Goal: Task Accomplishment & Management: Use online tool/utility

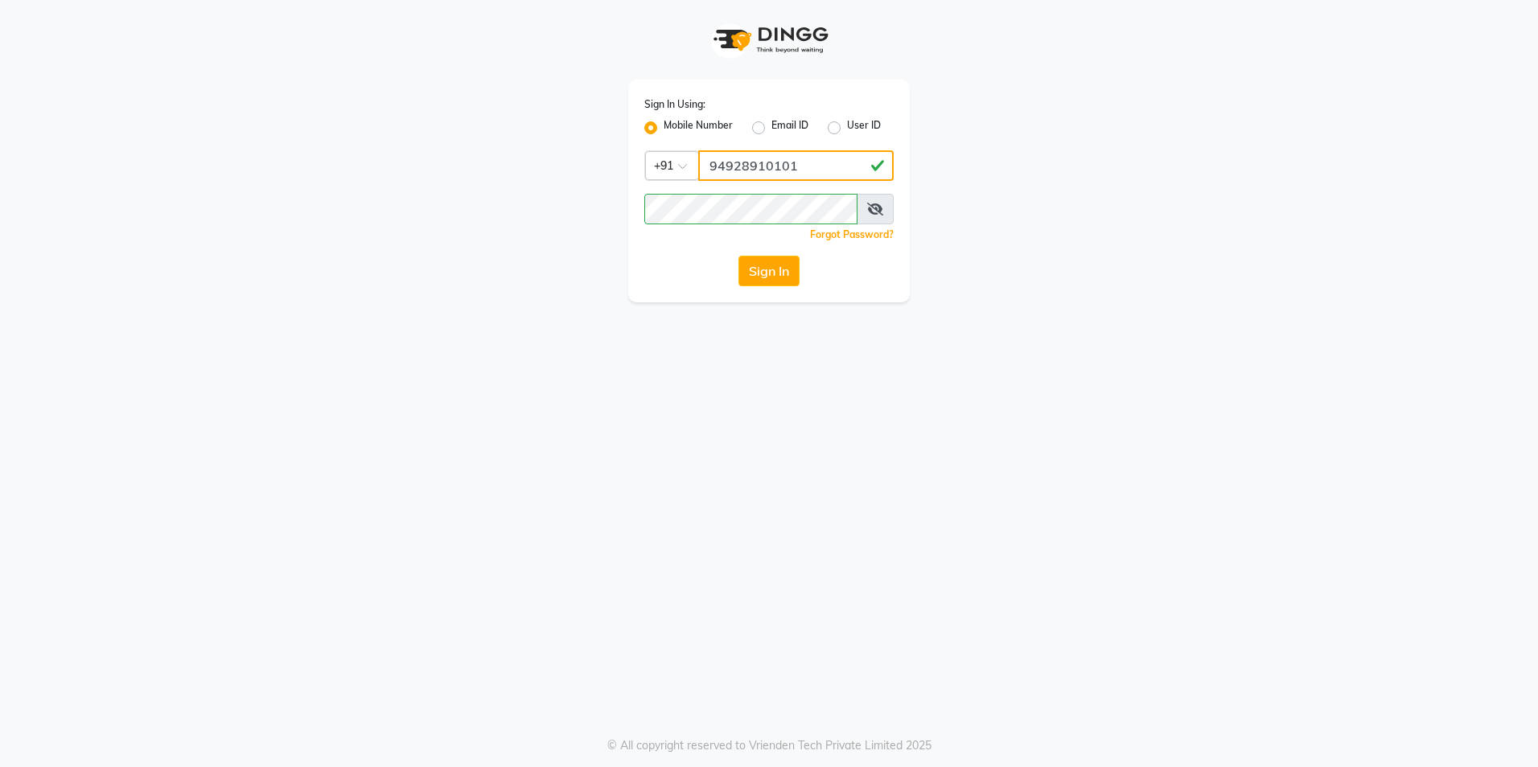
click at [800, 168] on input "94928910101" at bounding box center [795, 165] width 195 height 31
type input "9492891010"
click at [572, 214] on div "Sign In Using: Mobile Number Email ID User ID Country Code × [PHONE_NUMBER] Rem…" at bounding box center [769, 151] width 917 height 302
click at [738, 256] on button "Sign In" at bounding box center [768, 271] width 61 height 31
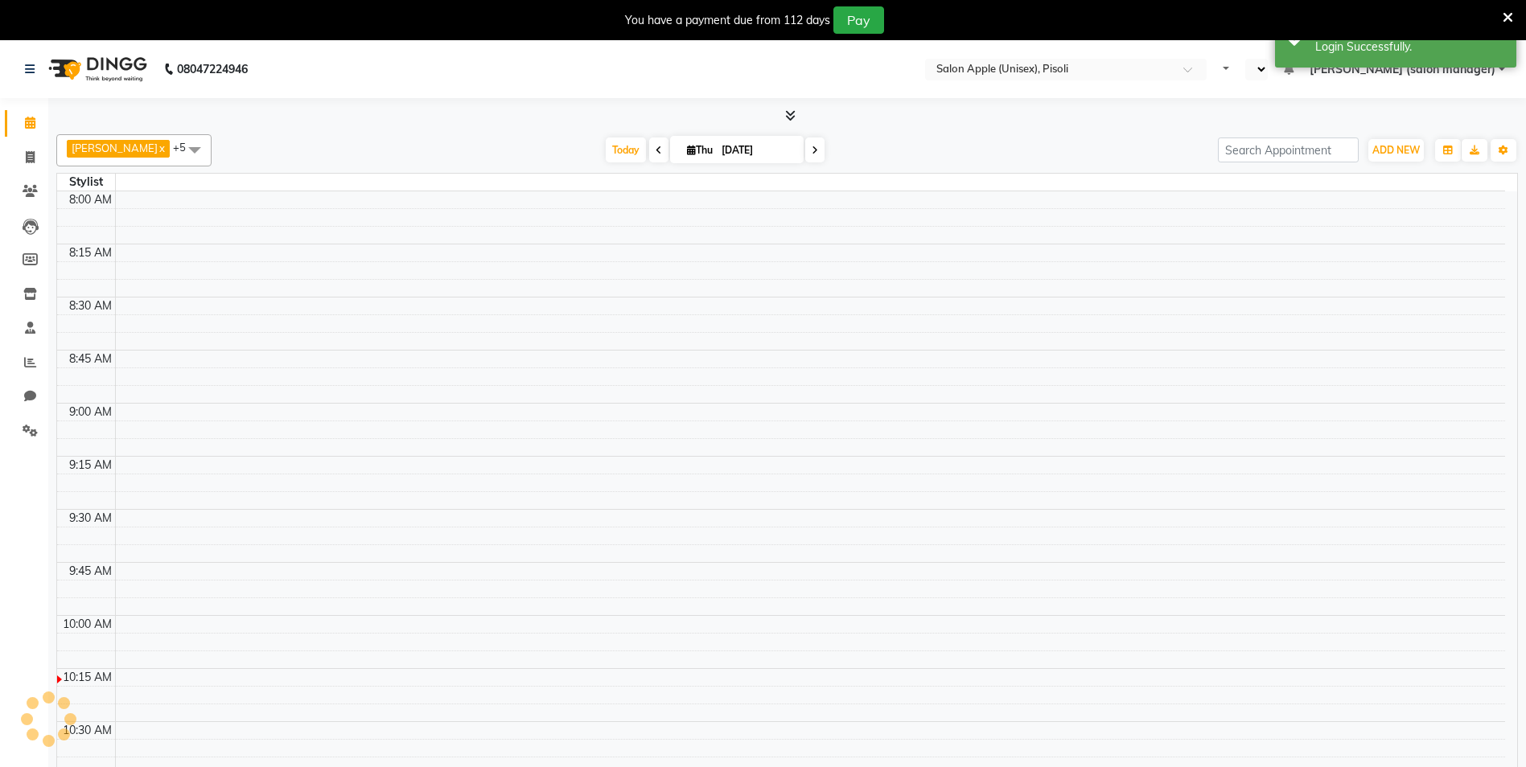
select select "en"
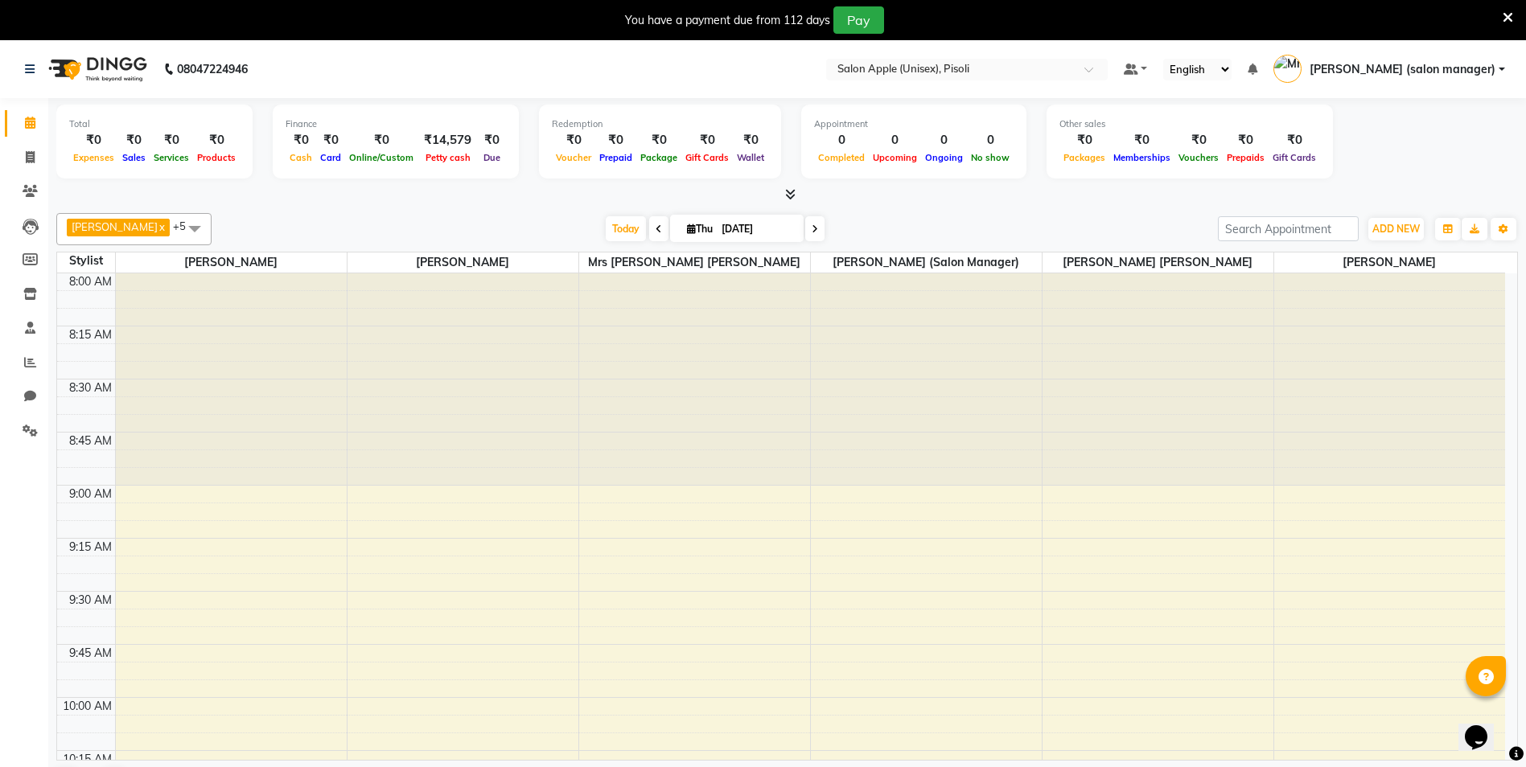
click at [656, 232] on icon at bounding box center [659, 229] width 6 height 10
type input "[DATE]"
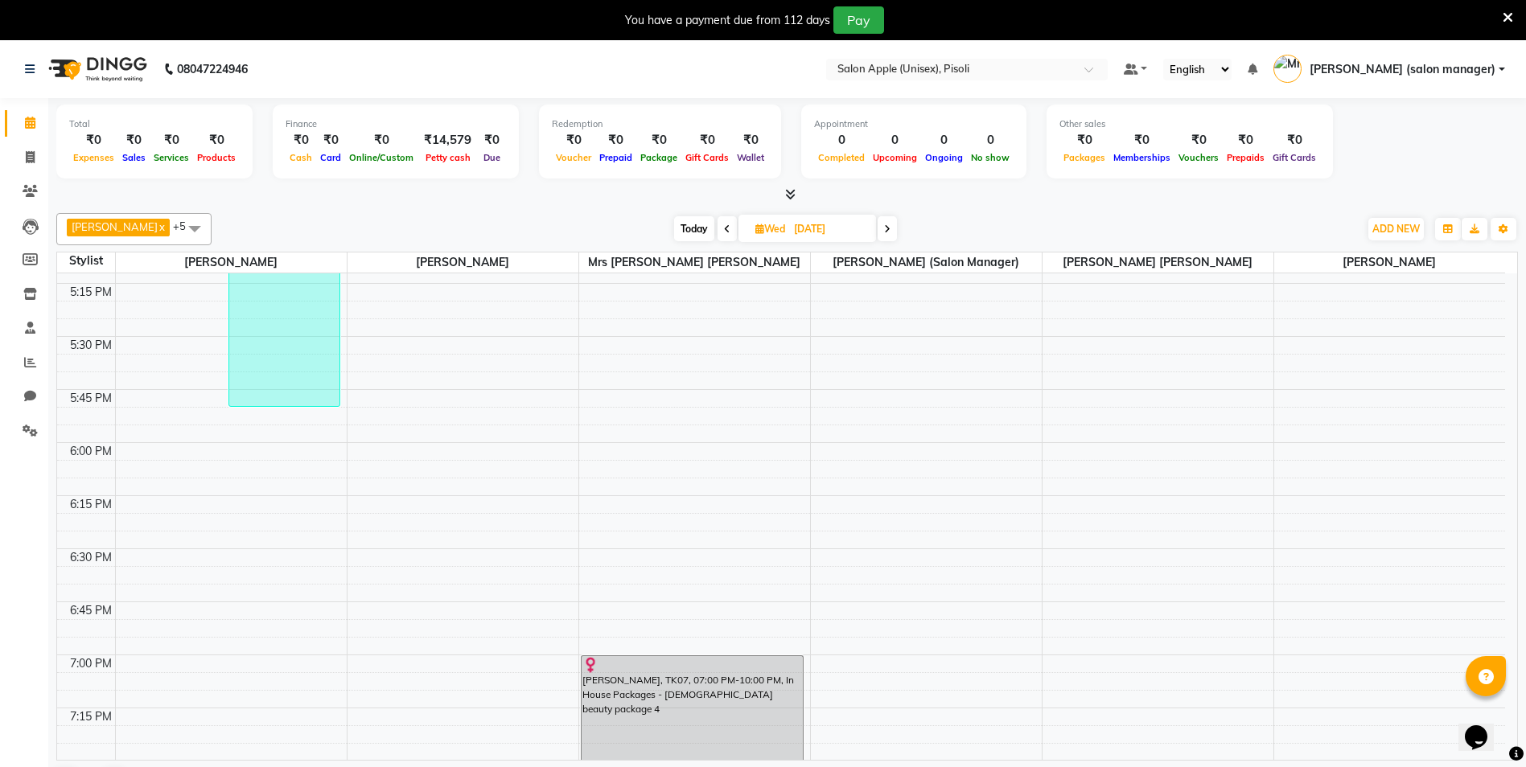
scroll to position [2195, 0]
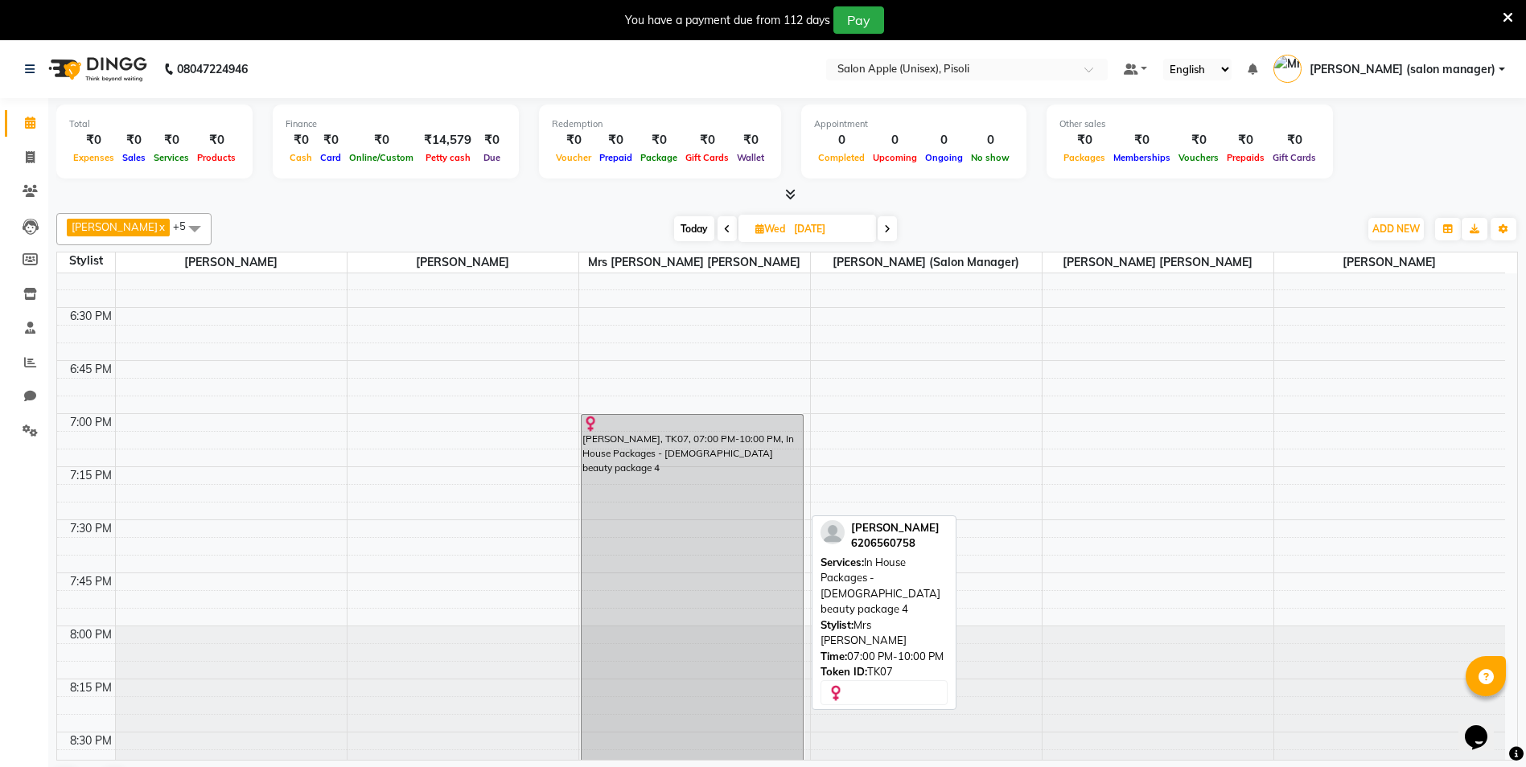
click at [685, 488] on div "[PERSON_NAME], TK07, 07:00 PM-10:00 PM, In House Packages - [DEMOGRAPHIC_DATA] …" at bounding box center [693, 626] width 222 height 422
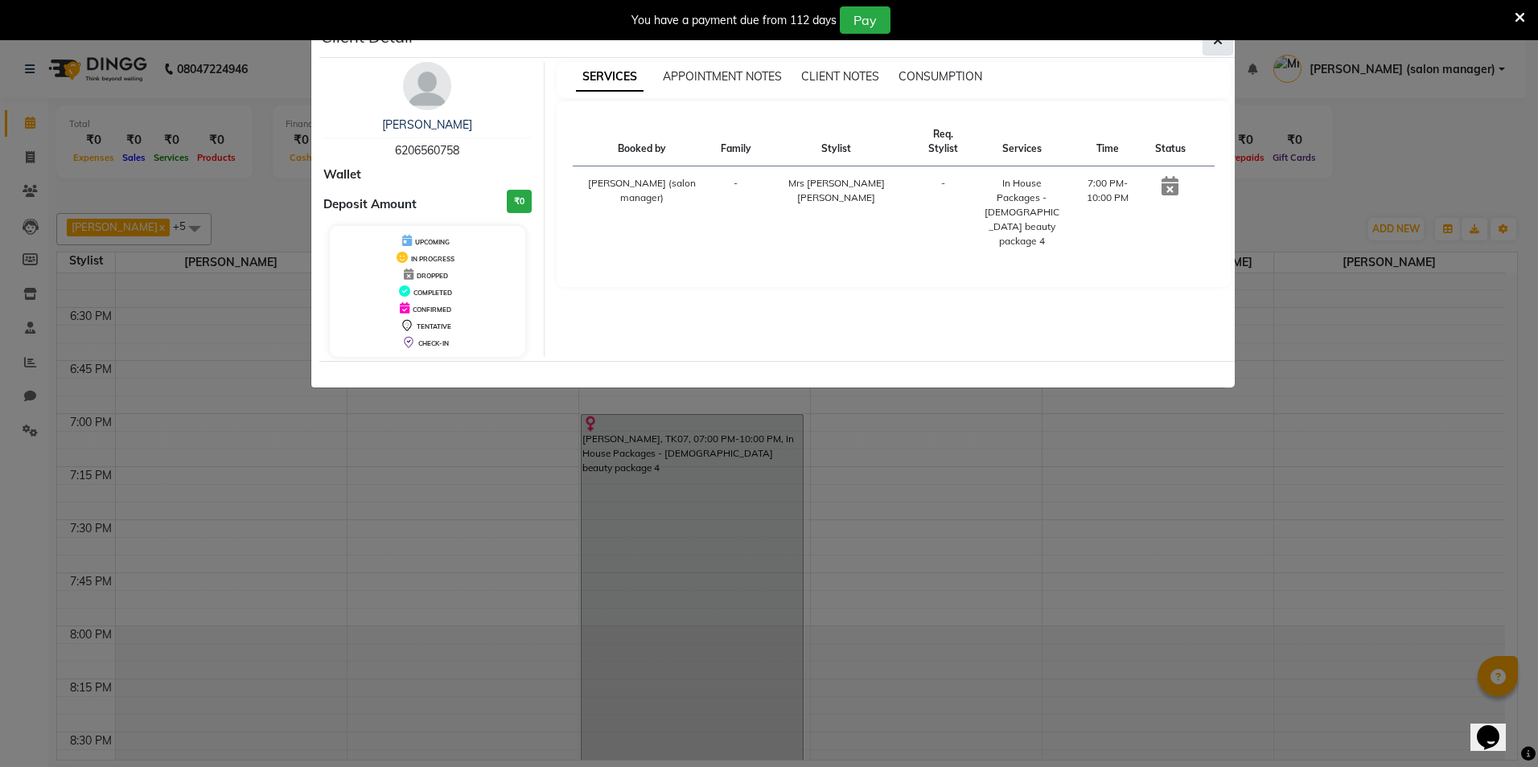
click at [1215, 43] on icon "button" at bounding box center [1218, 40] width 10 height 13
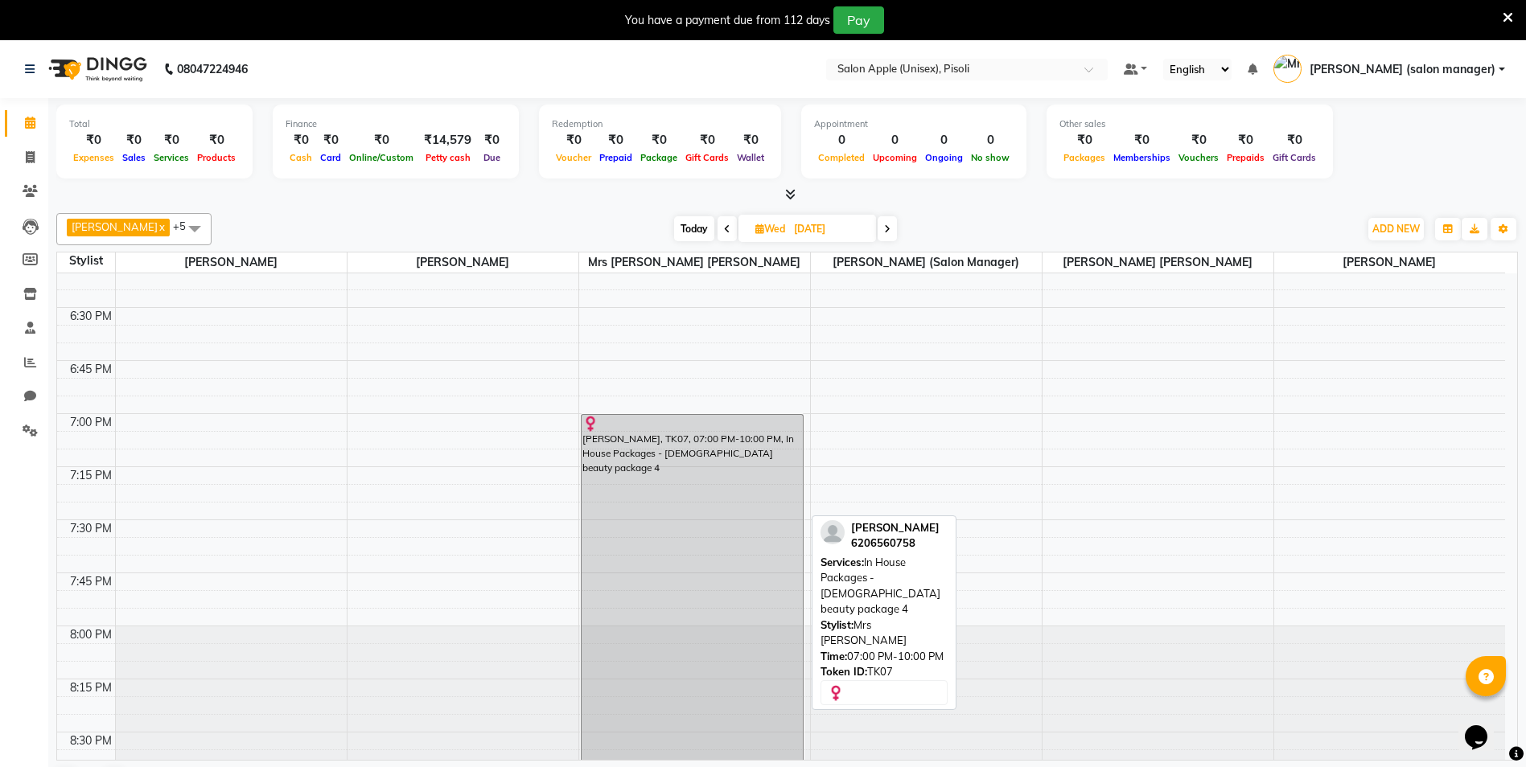
click at [665, 520] on div "[PERSON_NAME], TK07, 07:00 PM-10:00 PM, In House Packages - [DEMOGRAPHIC_DATA] …" at bounding box center [693, 626] width 222 height 422
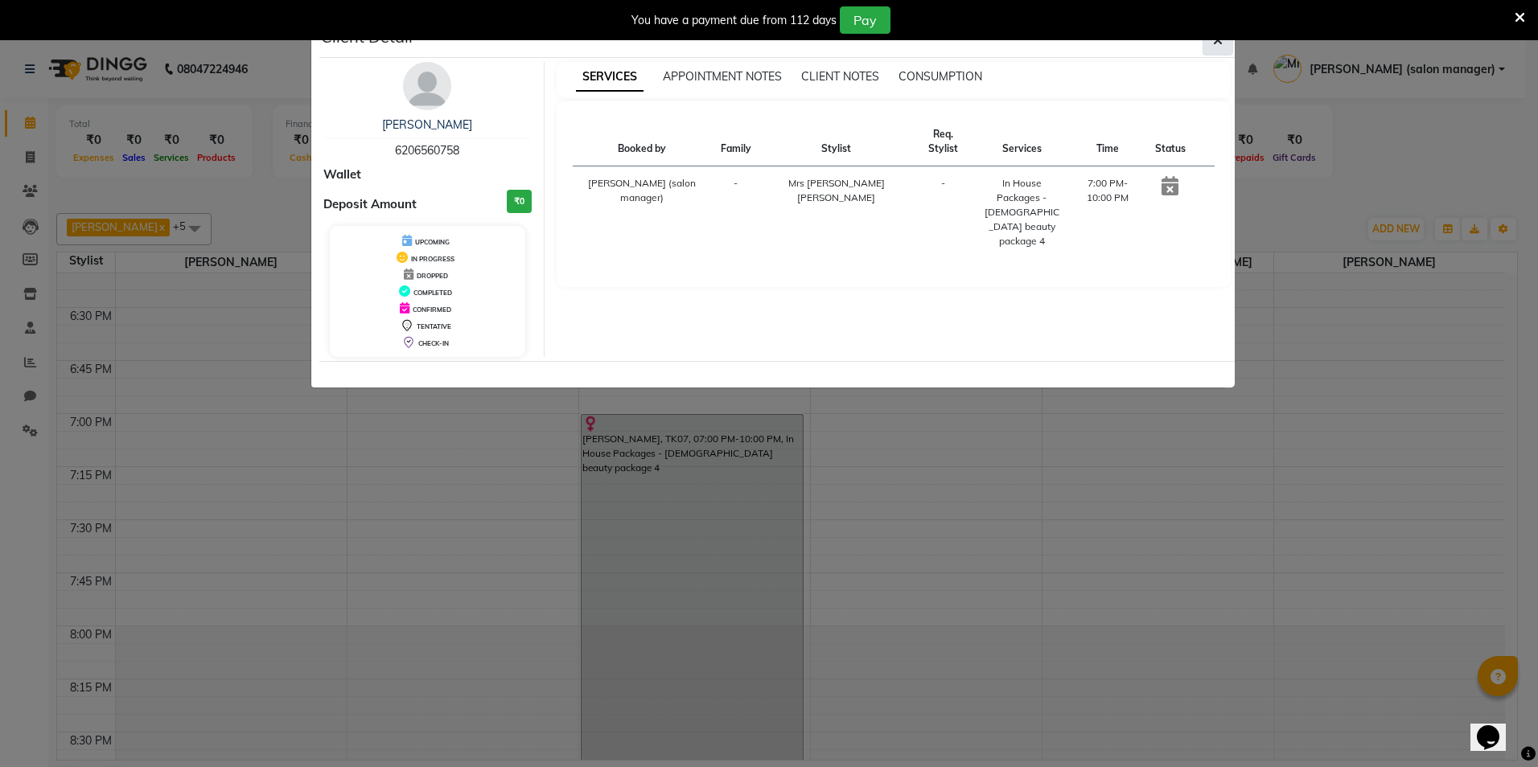
click at [1218, 44] on icon "button" at bounding box center [1218, 40] width 10 height 13
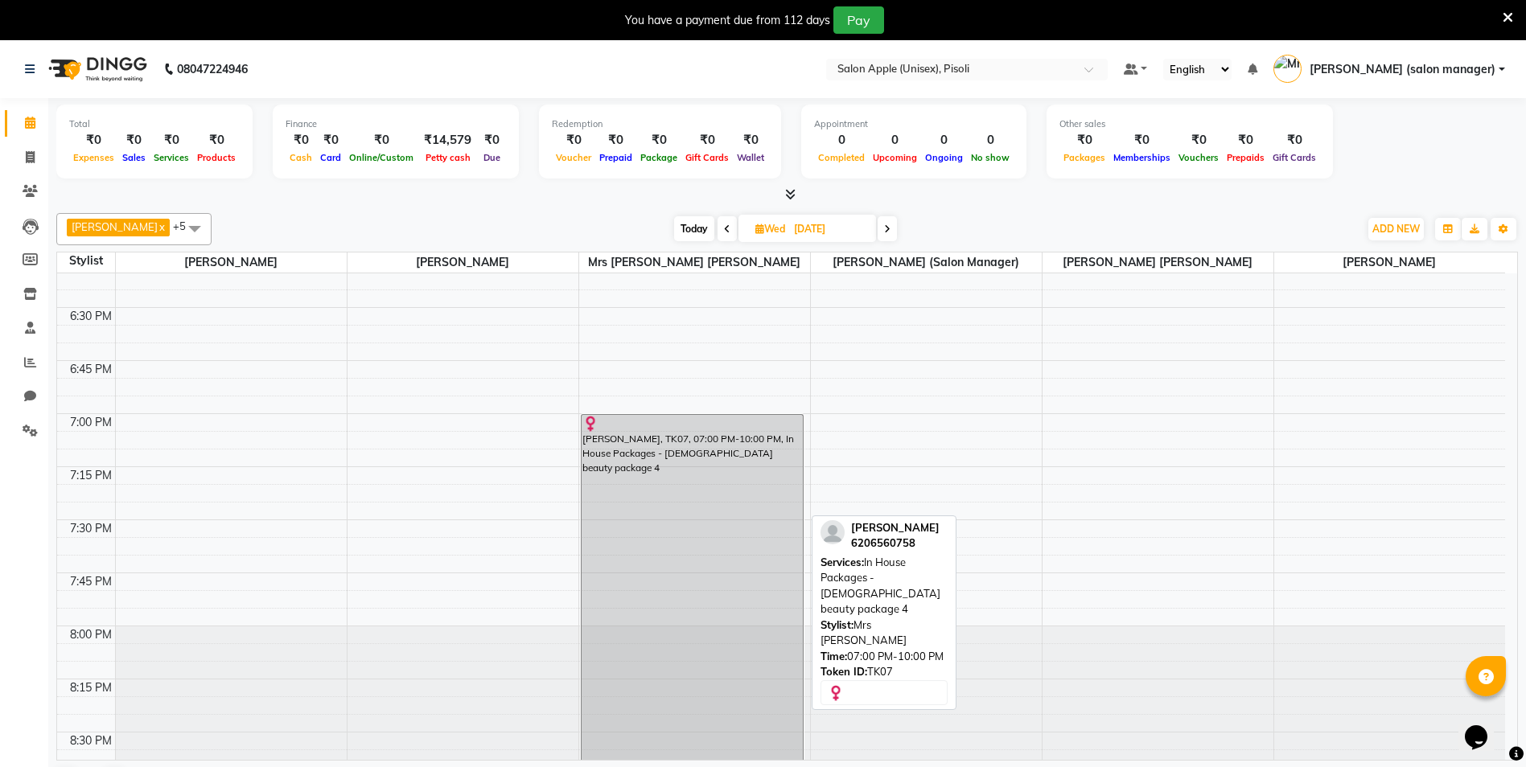
click at [677, 454] on div "[PERSON_NAME], TK07, 07:00 PM-10:00 PM, In House Packages - [DEMOGRAPHIC_DATA] …" at bounding box center [693, 626] width 222 height 422
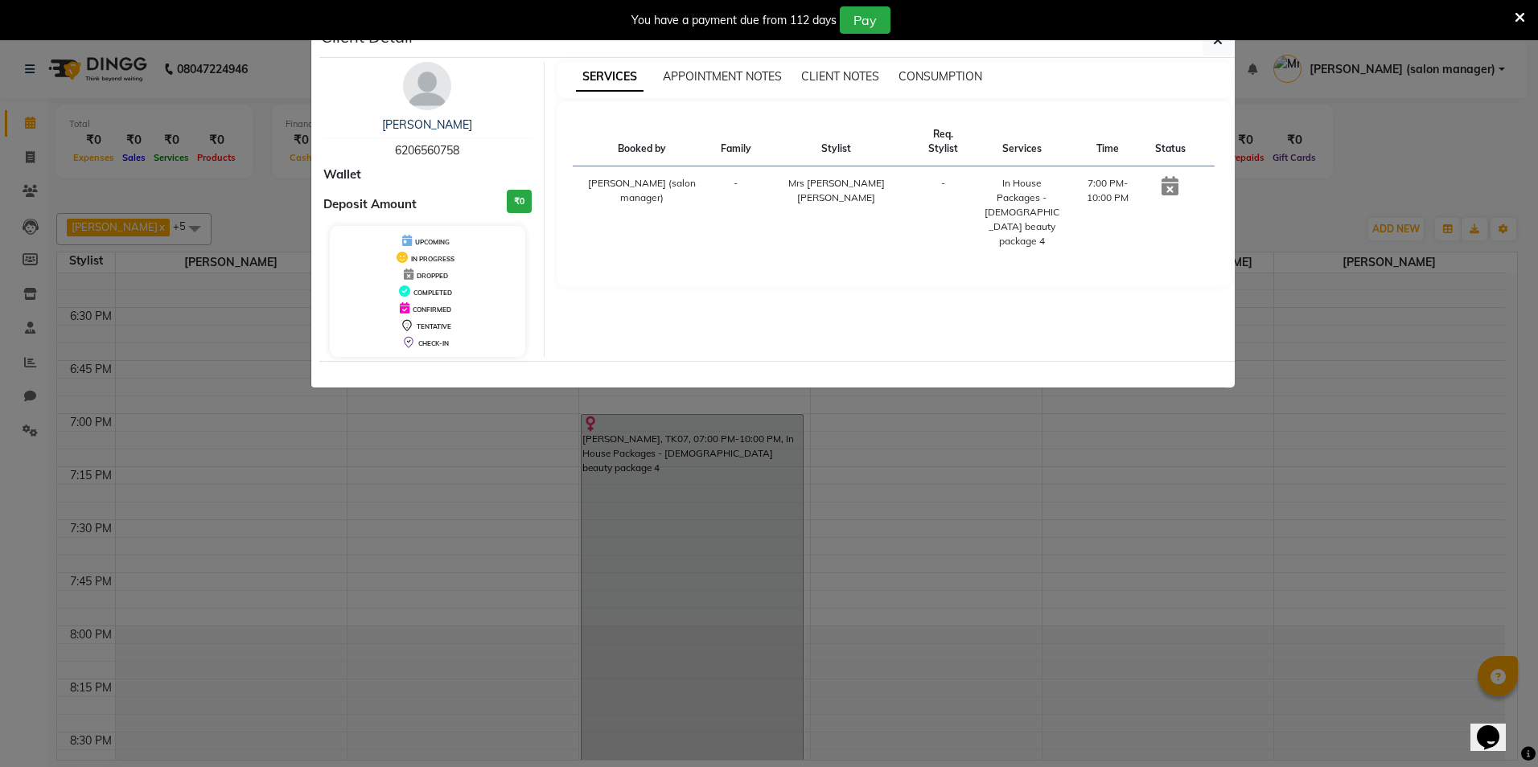
click at [714, 571] on ngb-modal-window "Client Detail ADITI RAJ 6206560758 Wallet Deposit Amount ₹0 UPCOMING IN PROGRES…" at bounding box center [769, 383] width 1538 height 767
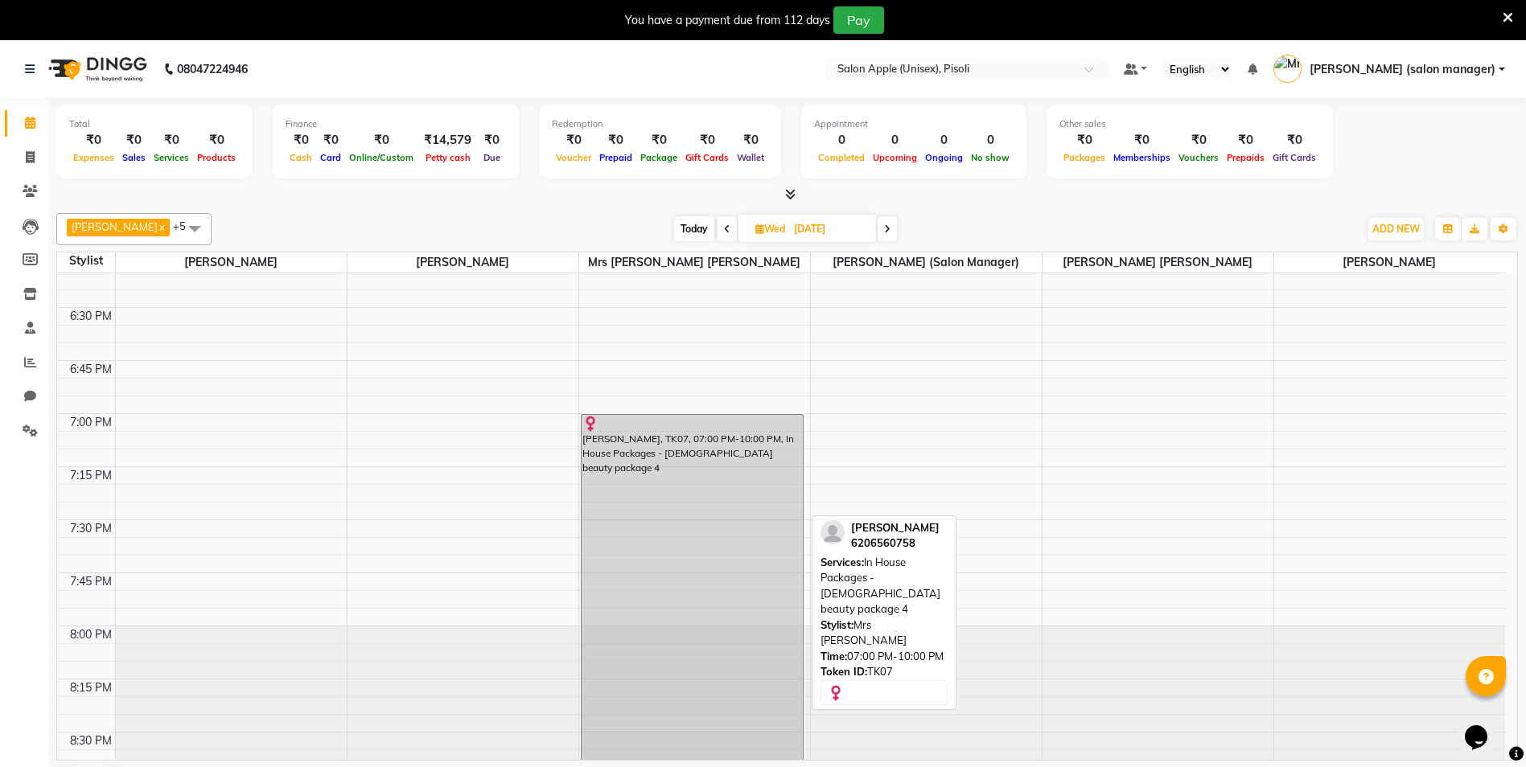
click at [714, 571] on div "[PERSON_NAME], TK07, 07:00 PM-10:00 PM, In House Packages - [DEMOGRAPHIC_DATA] …" at bounding box center [693, 626] width 222 height 422
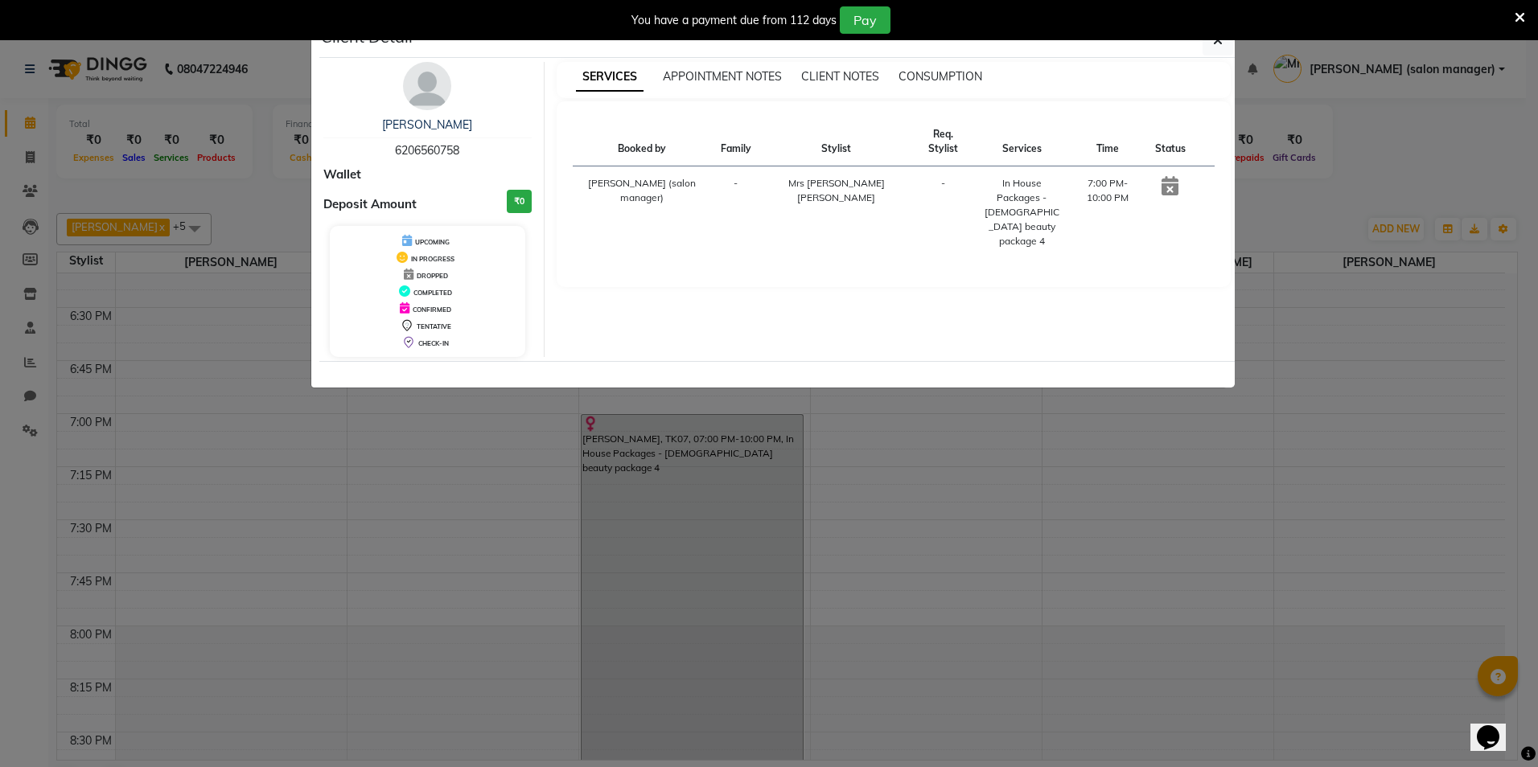
click at [1167, 191] on icon at bounding box center [1170, 185] width 17 height 19
click at [1218, 41] on icon "button" at bounding box center [1218, 40] width 10 height 13
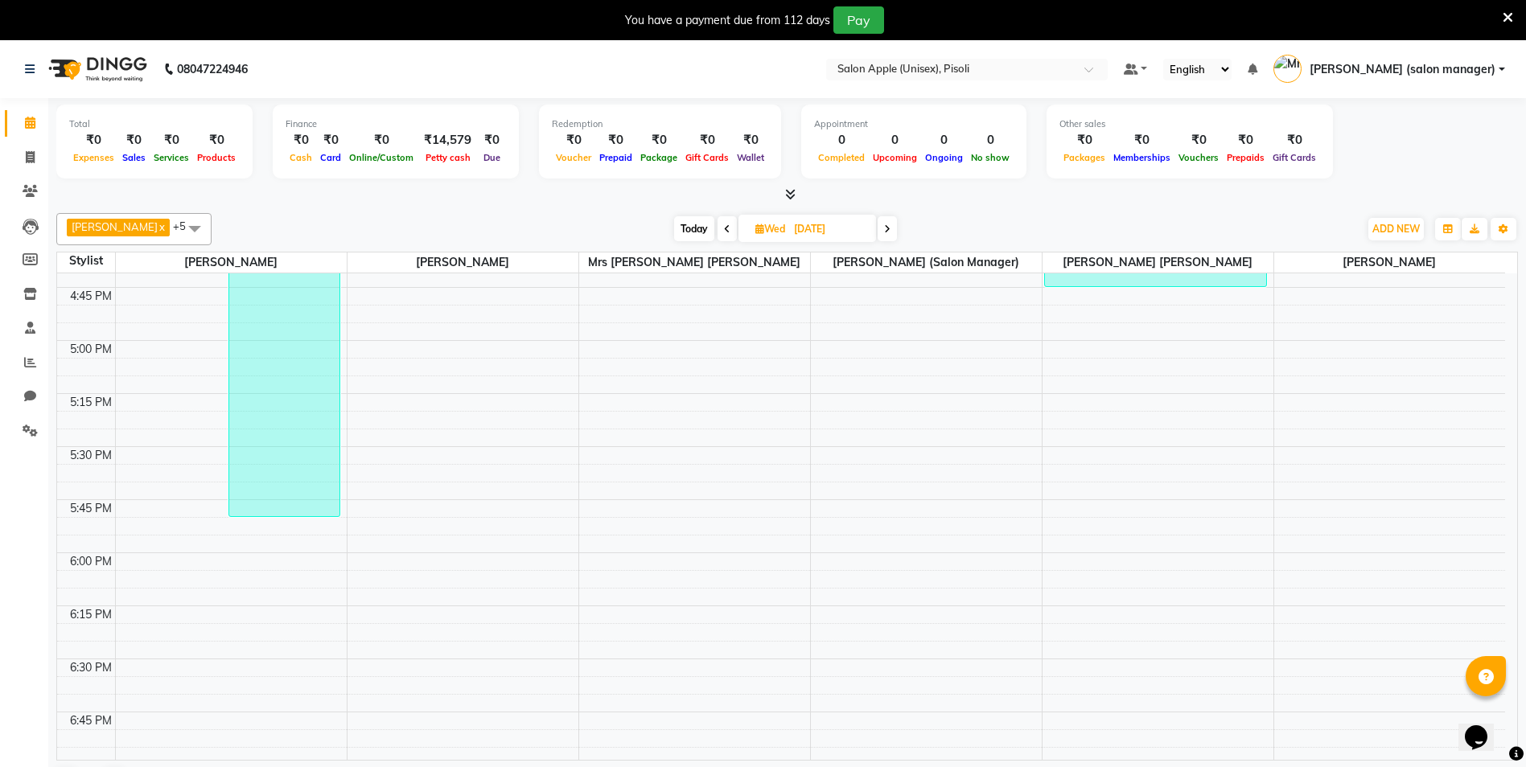
scroll to position [1710, 0]
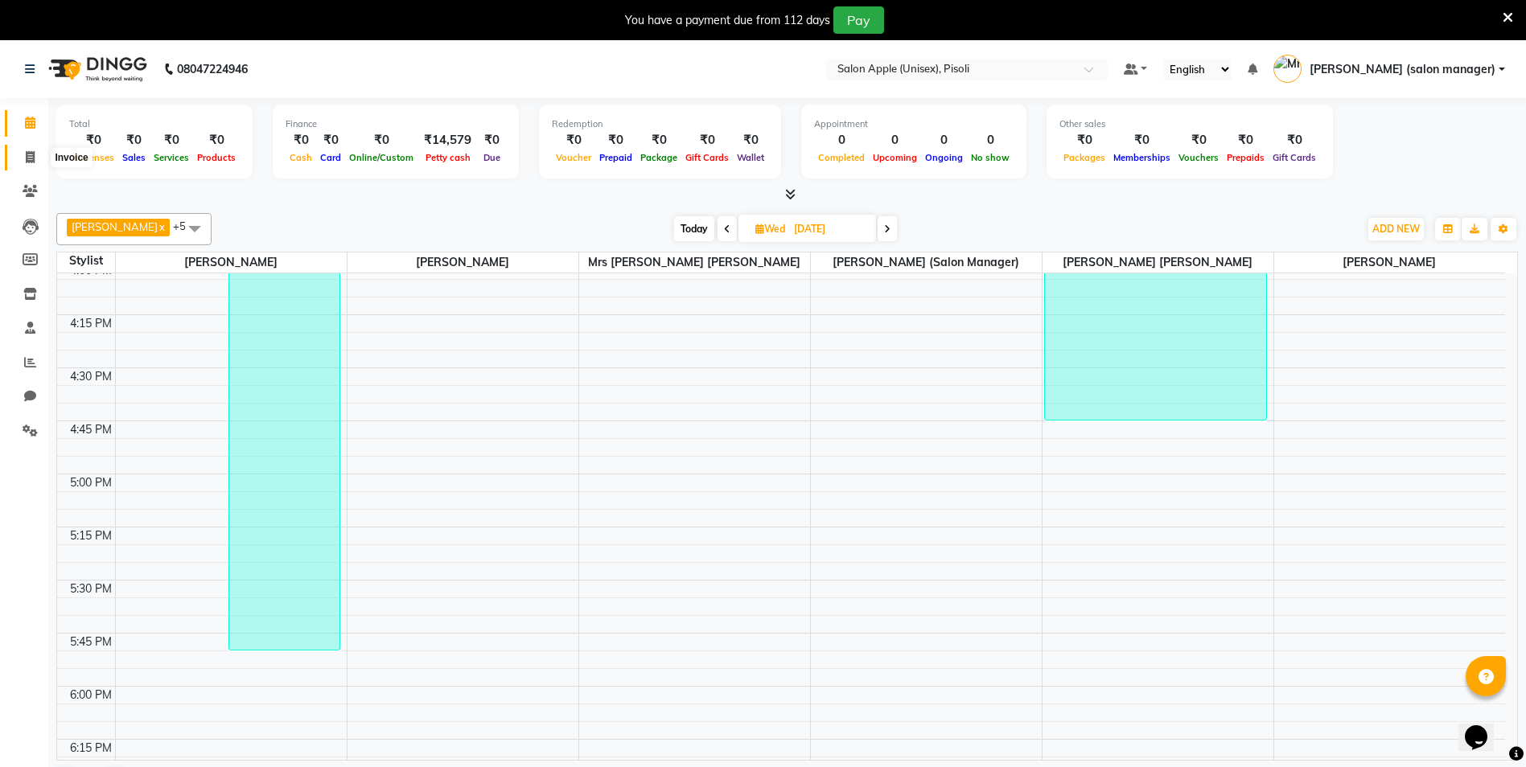
click at [30, 158] on icon at bounding box center [30, 157] width 9 height 12
select select "service"
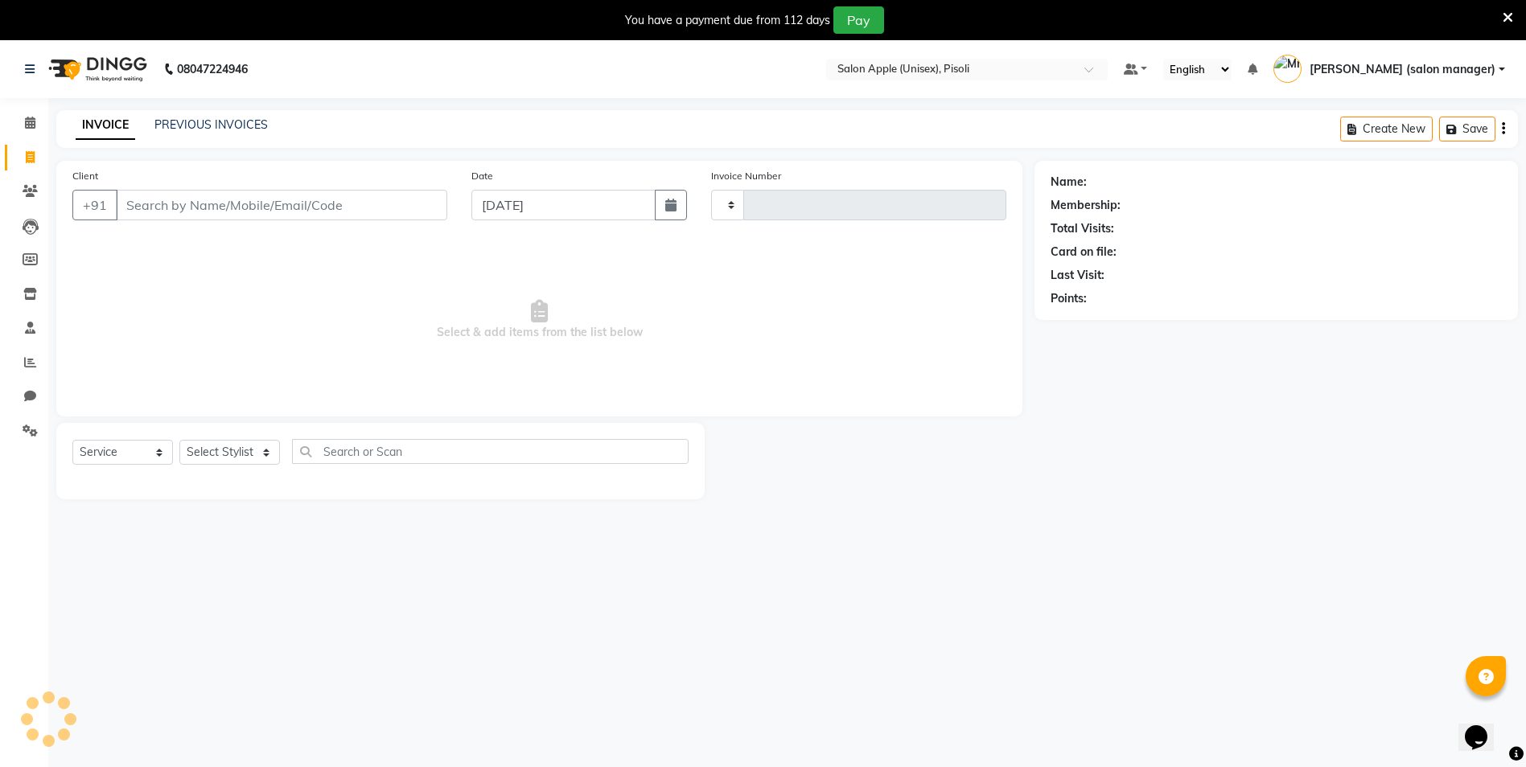
type input "0849"
select select "5282"
click at [177, 121] on link "PREVIOUS INVOICES" at bounding box center [210, 124] width 113 height 14
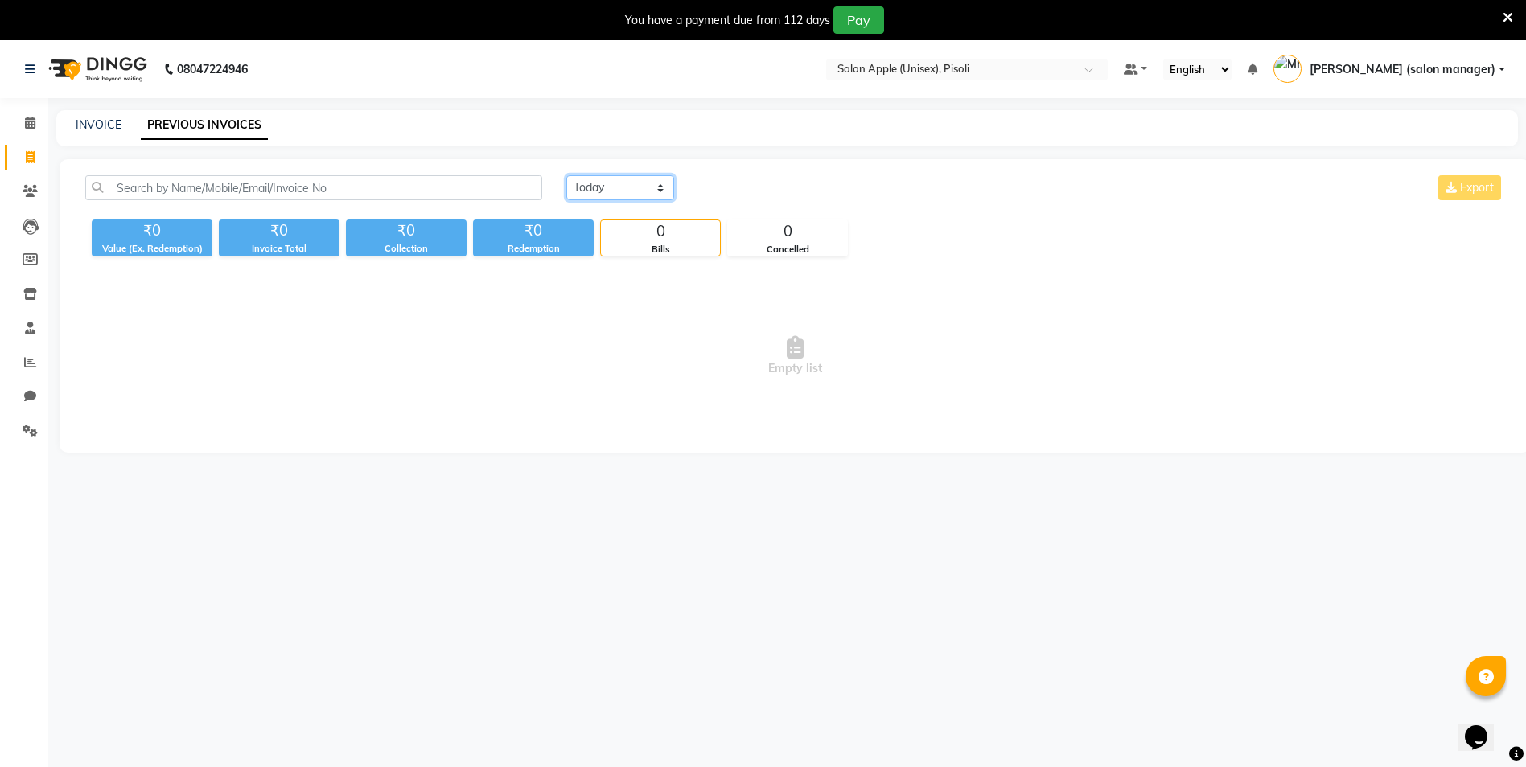
click at [578, 183] on select "[DATE] [DATE] Custom Range" at bounding box center [620, 187] width 108 height 25
select select "[DATE]"
click at [566, 175] on select "[DATE] [DATE] Custom Range" at bounding box center [620, 187] width 108 height 25
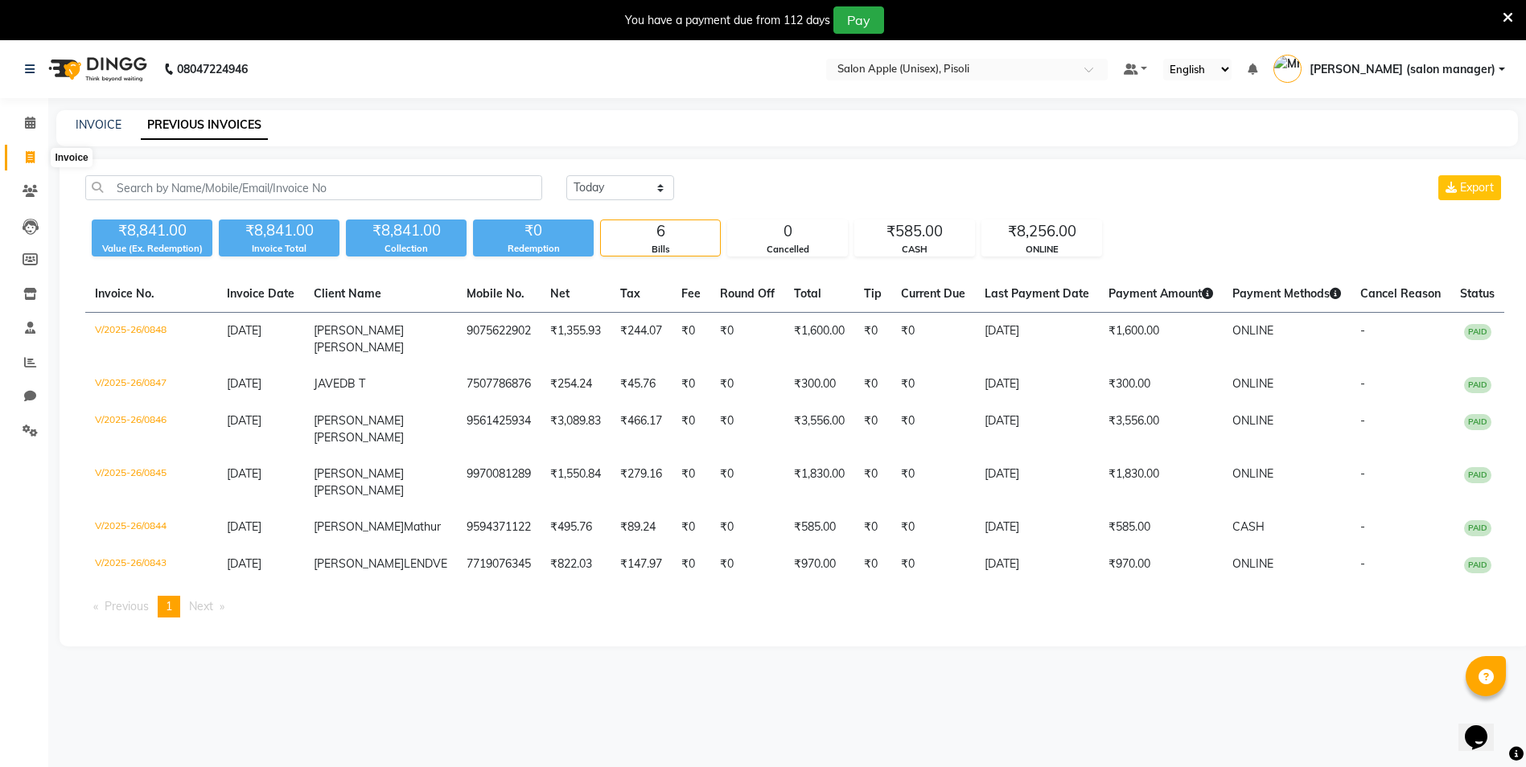
click at [30, 159] on icon at bounding box center [30, 157] width 9 height 12
select select "service"
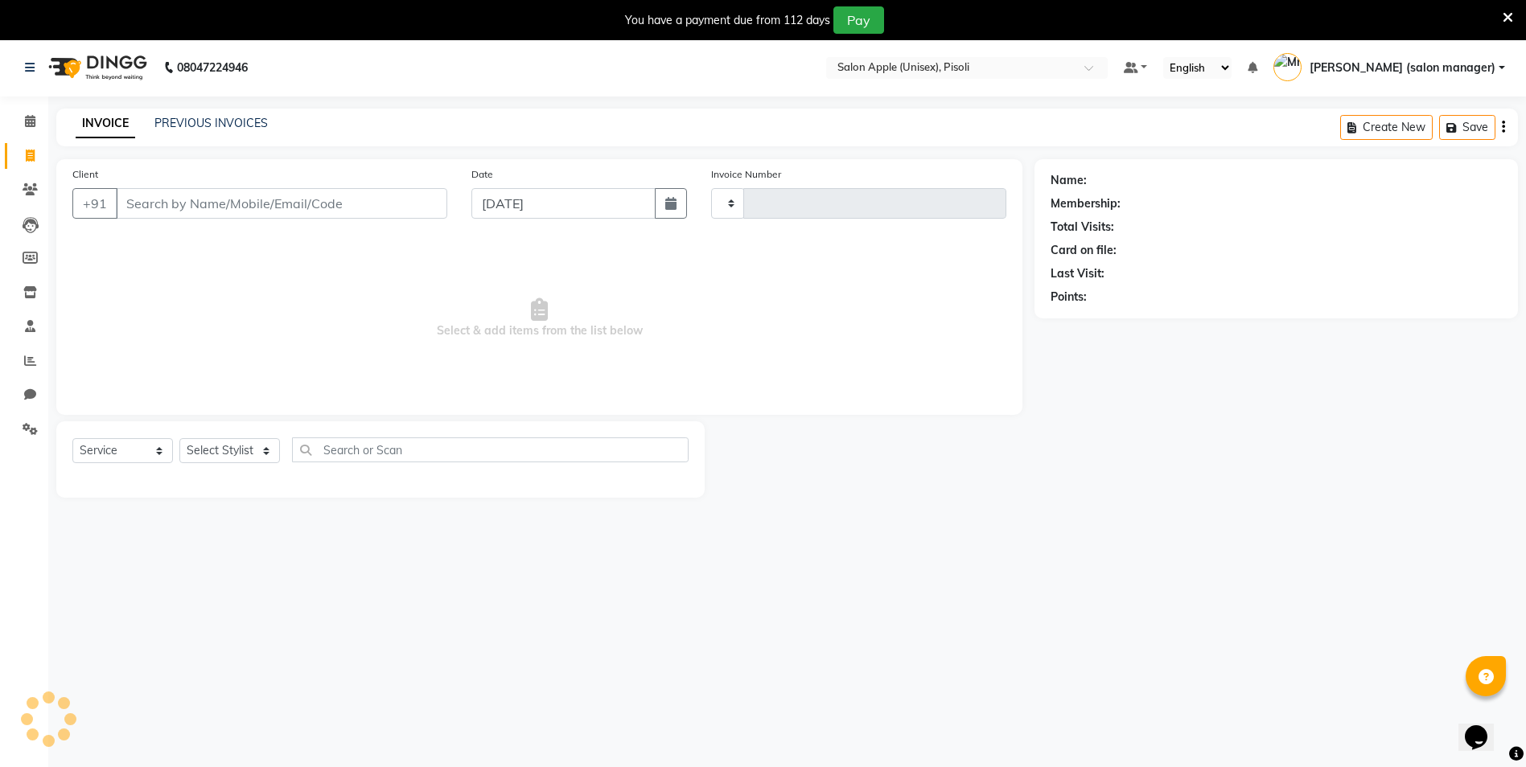
type input "0849"
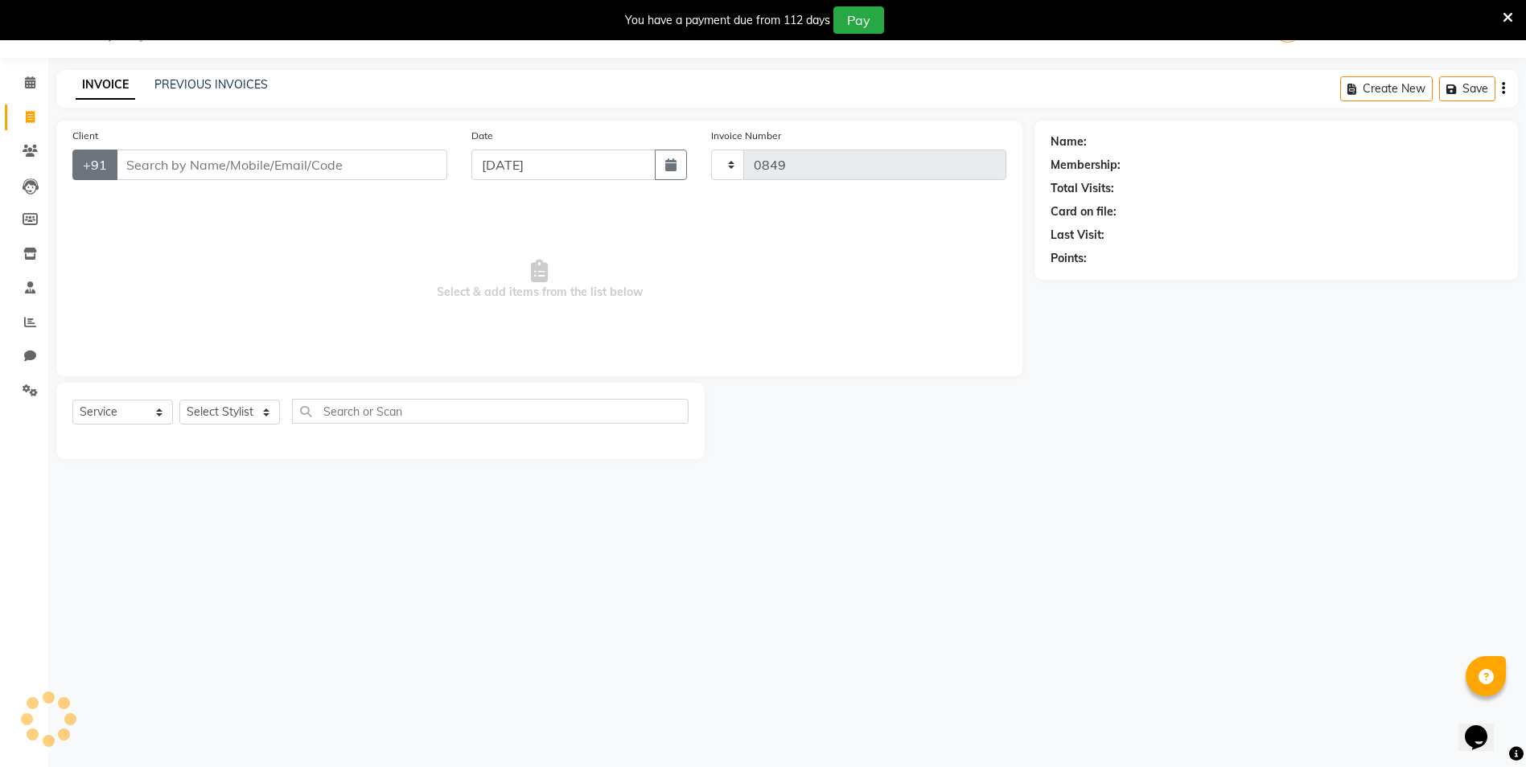
select select "5282"
click at [169, 168] on input "Client" at bounding box center [281, 165] width 331 height 31
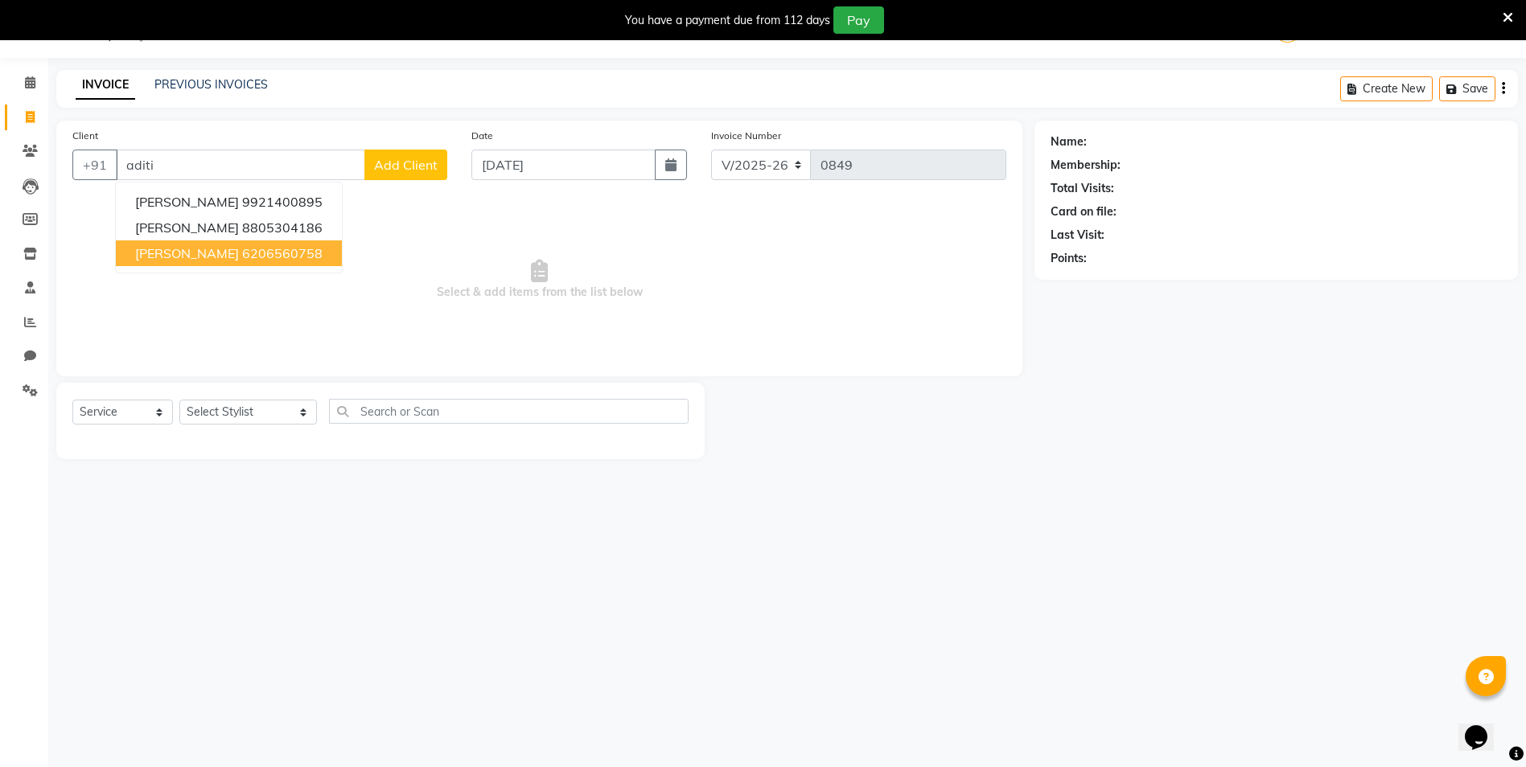
click at [176, 258] on span "[PERSON_NAME]" at bounding box center [187, 253] width 104 height 16
type input "6206560758"
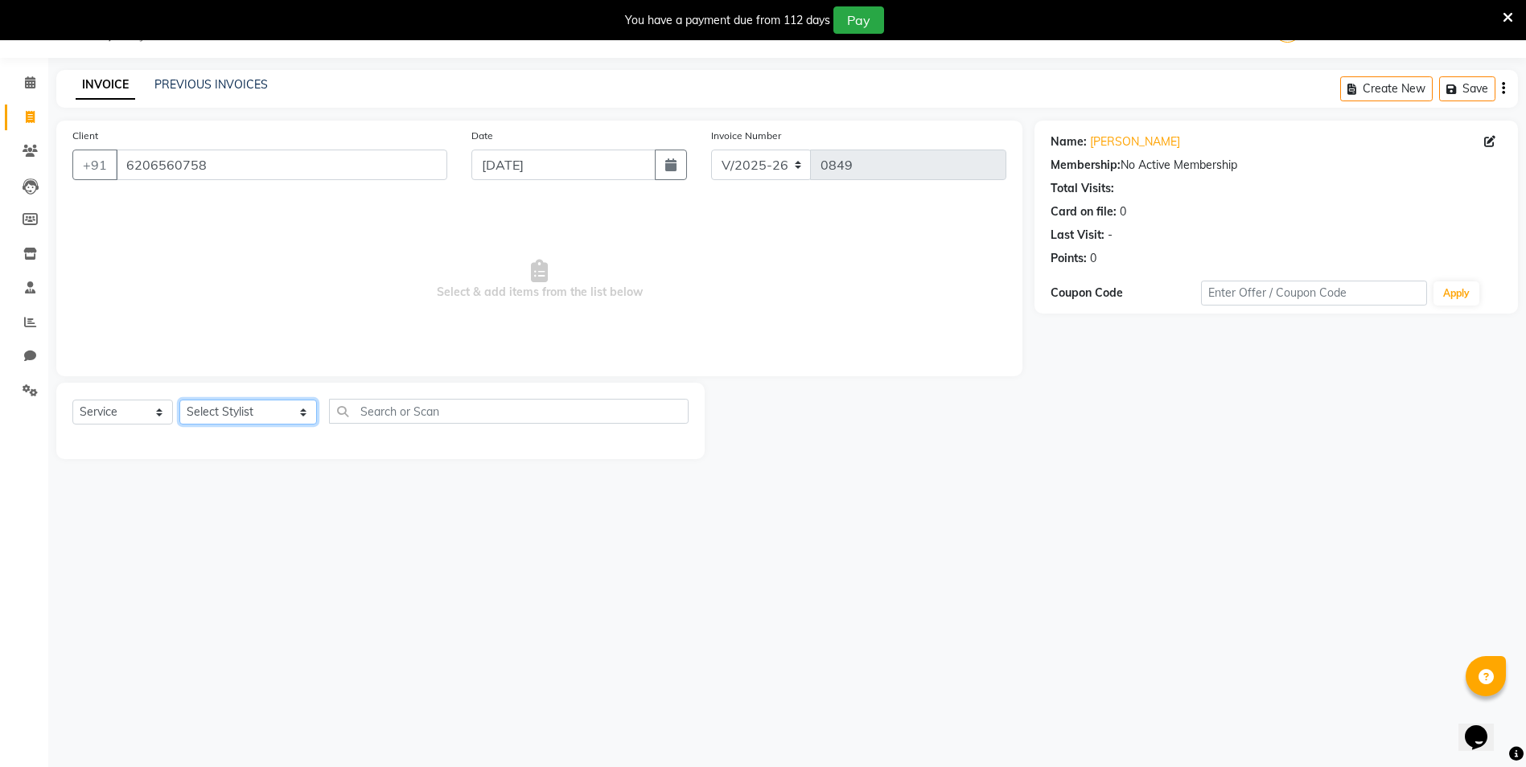
click at [259, 417] on select "Select Stylist [PERSON_NAME] Owner [PERSON_NAME] Owner [PERSON_NAME] [PERSON_NA…" at bounding box center [248, 412] width 138 height 25
select select "89717"
click at [179, 400] on select "Select Stylist [PERSON_NAME] Owner [PERSON_NAME] Owner [PERSON_NAME] [PERSON_NA…" at bounding box center [248, 412] width 138 height 25
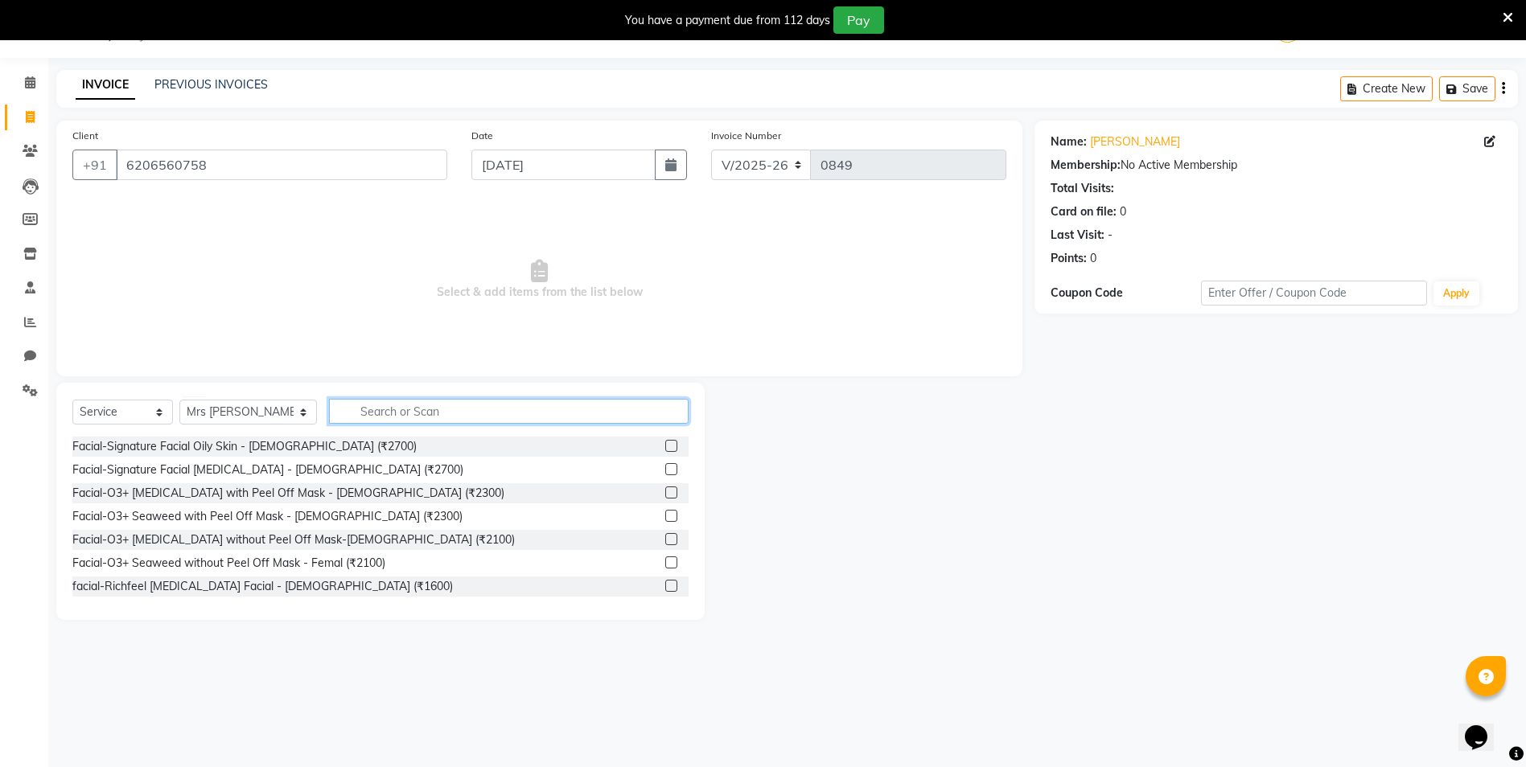
click at [388, 413] on input "text" at bounding box center [509, 411] width 360 height 25
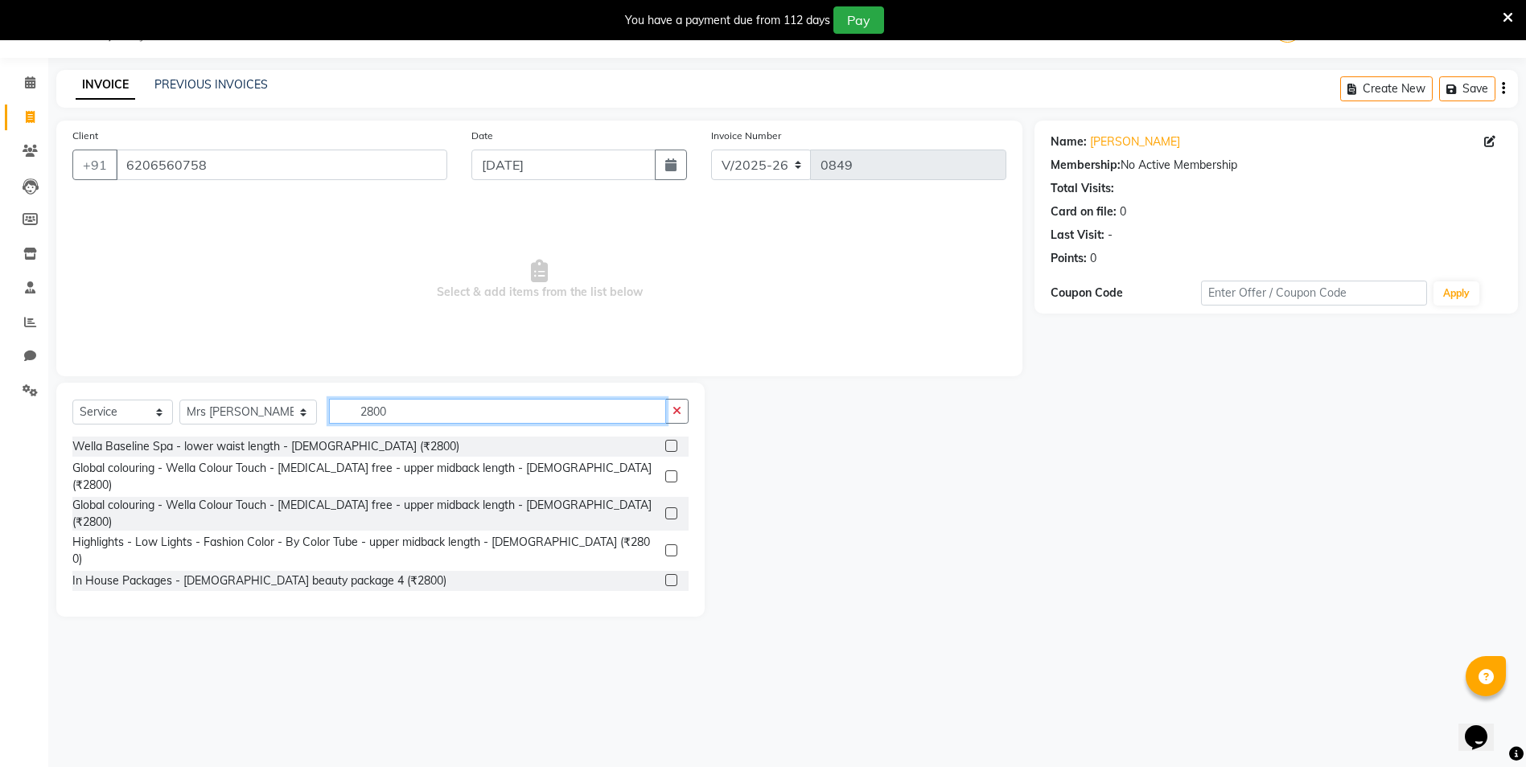
type input "2800"
click at [670, 574] on label at bounding box center [671, 580] width 12 height 12
click at [670, 576] on input "checkbox" at bounding box center [670, 581] width 10 height 10
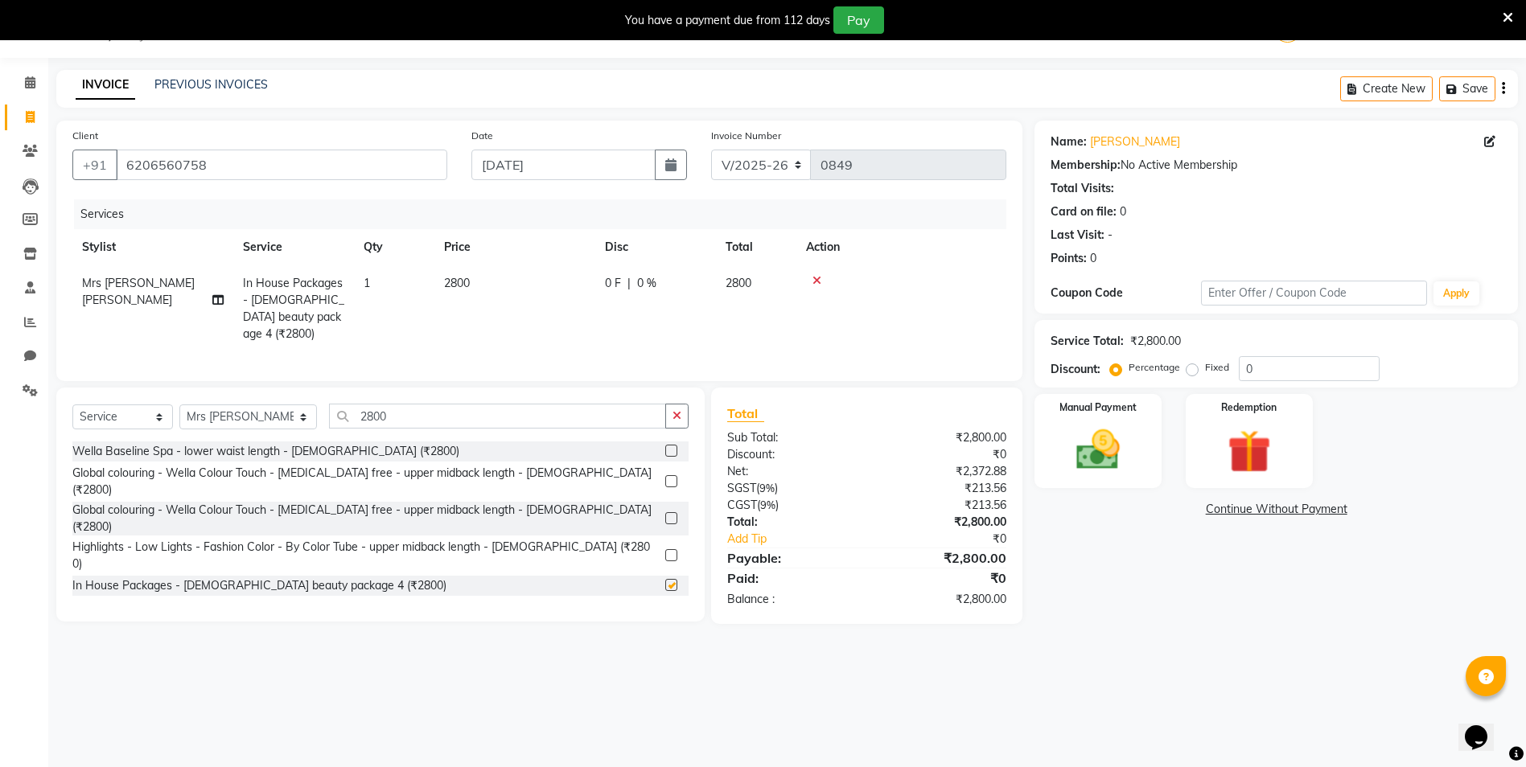
checkbox input "false"
click at [1074, 452] on img at bounding box center [1098, 450] width 74 height 52
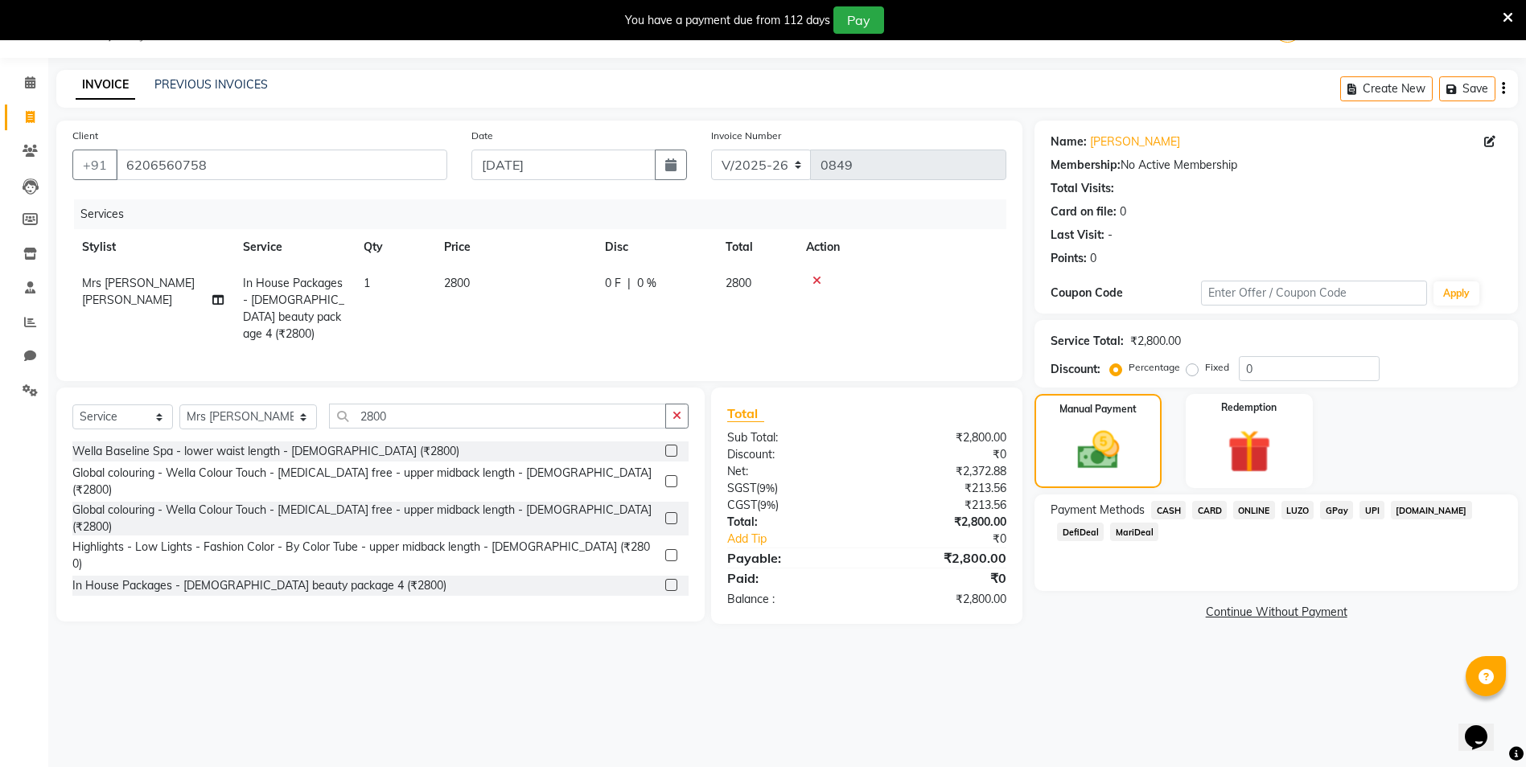
click at [1166, 512] on span "CASH" at bounding box center [1168, 510] width 35 height 19
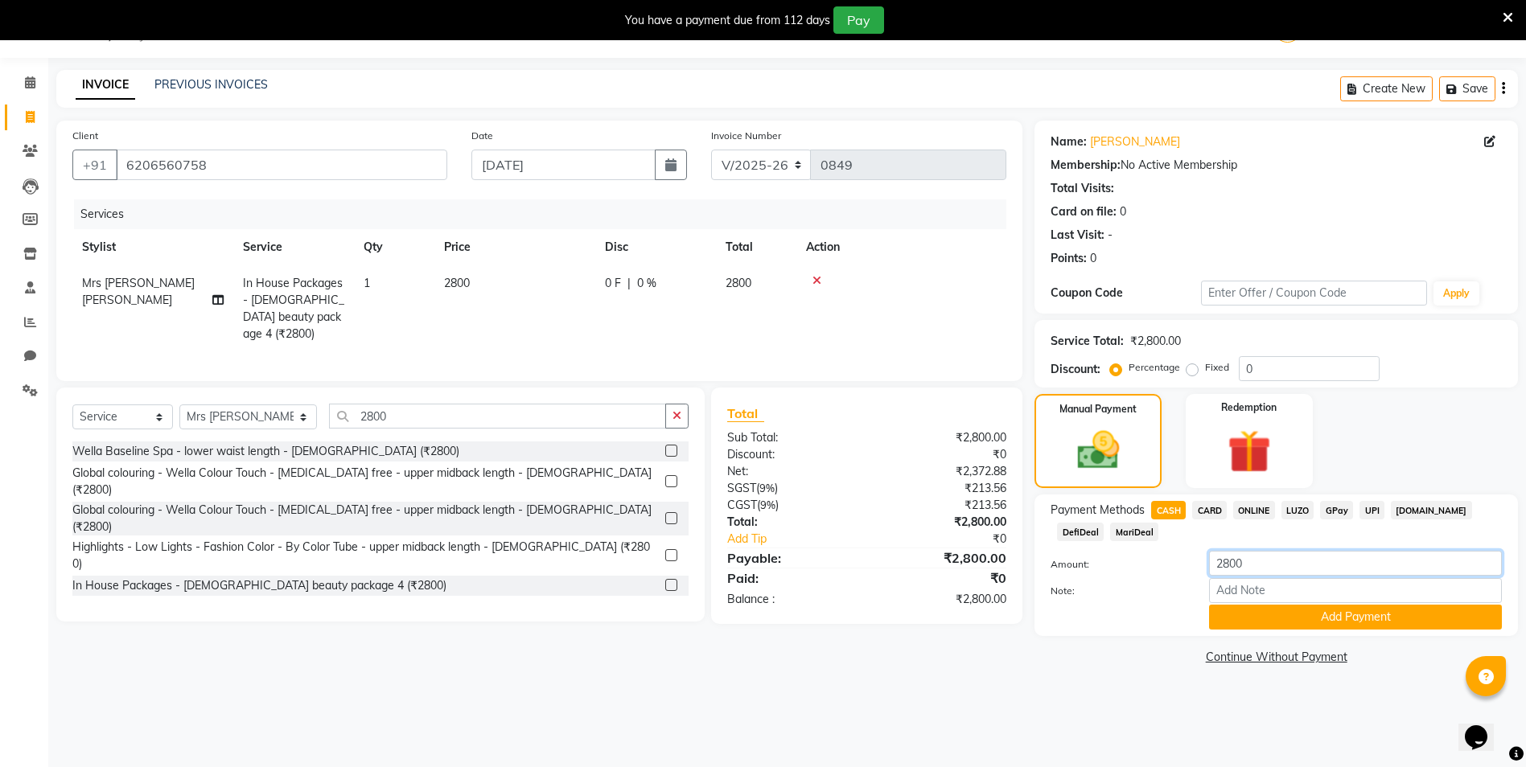
click at [1269, 569] on input "2800" at bounding box center [1355, 563] width 293 height 25
type input "2600"
click at [1261, 609] on button "Add Payment" at bounding box center [1355, 617] width 293 height 25
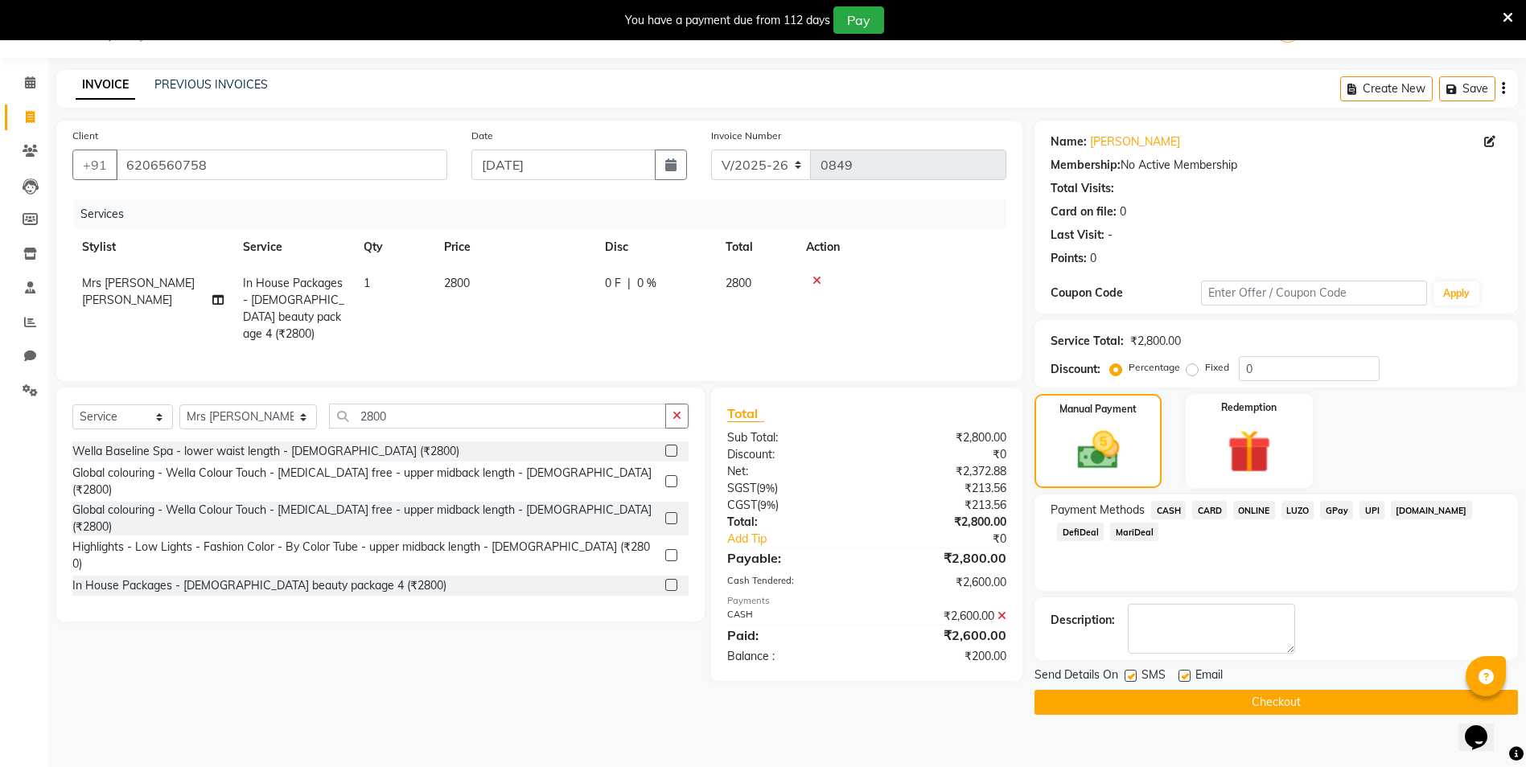
click at [1259, 508] on span "ONLINE" at bounding box center [1254, 510] width 42 height 19
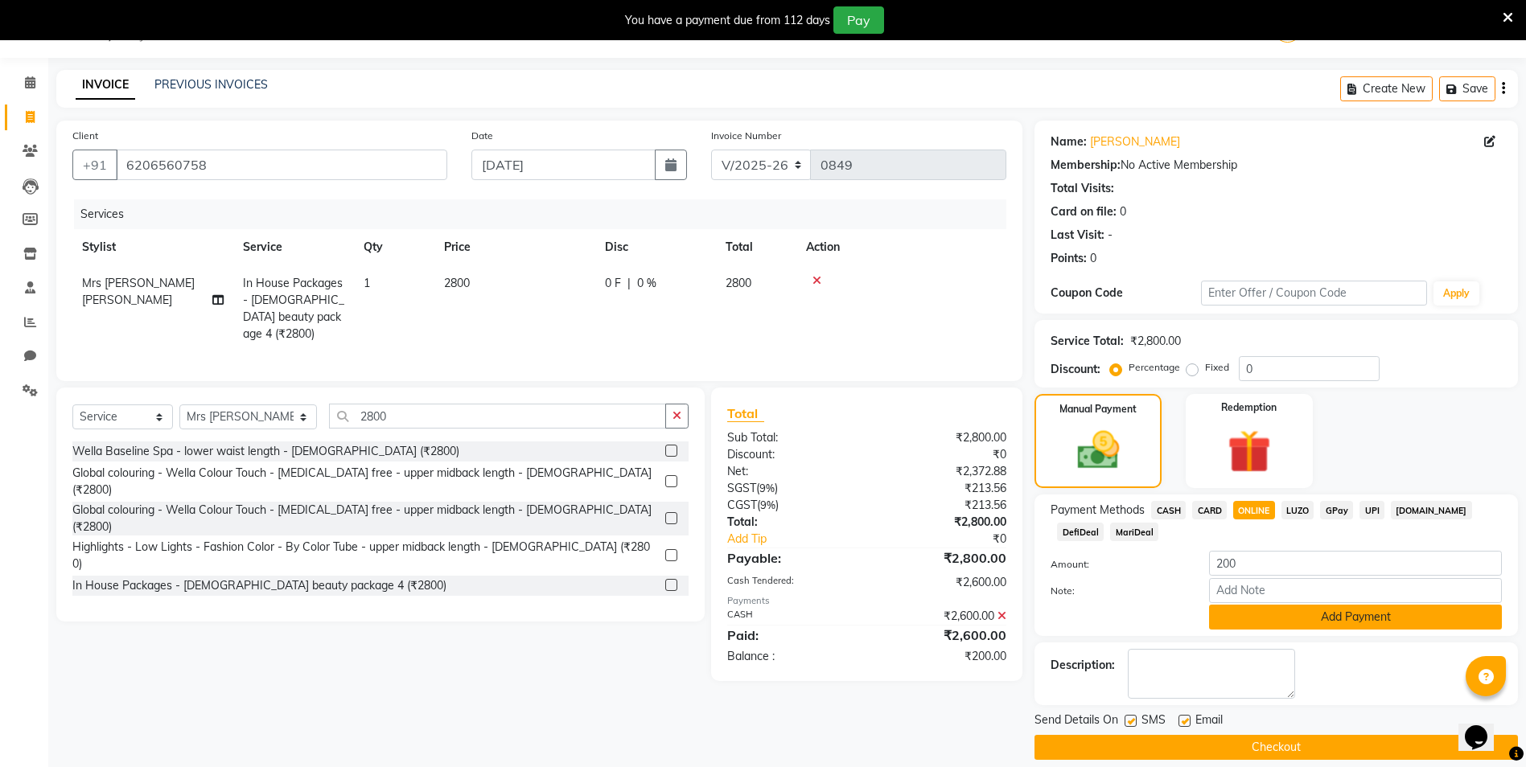
click at [1269, 625] on button "Add Payment" at bounding box center [1355, 617] width 293 height 25
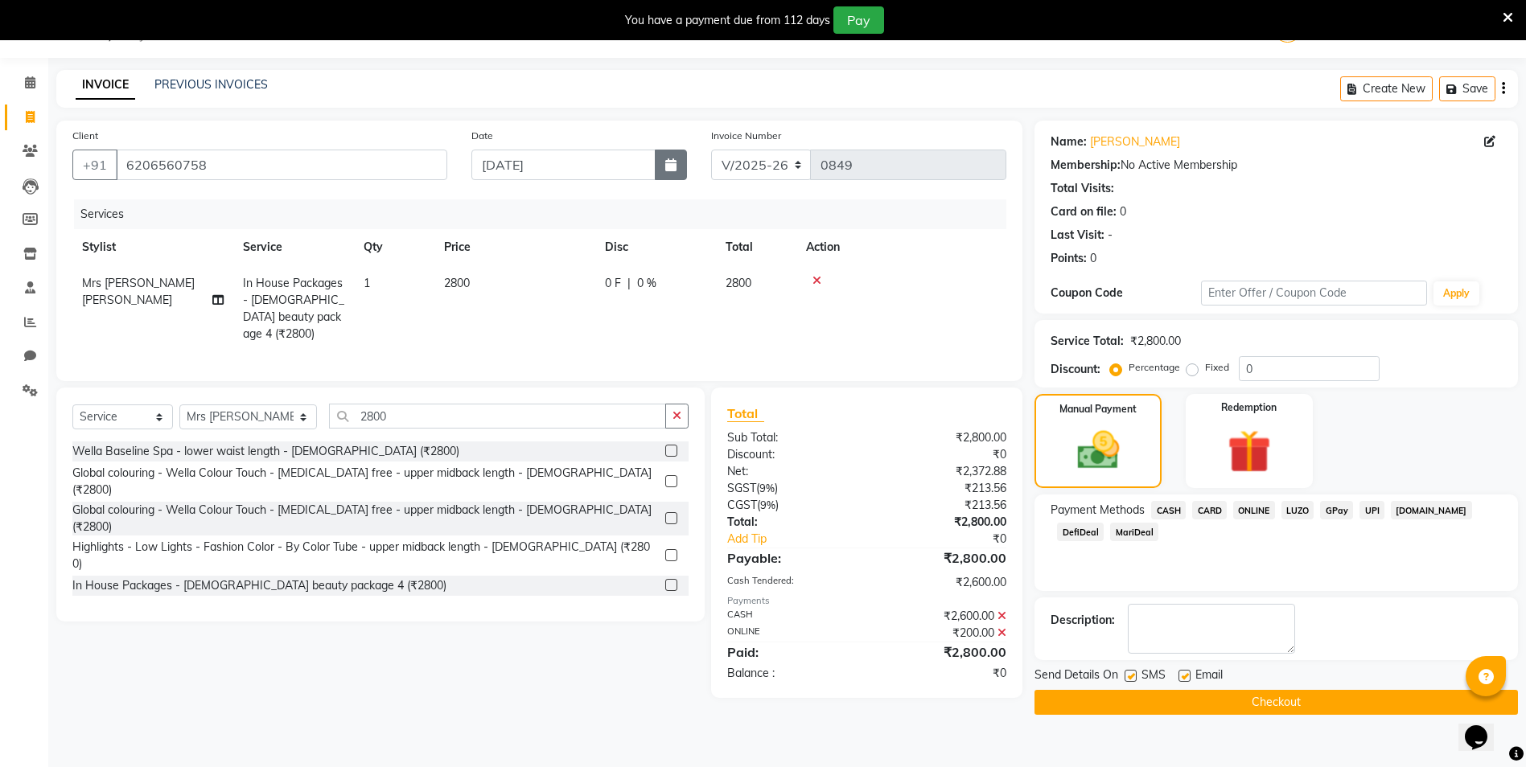
click at [674, 167] on icon "button" at bounding box center [670, 164] width 11 height 13
select select "9"
select select "2025"
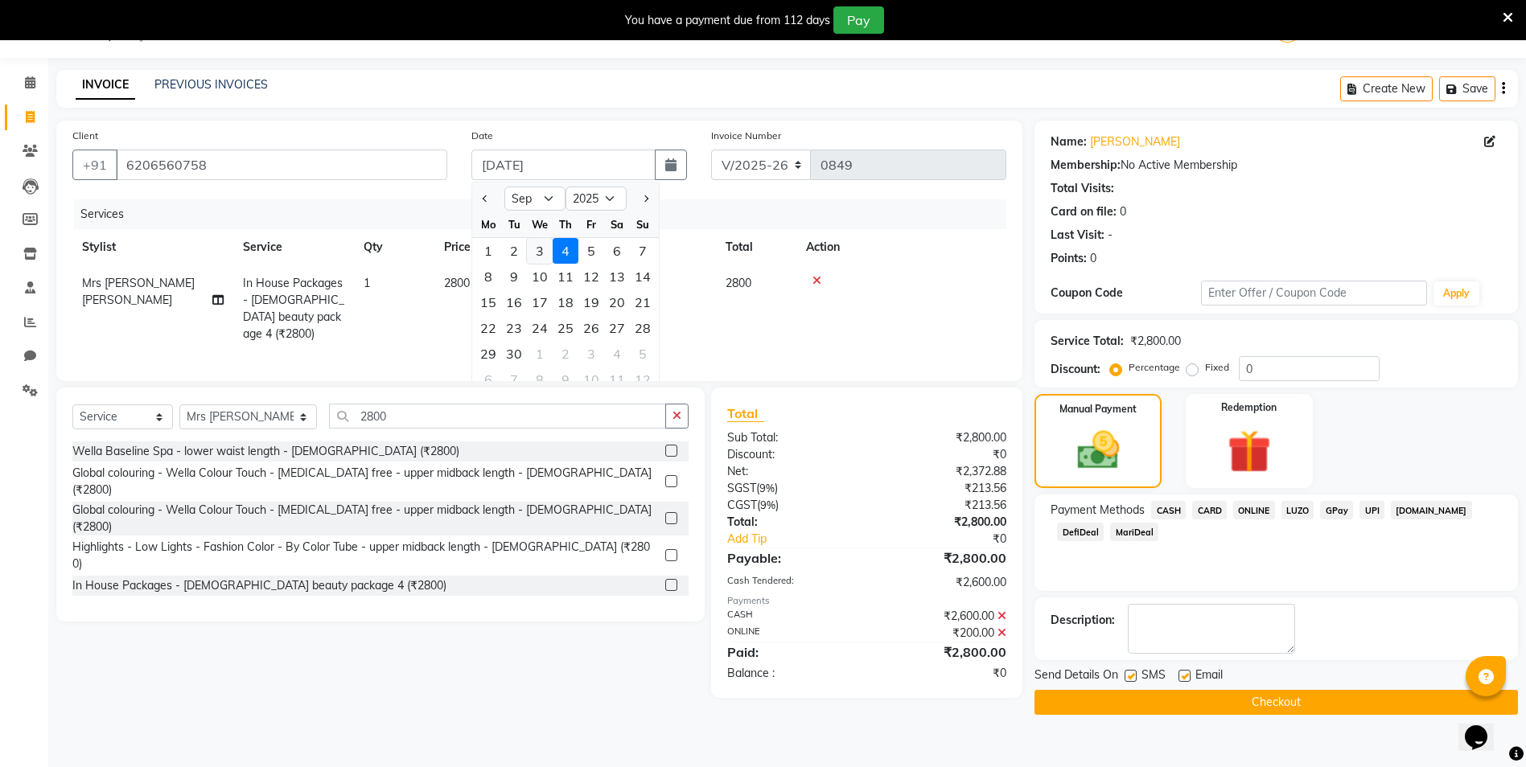
click at [535, 249] on div "3" at bounding box center [540, 251] width 26 height 26
type input "[DATE]"
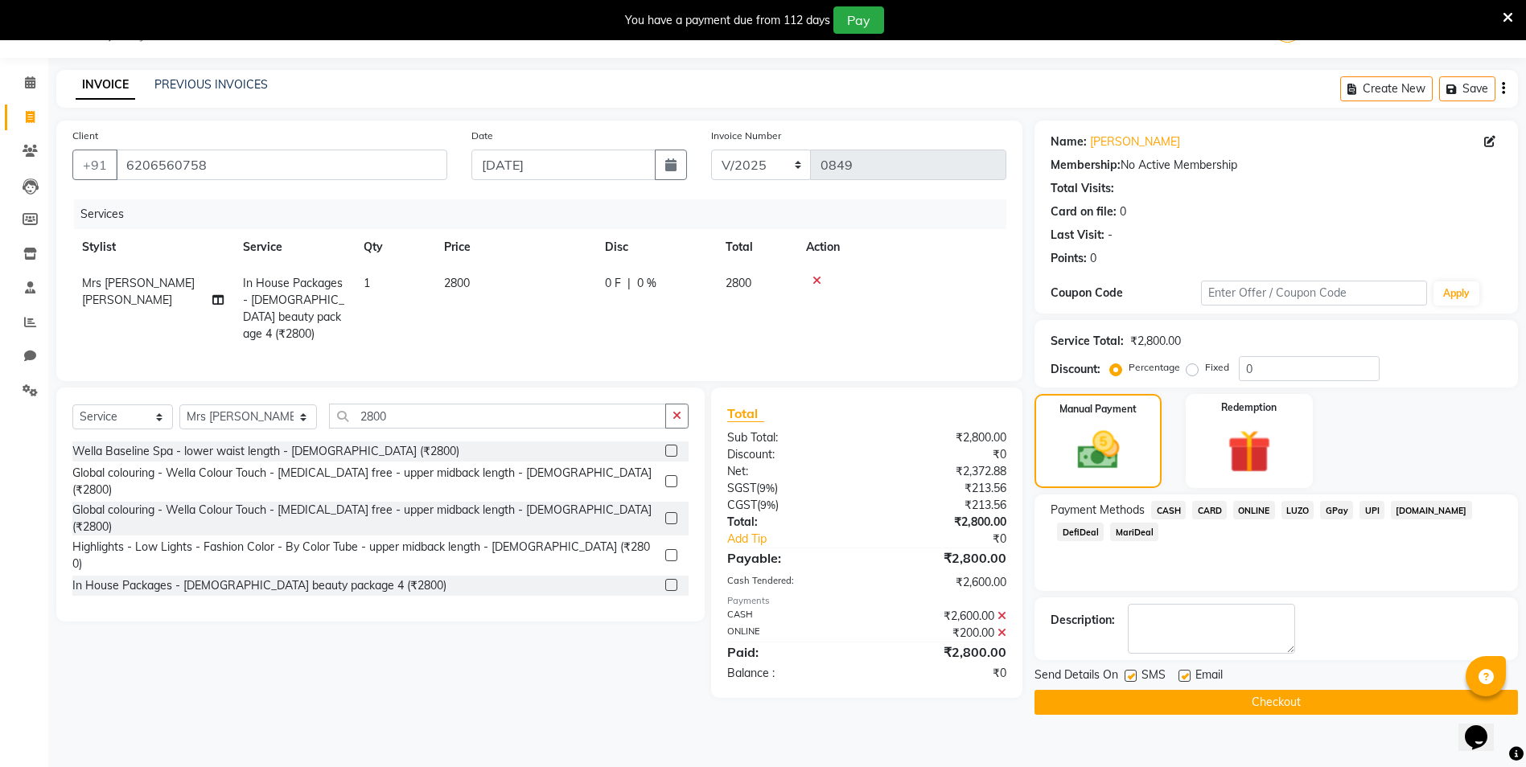
click at [1227, 697] on button "Checkout" at bounding box center [1275, 702] width 483 height 25
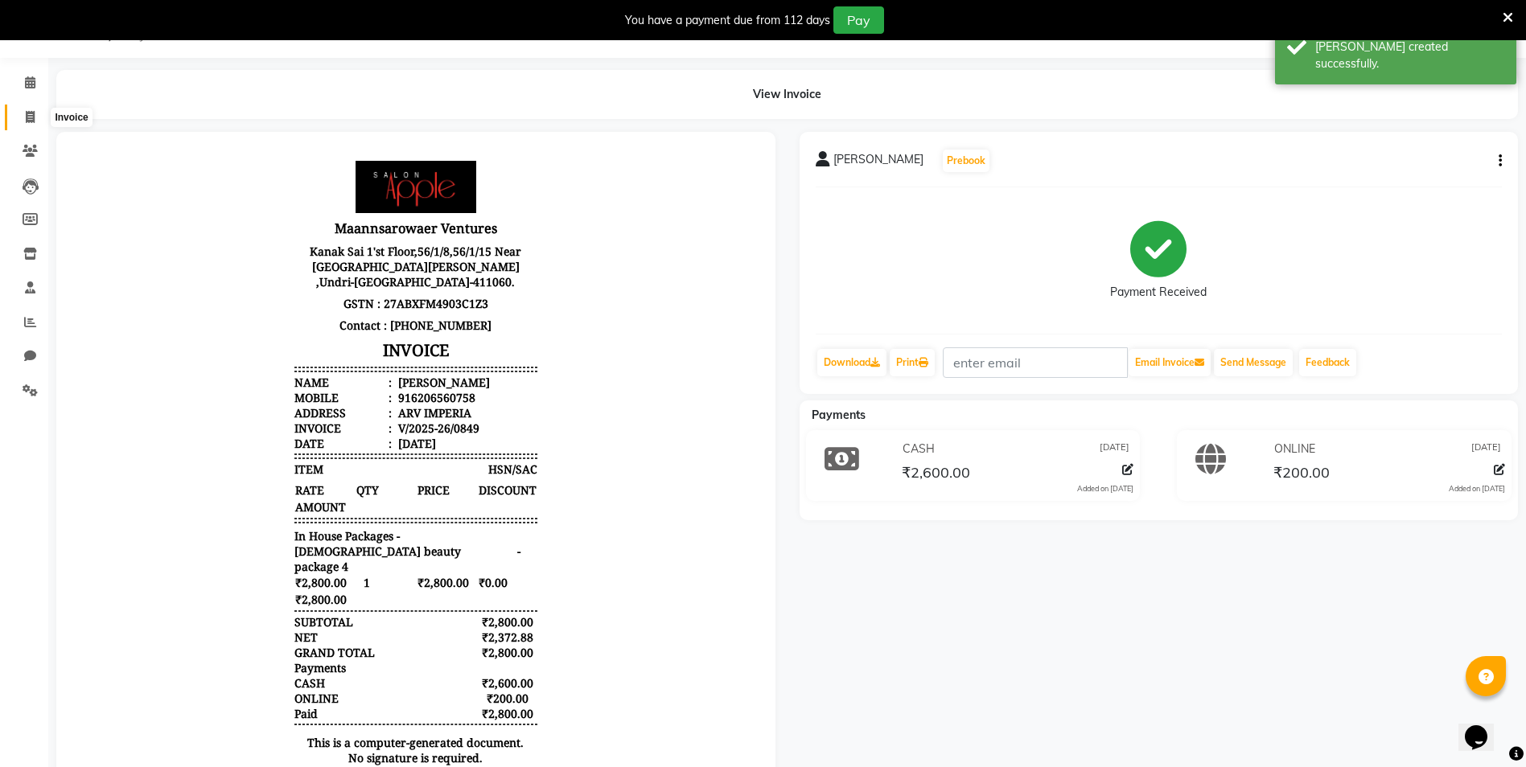
click at [30, 117] on icon at bounding box center [30, 117] width 9 height 12
select select "5282"
select select "service"
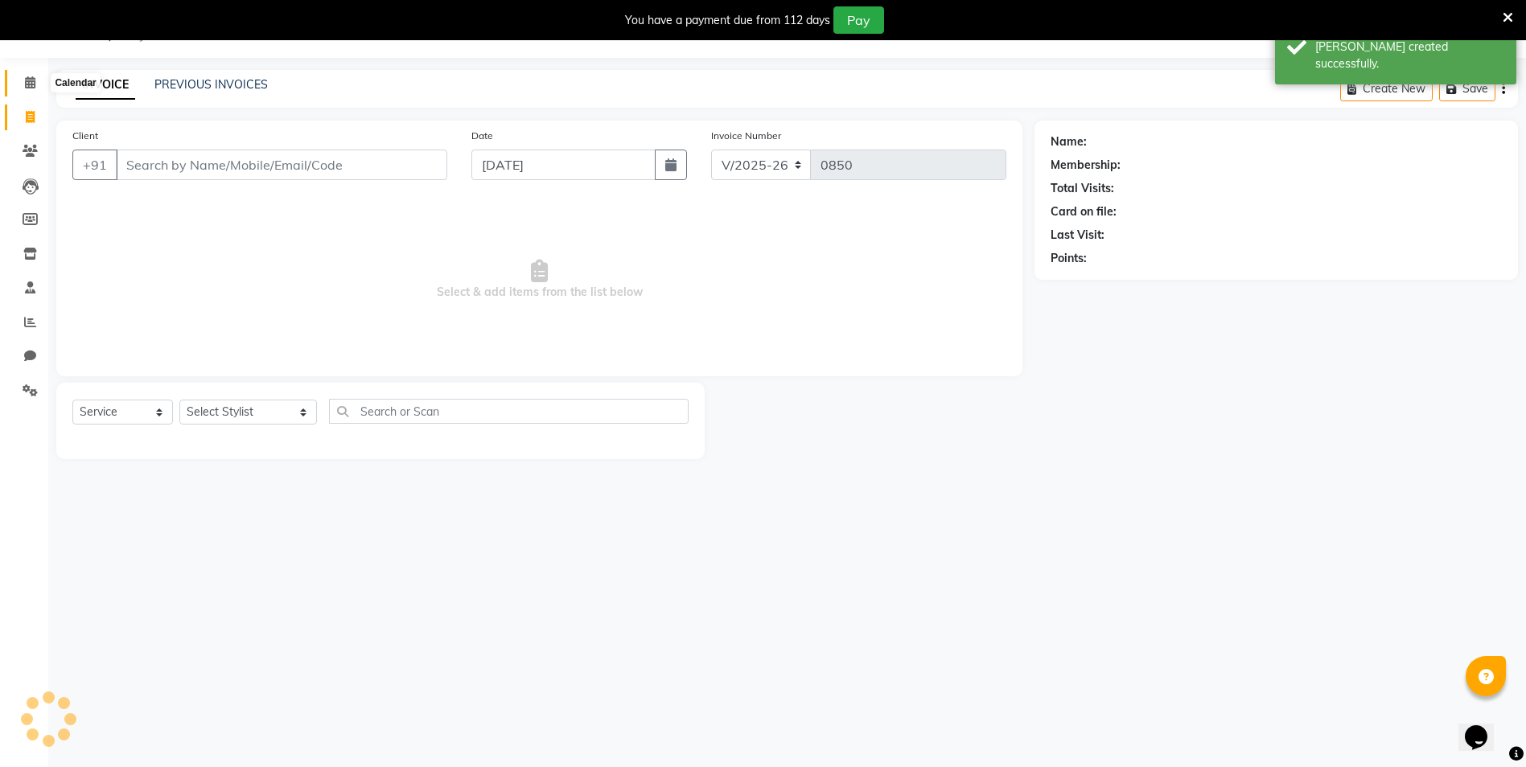
click at [30, 80] on icon at bounding box center [30, 82] width 10 height 12
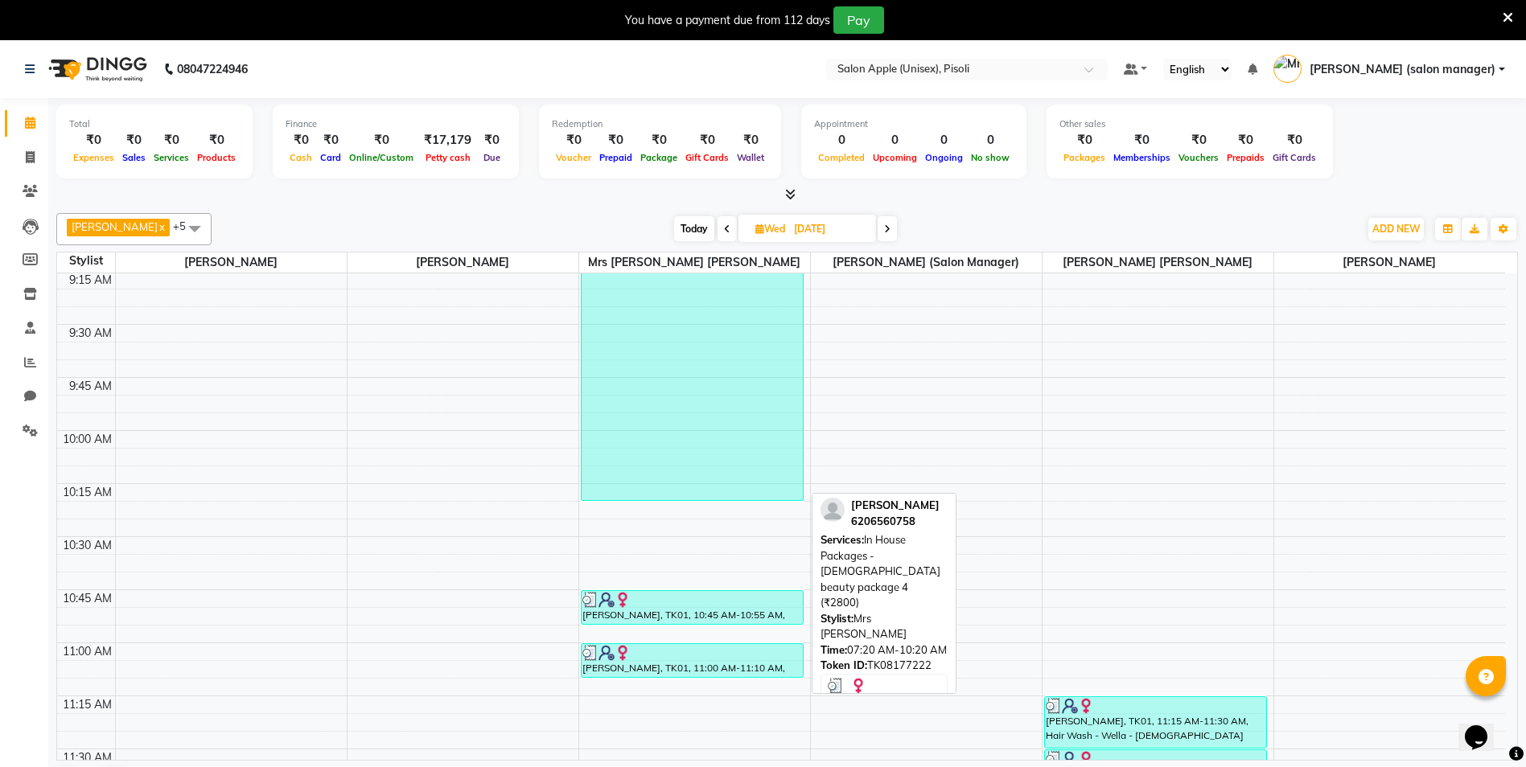
scroll to position [241, 0]
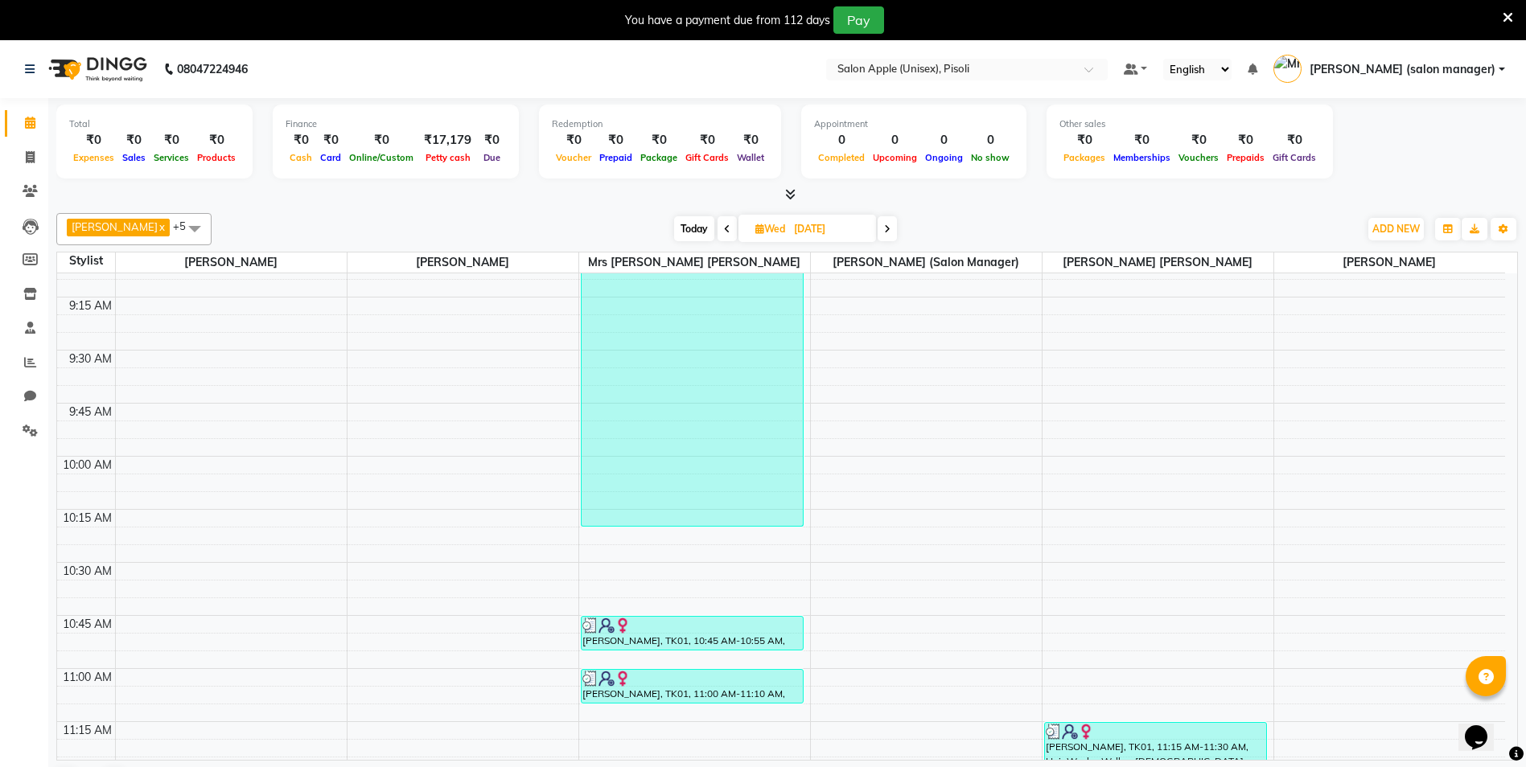
click at [692, 229] on span "Today" at bounding box center [694, 228] width 40 height 25
type input "[DATE]"
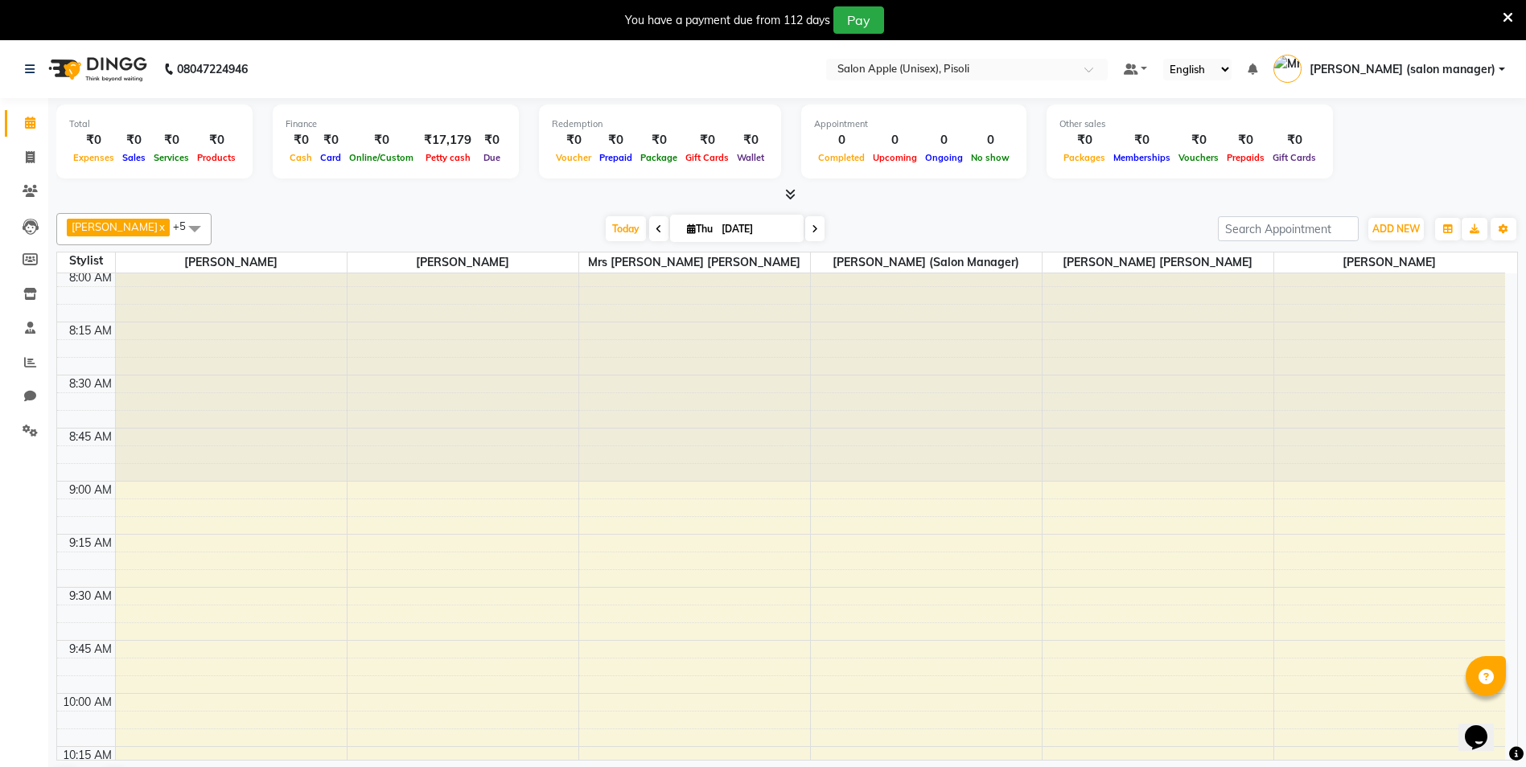
scroll to position [0, 0]
click at [33, 162] on icon at bounding box center [30, 157] width 9 height 12
select select "service"
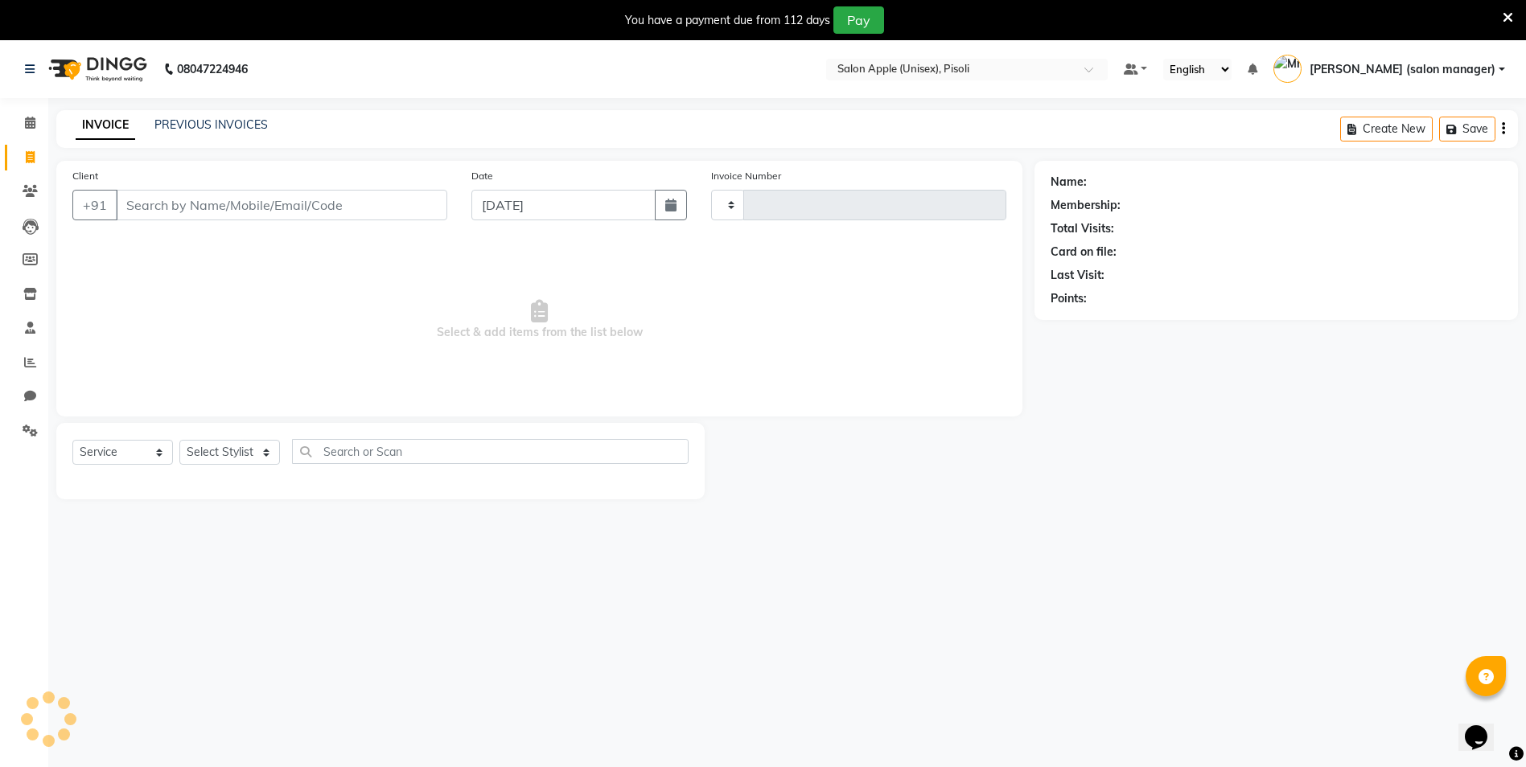
type input "0850"
select select "5282"
click at [254, 131] on link "PREVIOUS INVOICES" at bounding box center [210, 124] width 113 height 14
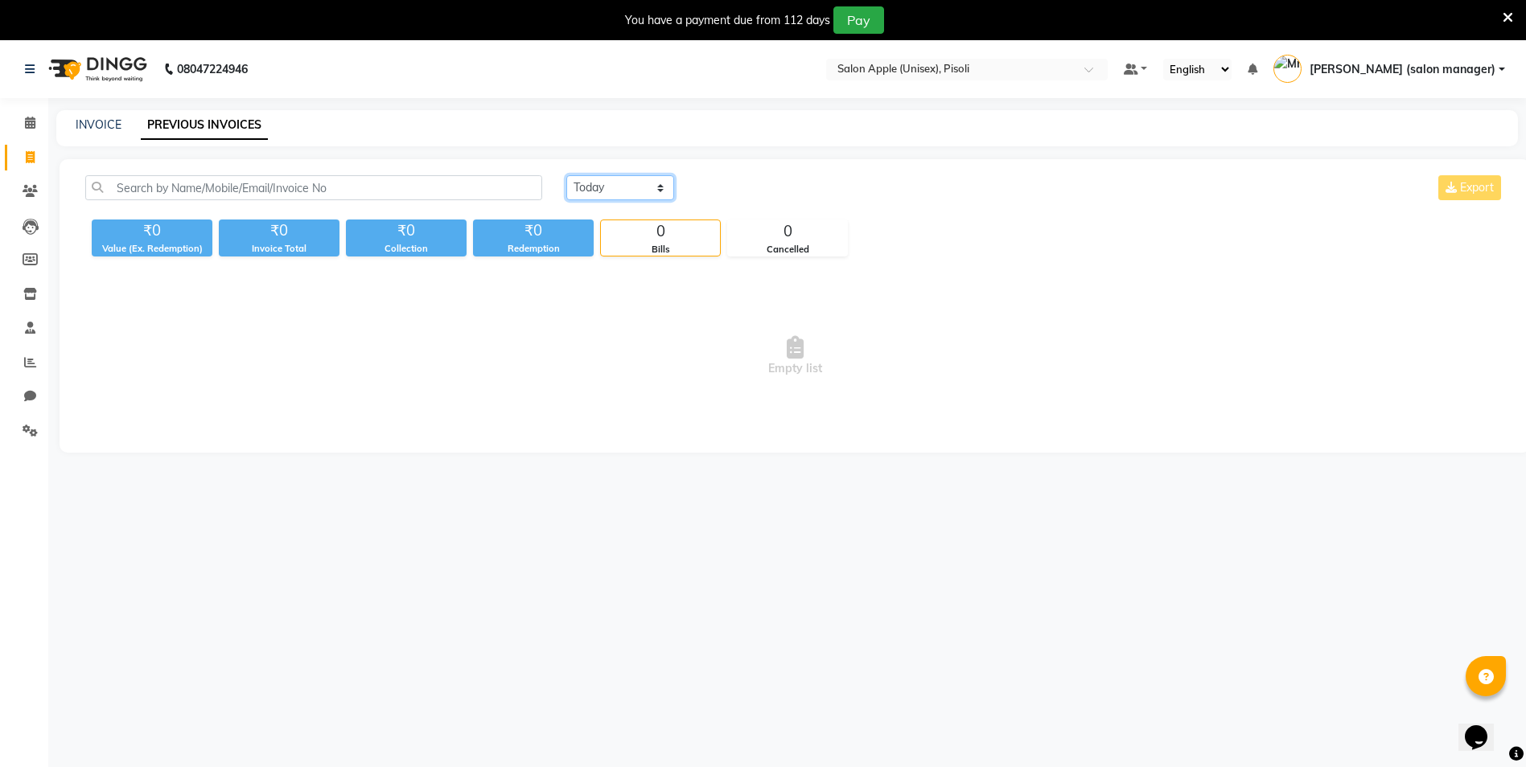
click at [626, 188] on select "[DATE] [DATE] Custom Range" at bounding box center [620, 187] width 108 height 25
select select "[DATE]"
click at [566, 175] on select "[DATE] [DATE] Custom Range" at bounding box center [620, 187] width 108 height 25
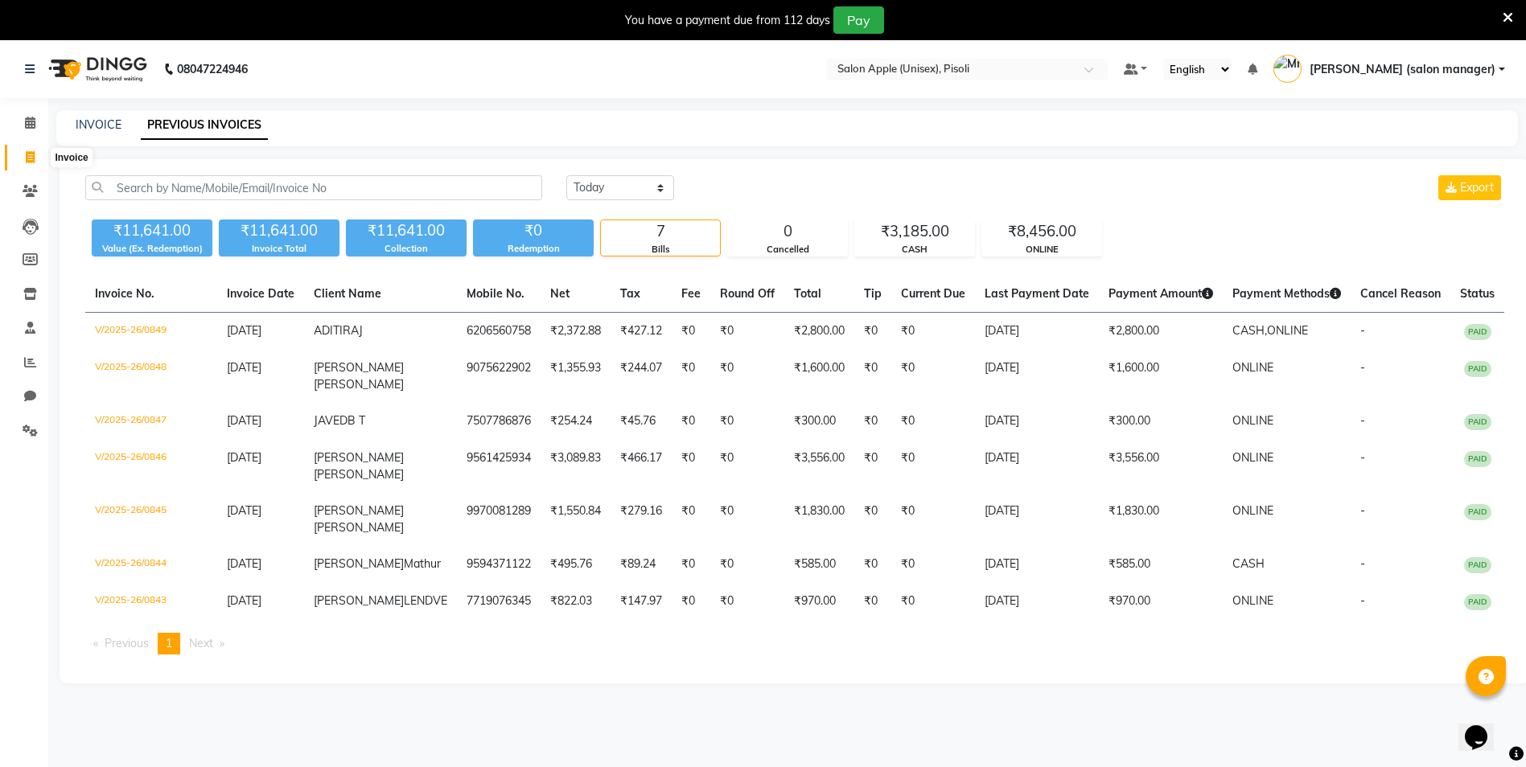
click at [26, 157] on icon at bounding box center [30, 157] width 9 height 12
select select "service"
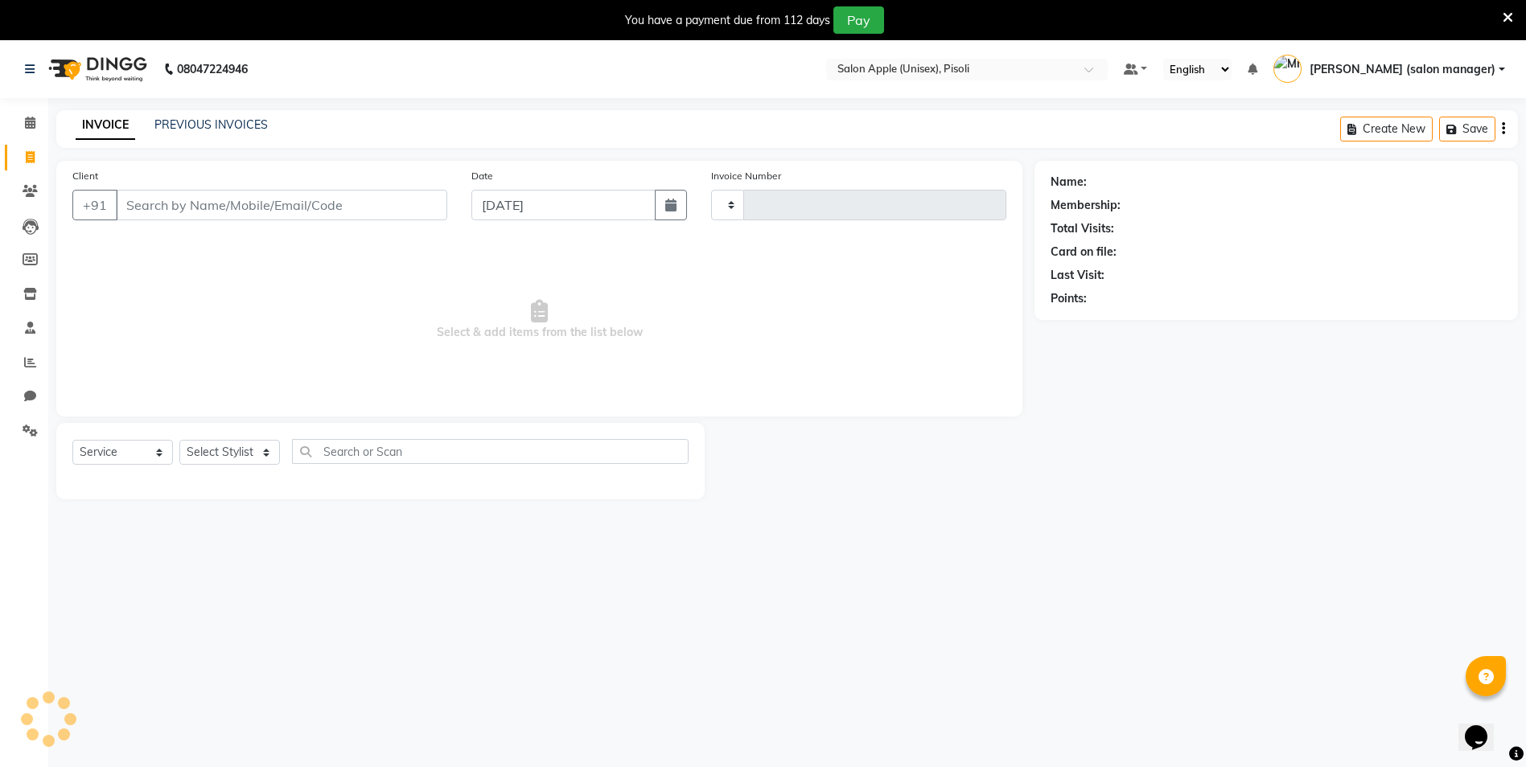
type input "0850"
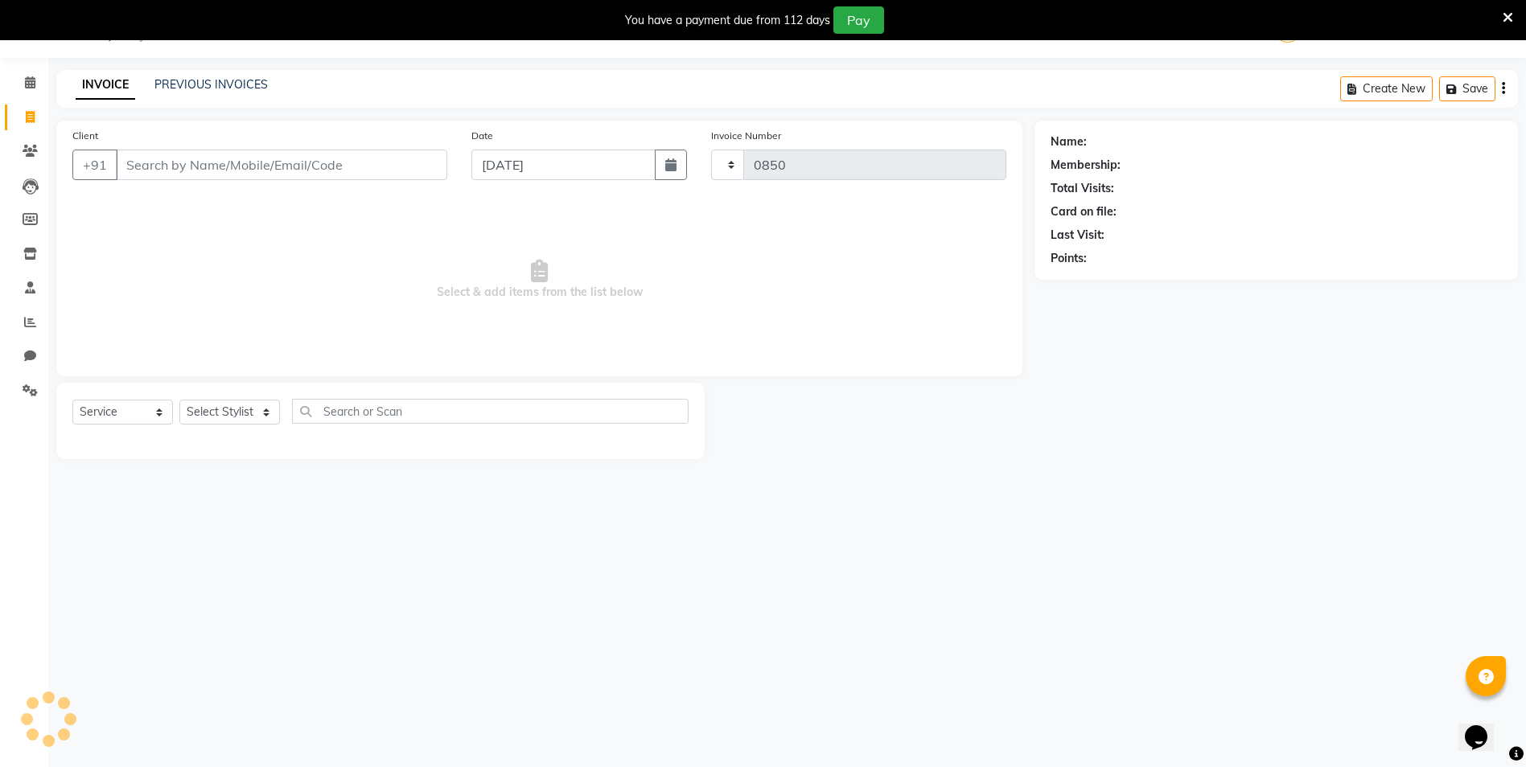
select select "5282"
click at [35, 77] on icon at bounding box center [30, 82] width 10 height 12
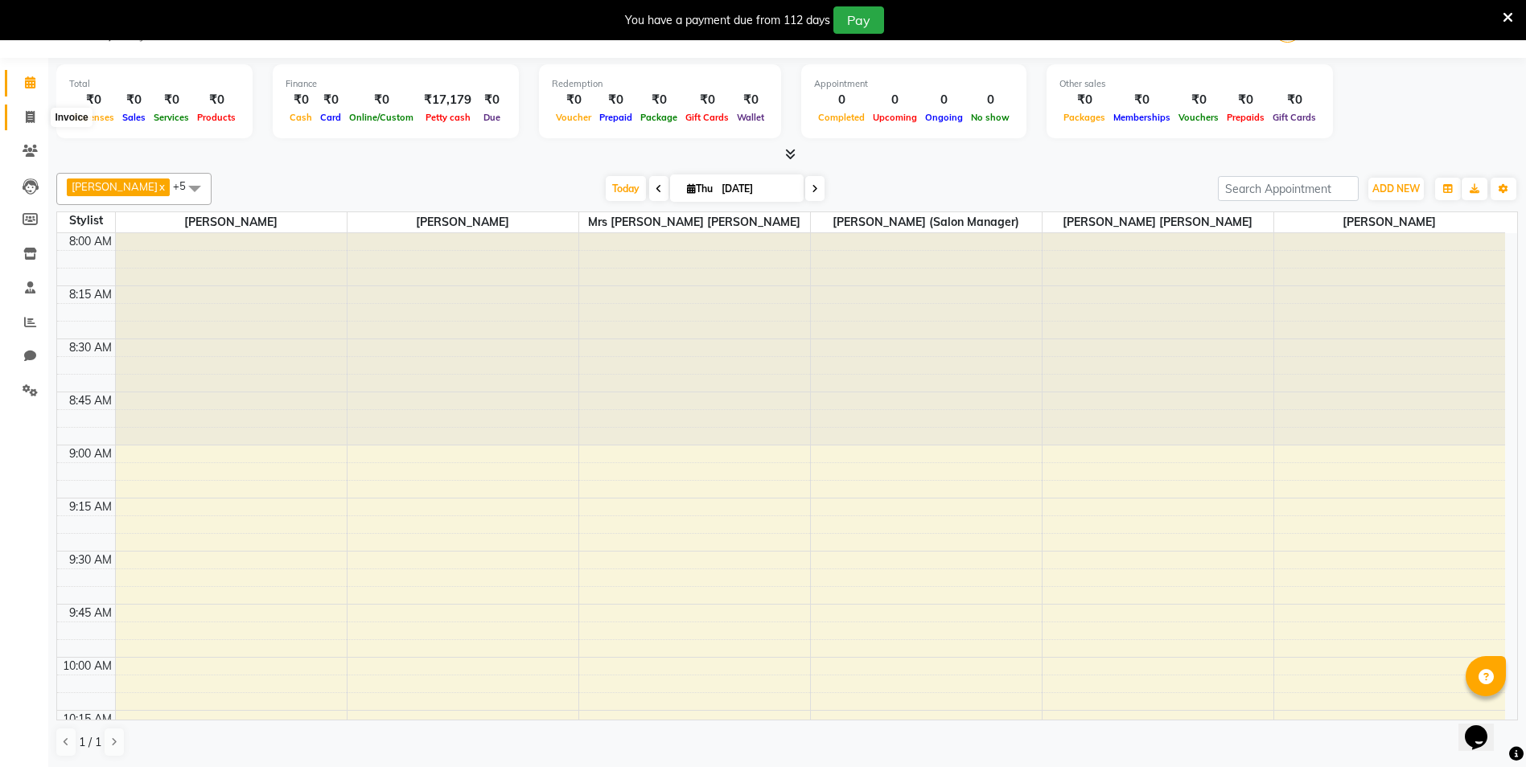
drag, startPoint x: 34, startPoint y: 115, endPoint x: 52, endPoint y: 112, distance: 18.8
click at [34, 115] on icon at bounding box center [30, 117] width 9 height 12
select select "service"
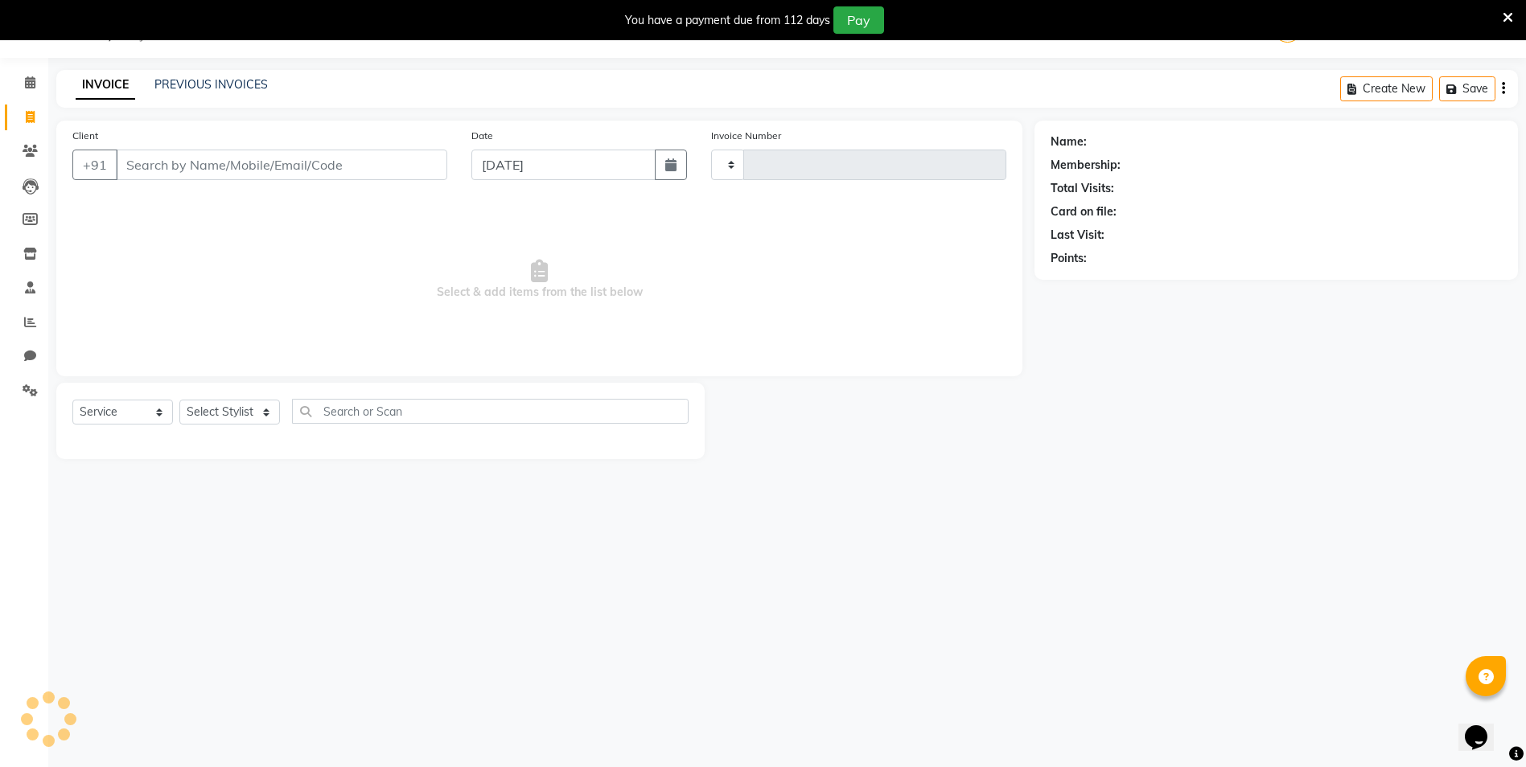
type input "0850"
select select "5282"
click at [191, 93] on div "INVOICE PREVIOUS INVOICES" at bounding box center [171, 85] width 231 height 19
click at [204, 88] on link "PREVIOUS INVOICES" at bounding box center [210, 84] width 113 height 14
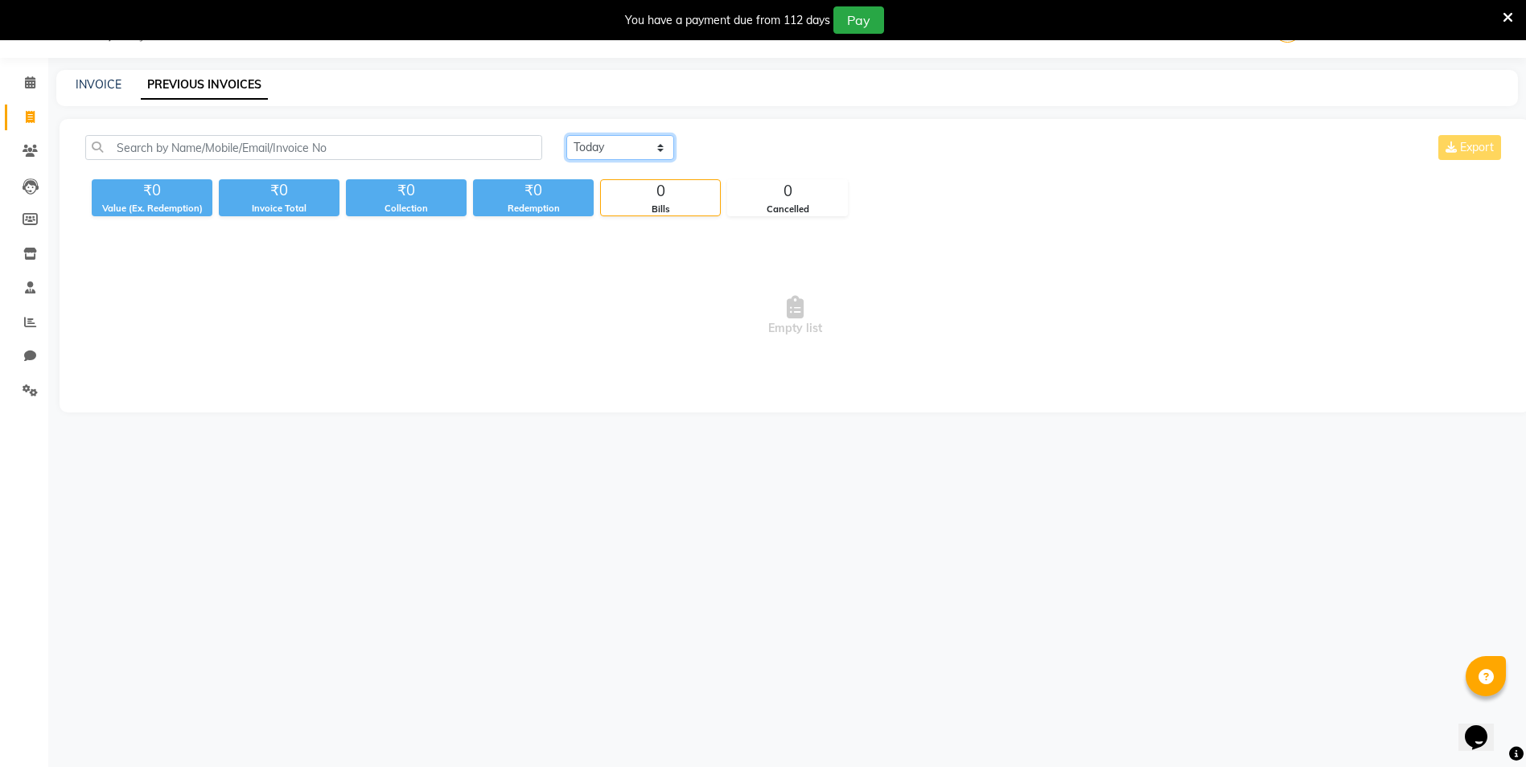
click at [632, 150] on select "[DATE] [DATE] Custom Range" at bounding box center [620, 147] width 108 height 25
select select "[DATE]"
click at [566, 135] on select "[DATE] [DATE] Custom Range" at bounding box center [620, 147] width 108 height 25
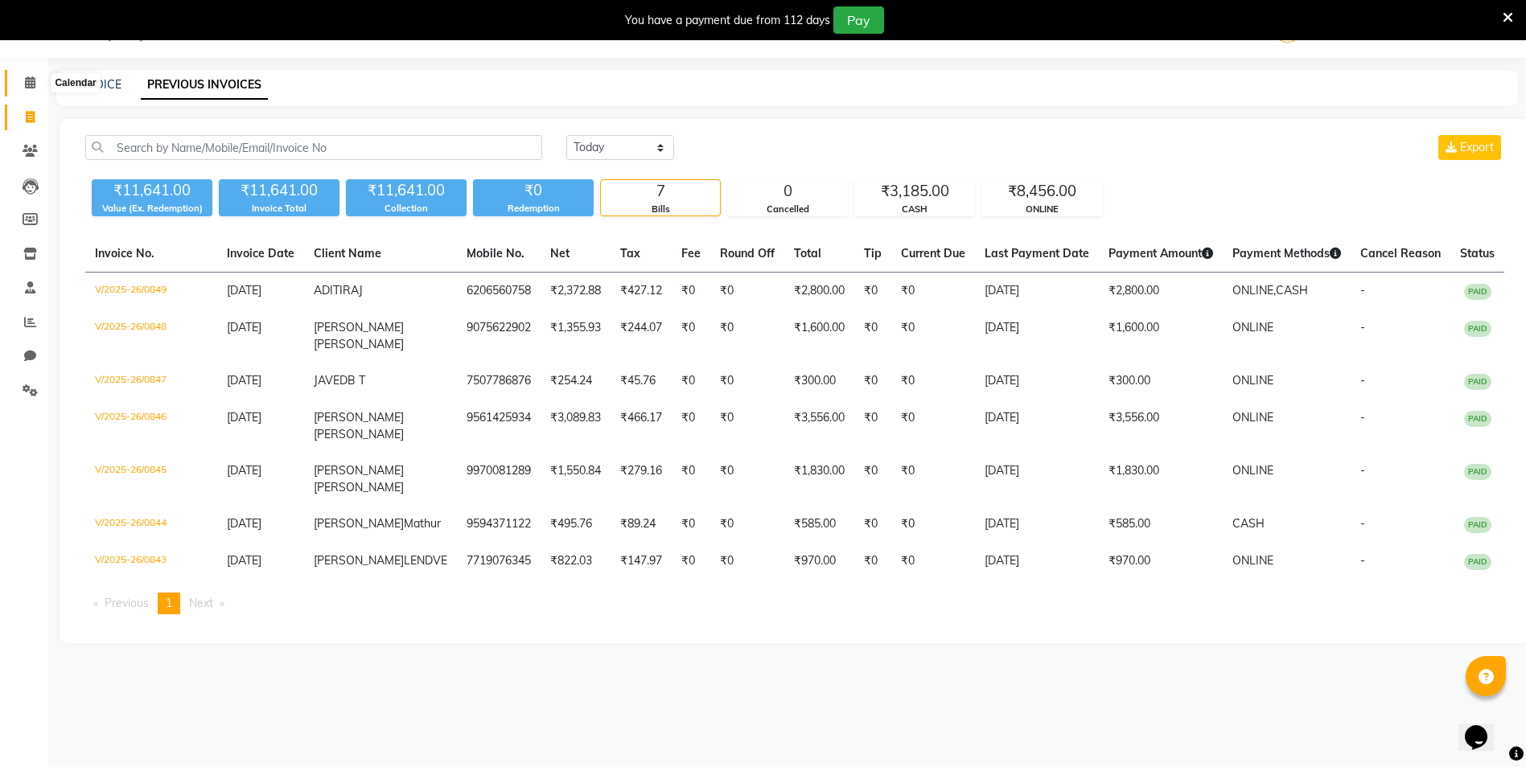
click at [30, 82] on icon at bounding box center [30, 82] width 10 height 12
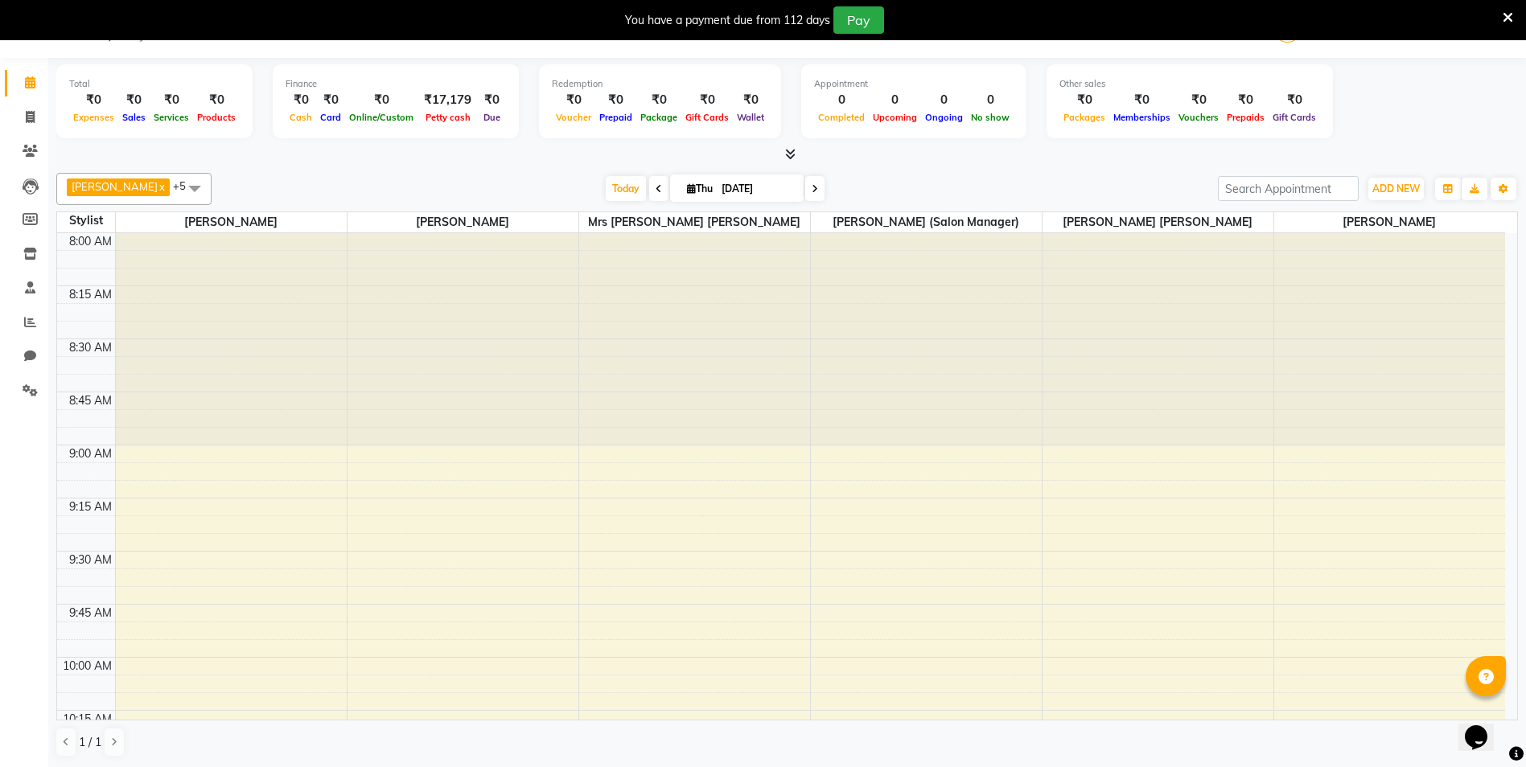
click at [1503, 13] on icon at bounding box center [1508, 17] width 10 height 14
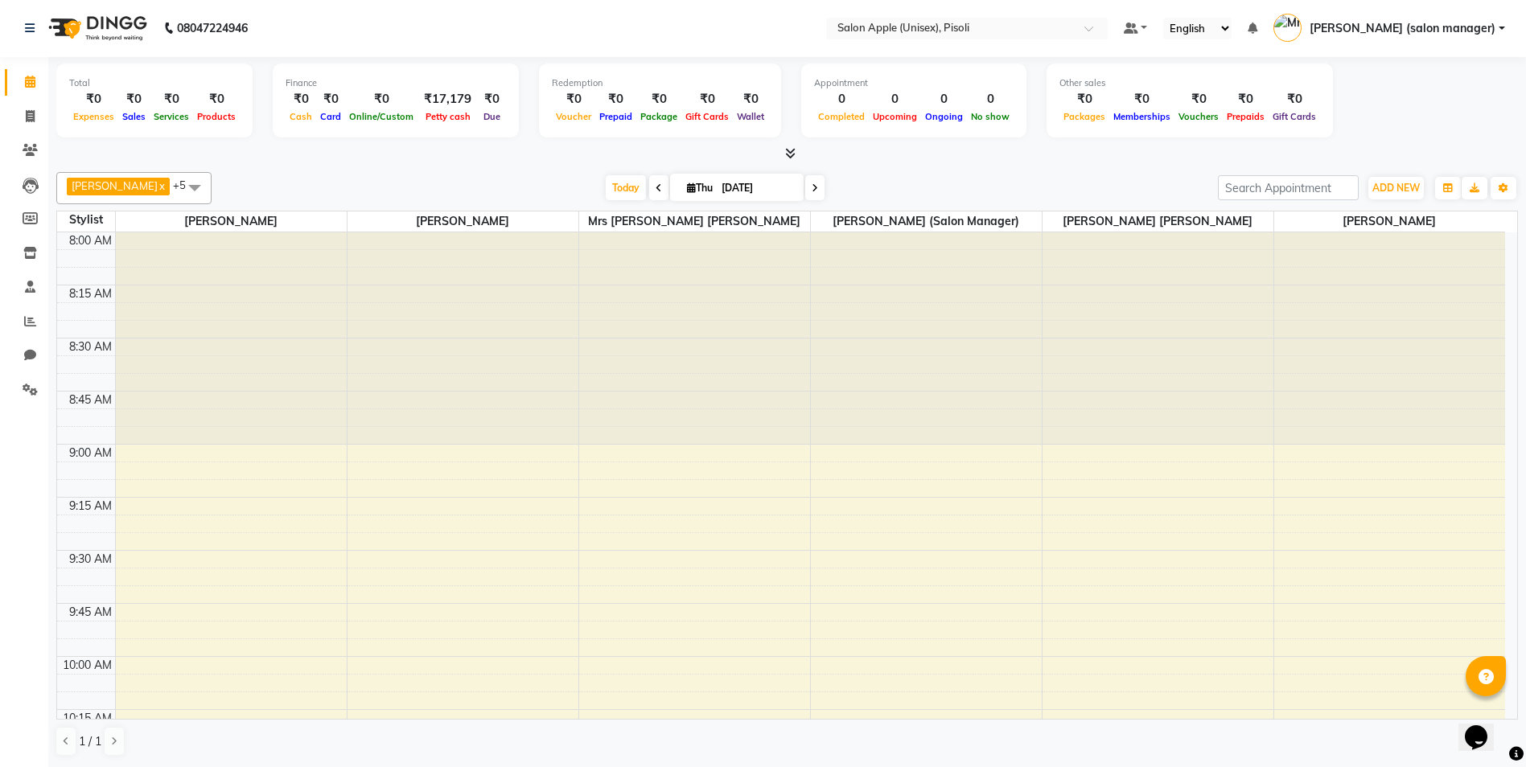
click at [789, 154] on icon at bounding box center [790, 153] width 10 height 12
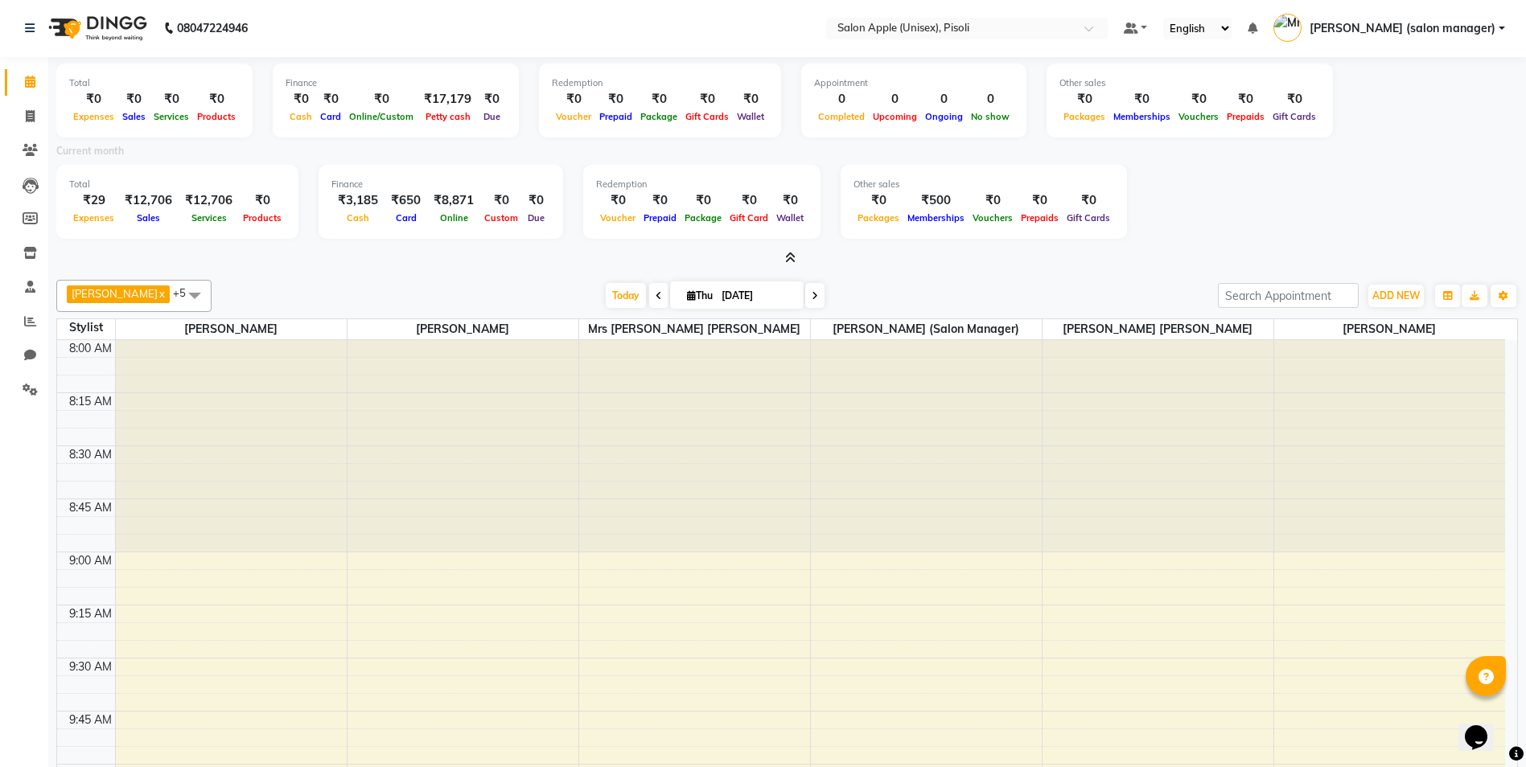
click at [789, 255] on icon at bounding box center [790, 258] width 10 height 12
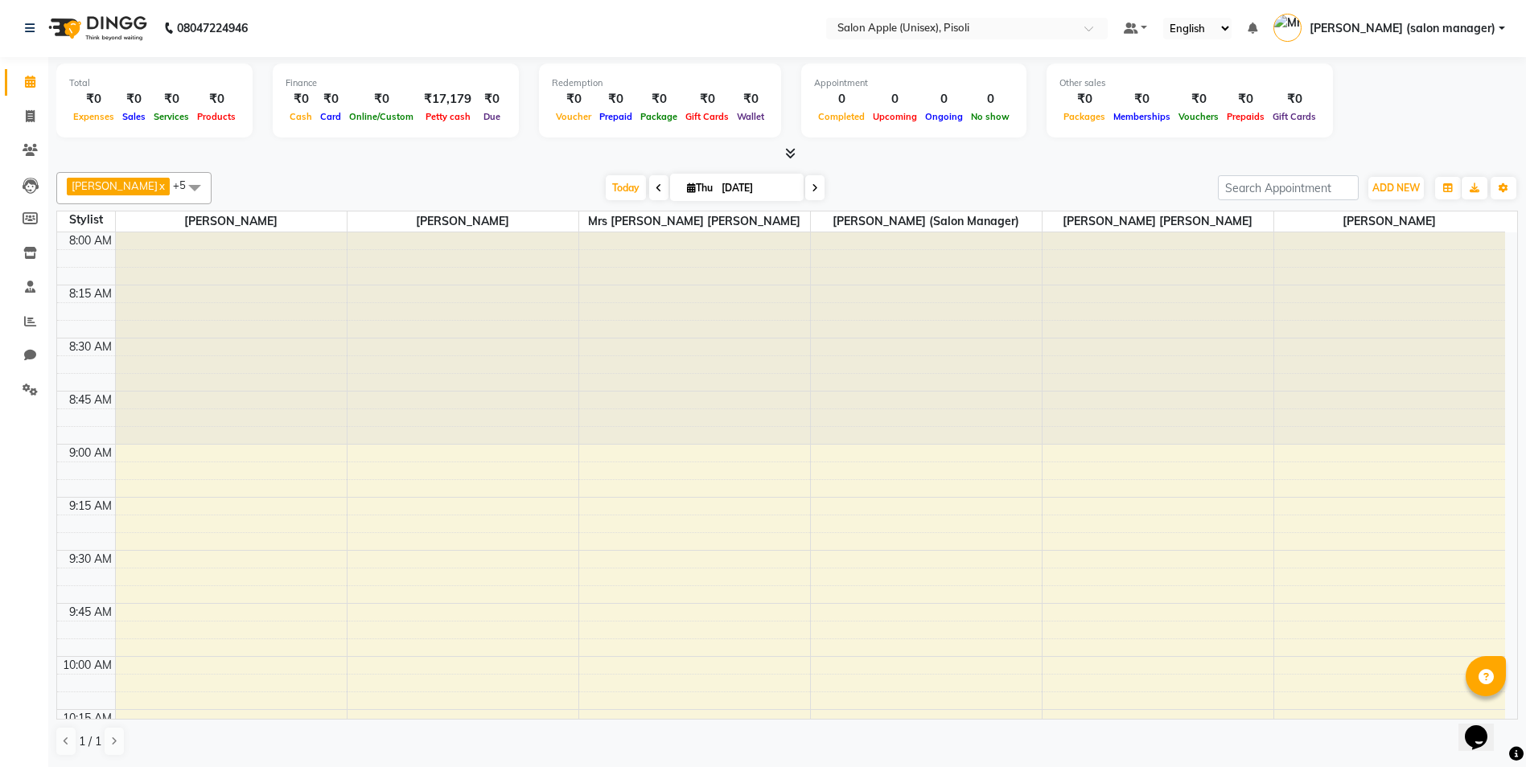
click at [791, 150] on icon at bounding box center [790, 153] width 10 height 12
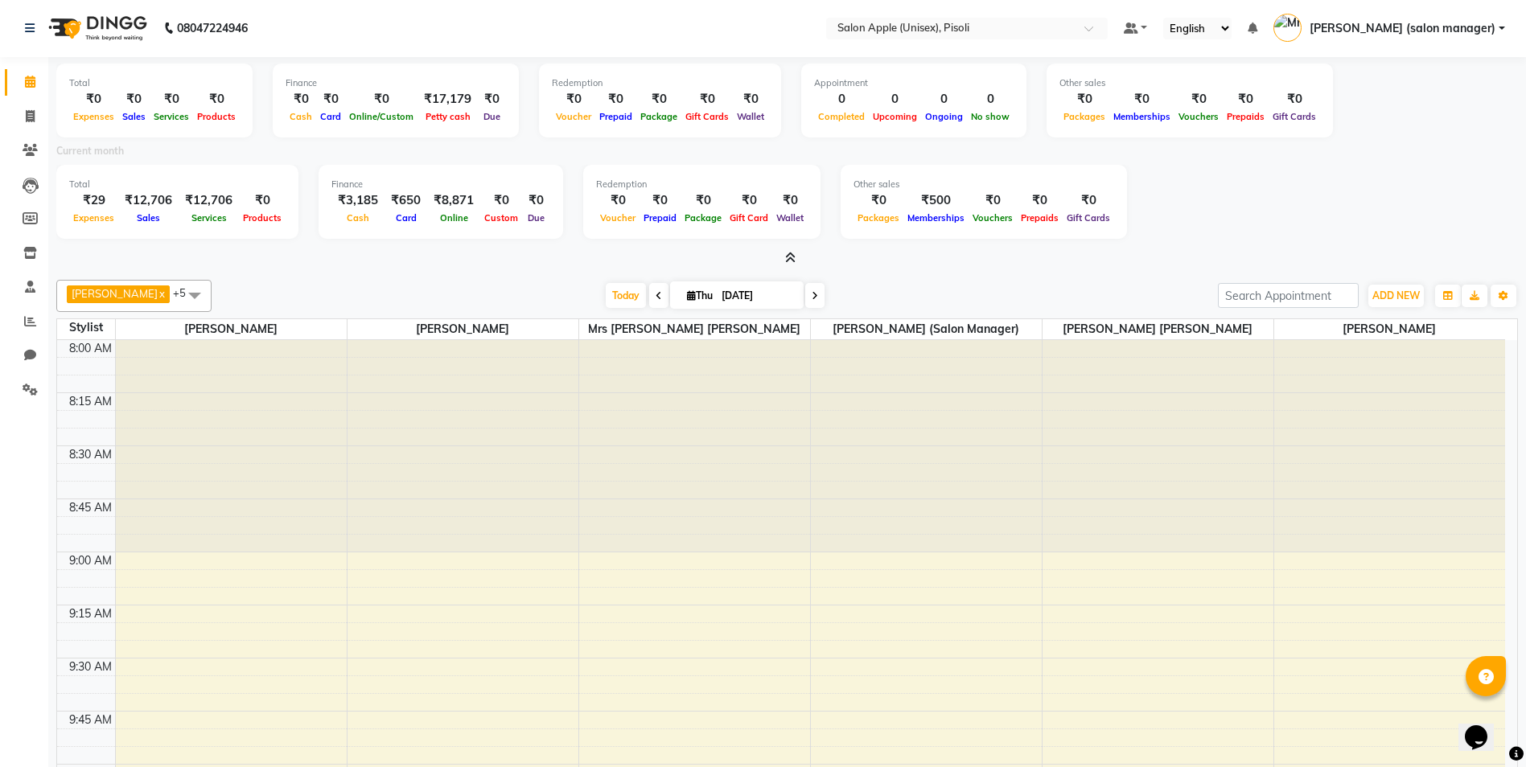
click at [791, 255] on icon at bounding box center [790, 258] width 10 height 12
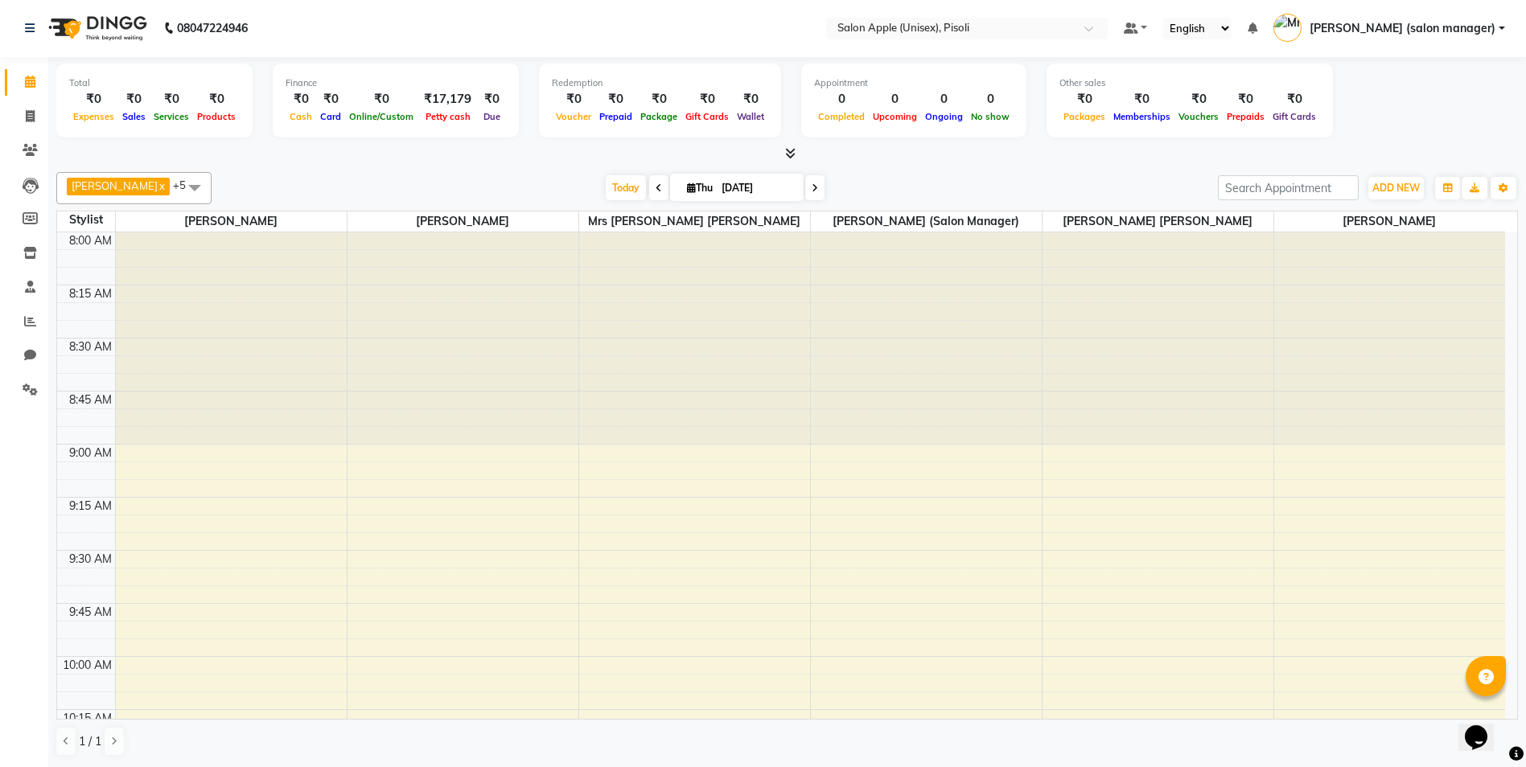
click at [788, 154] on icon at bounding box center [790, 153] width 10 height 12
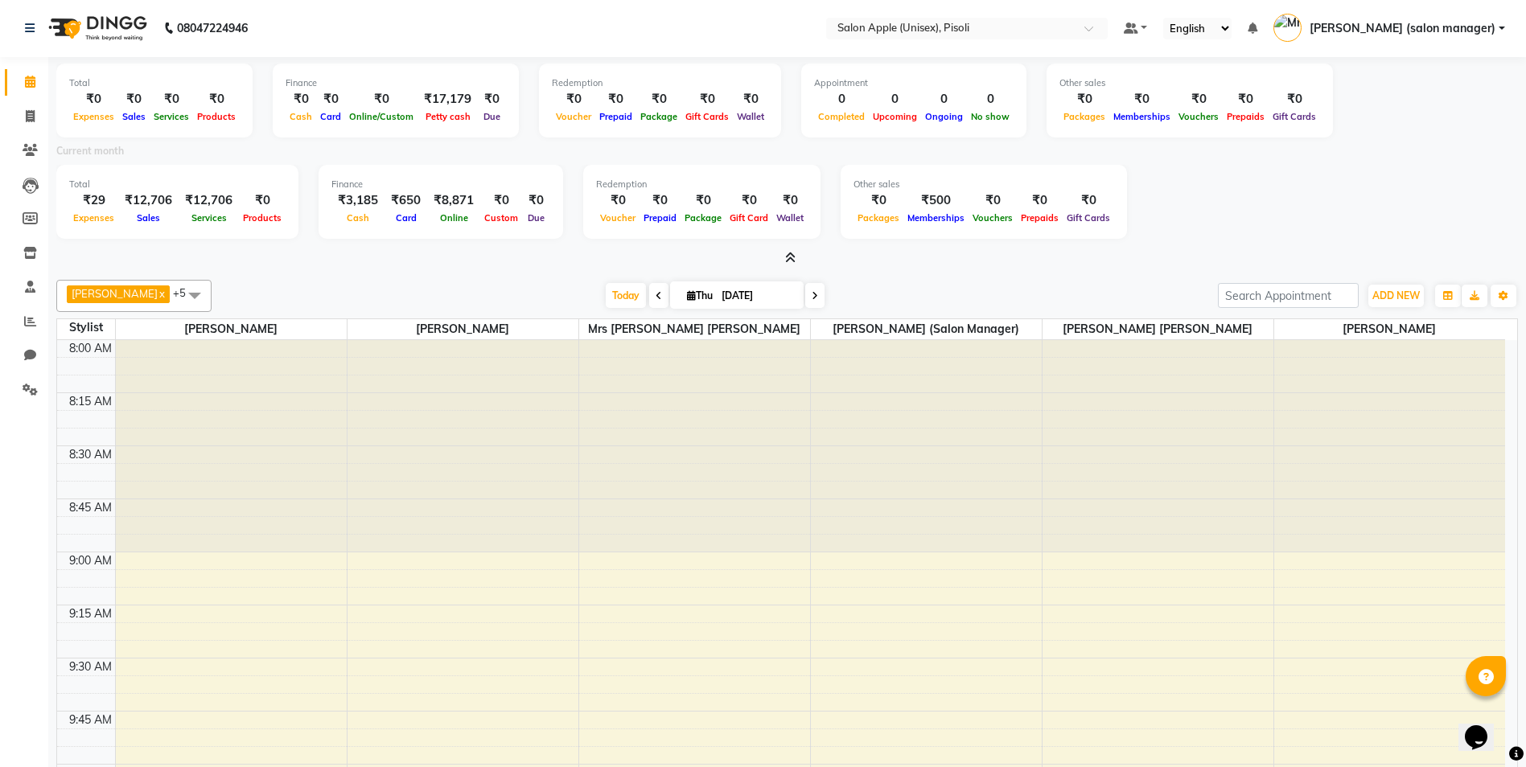
click at [789, 262] on icon at bounding box center [790, 258] width 10 height 12
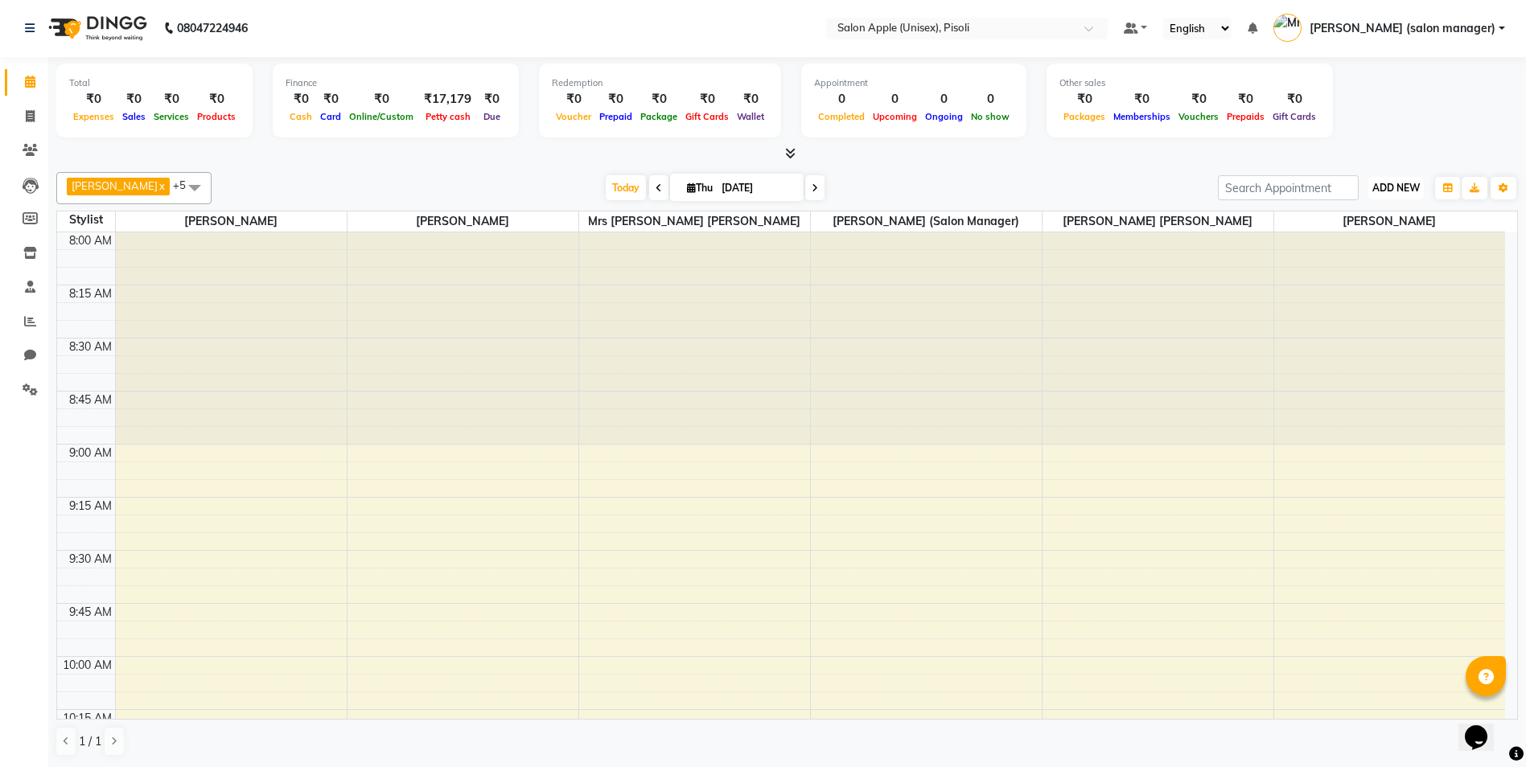
click at [1383, 191] on span "ADD NEW" at bounding box center [1395, 188] width 47 height 12
click at [1365, 259] on link "Add Expense" at bounding box center [1359, 260] width 127 height 21
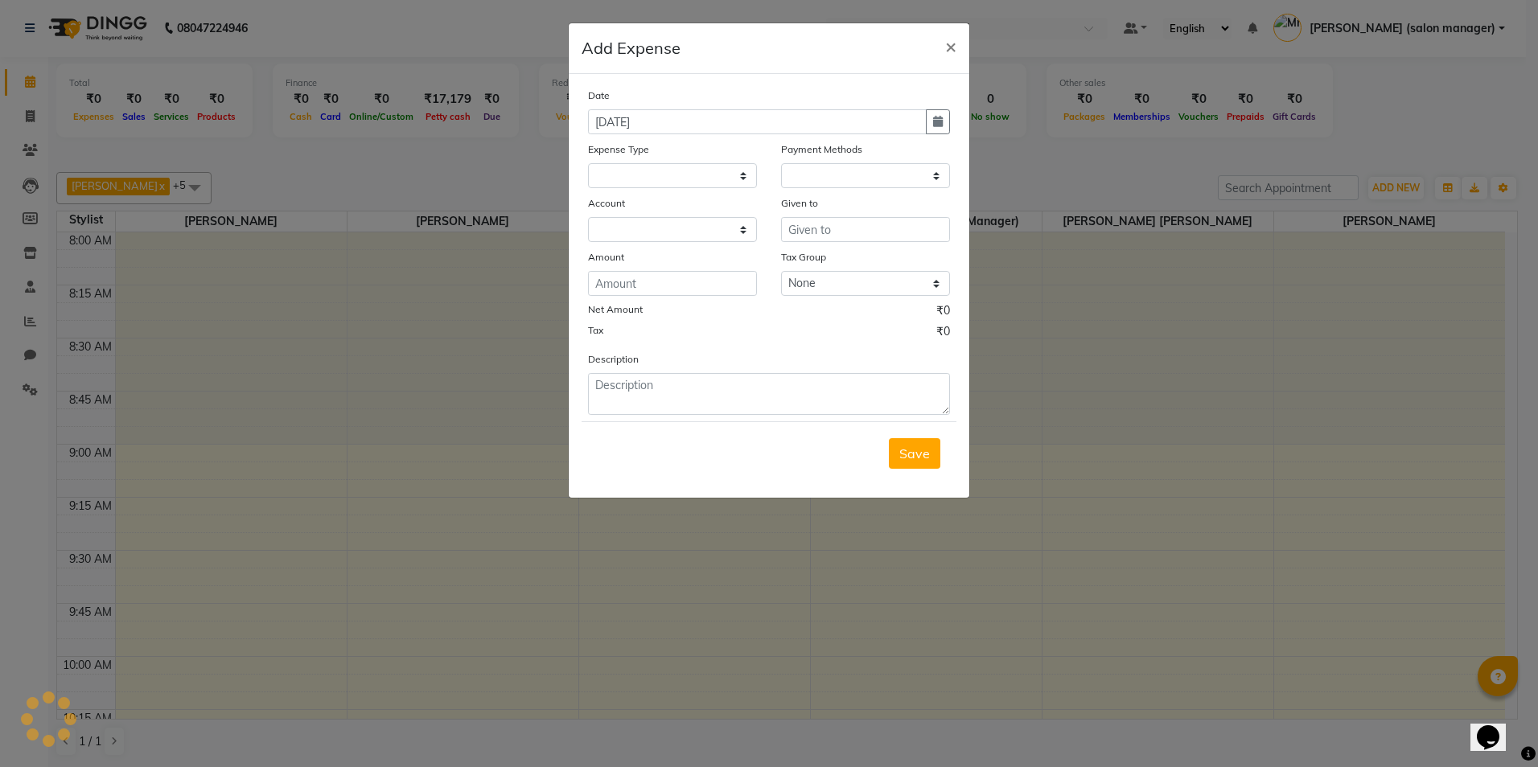
select select
select select "1"
select select "4195"
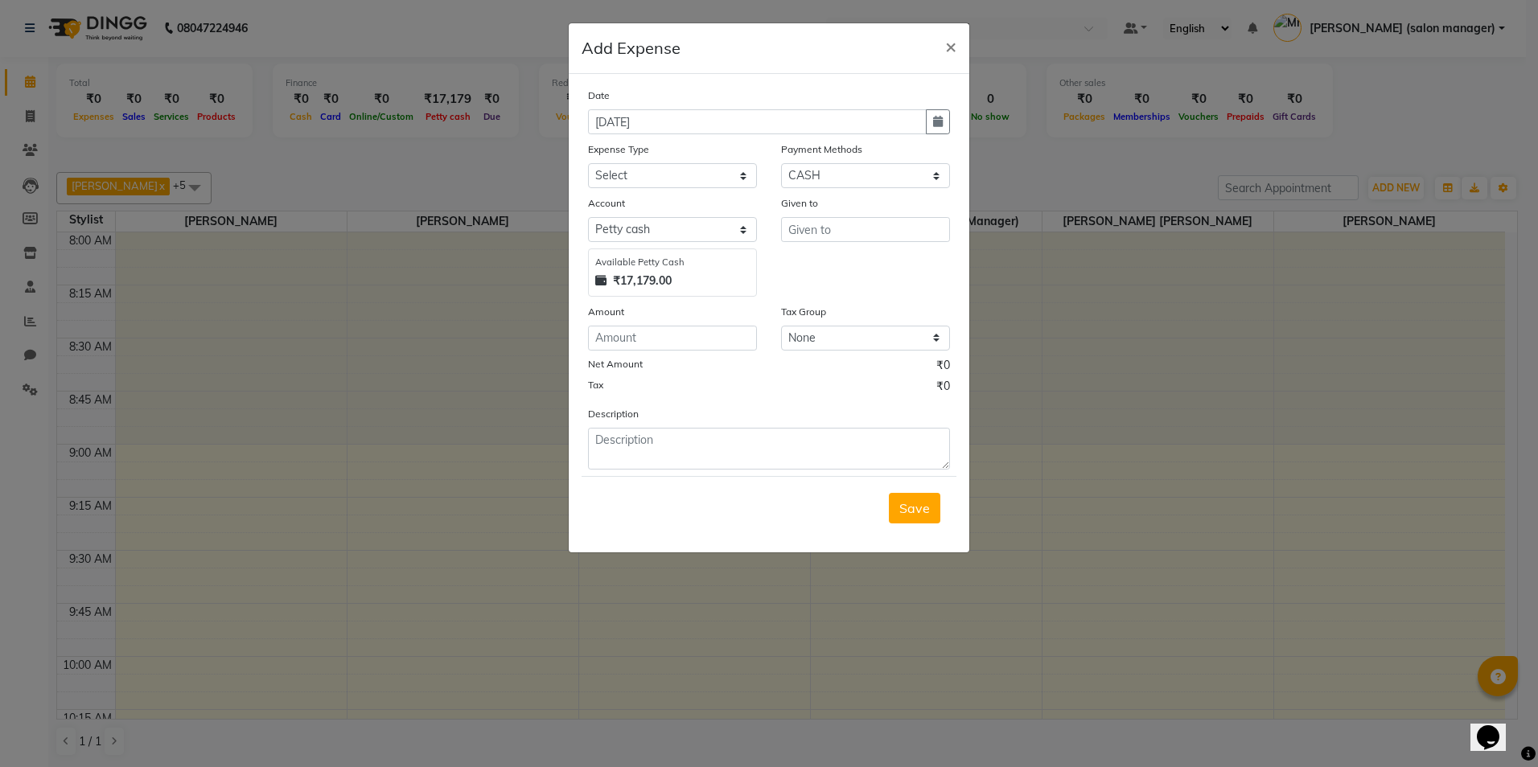
drag, startPoint x: 941, startPoint y: 125, endPoint x: 907, endPoint y: 135, distance: 35.9
click at [942, 125] on icon "button" at bounding box center [938, 121] width 10 height 11
select select "9"
select select "2025"
click at [660, 206] on div "3" at bounding box center [657, 205] width 26 height 26
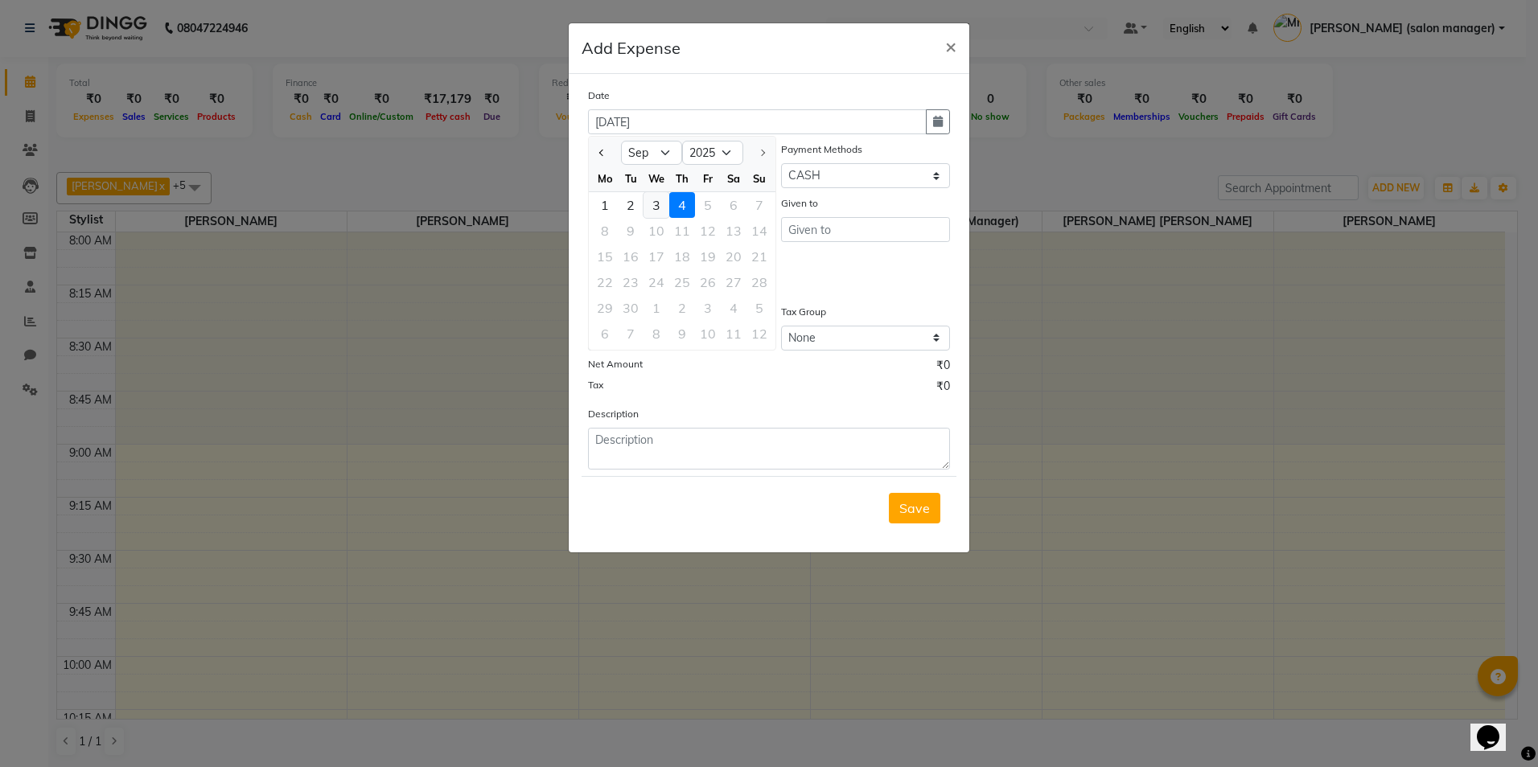
type input "[DATE]"
click at [683, 175] on select "Select CASH HANDED OVER TO OWNER client refund Client Snacks Donation Electrici…" at bounding box center [672, 175] width 169 height 25
select select "10349"
click at [588, 163] on select "Select CASH HANDED OVER TO OWNER client refund Client Snacks Donation Electrici…" at bounding box center [672, 175] width 169 height 25
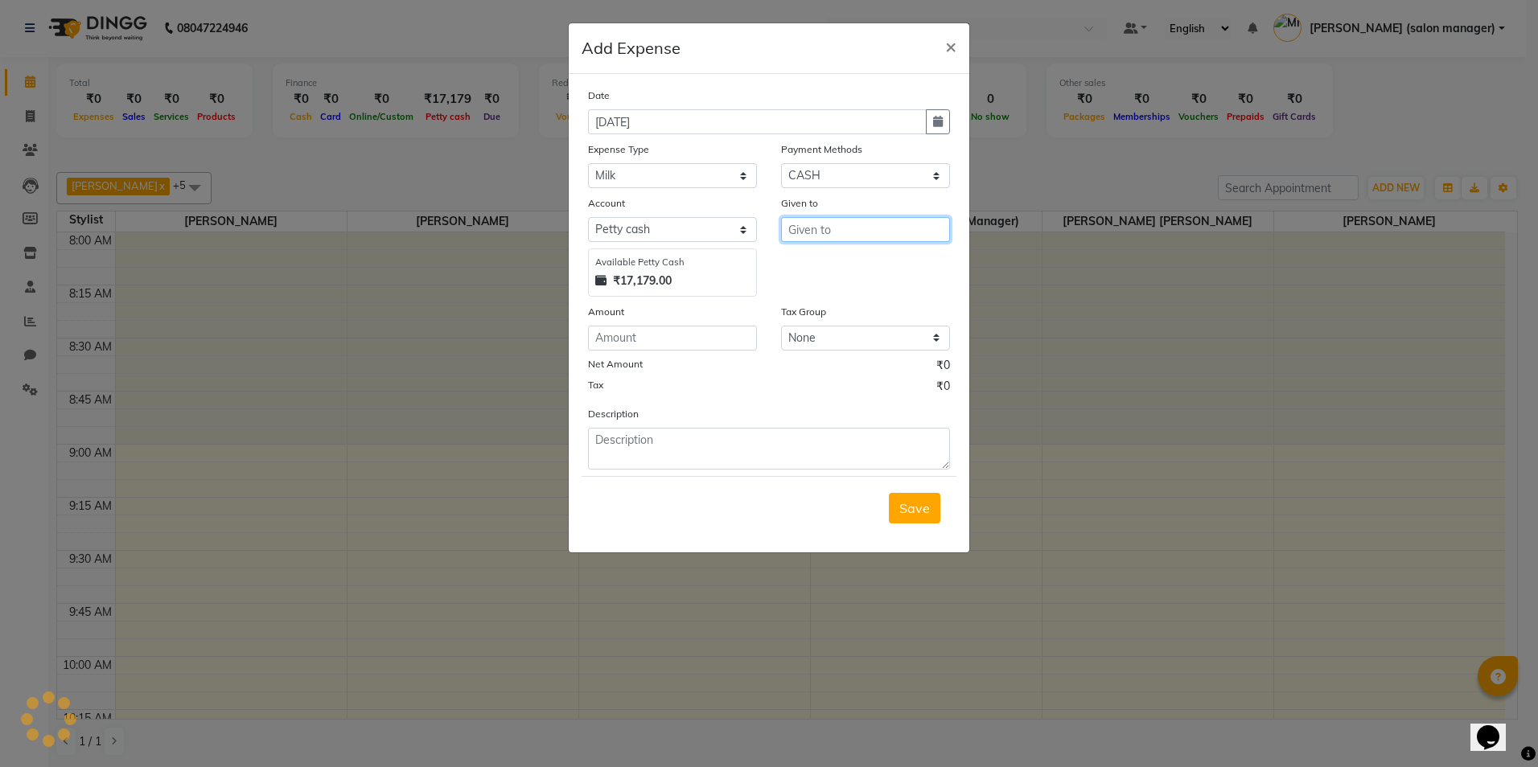
click at [822, 232] on input "text" at bounding box center [865, 229] width 169 height 25
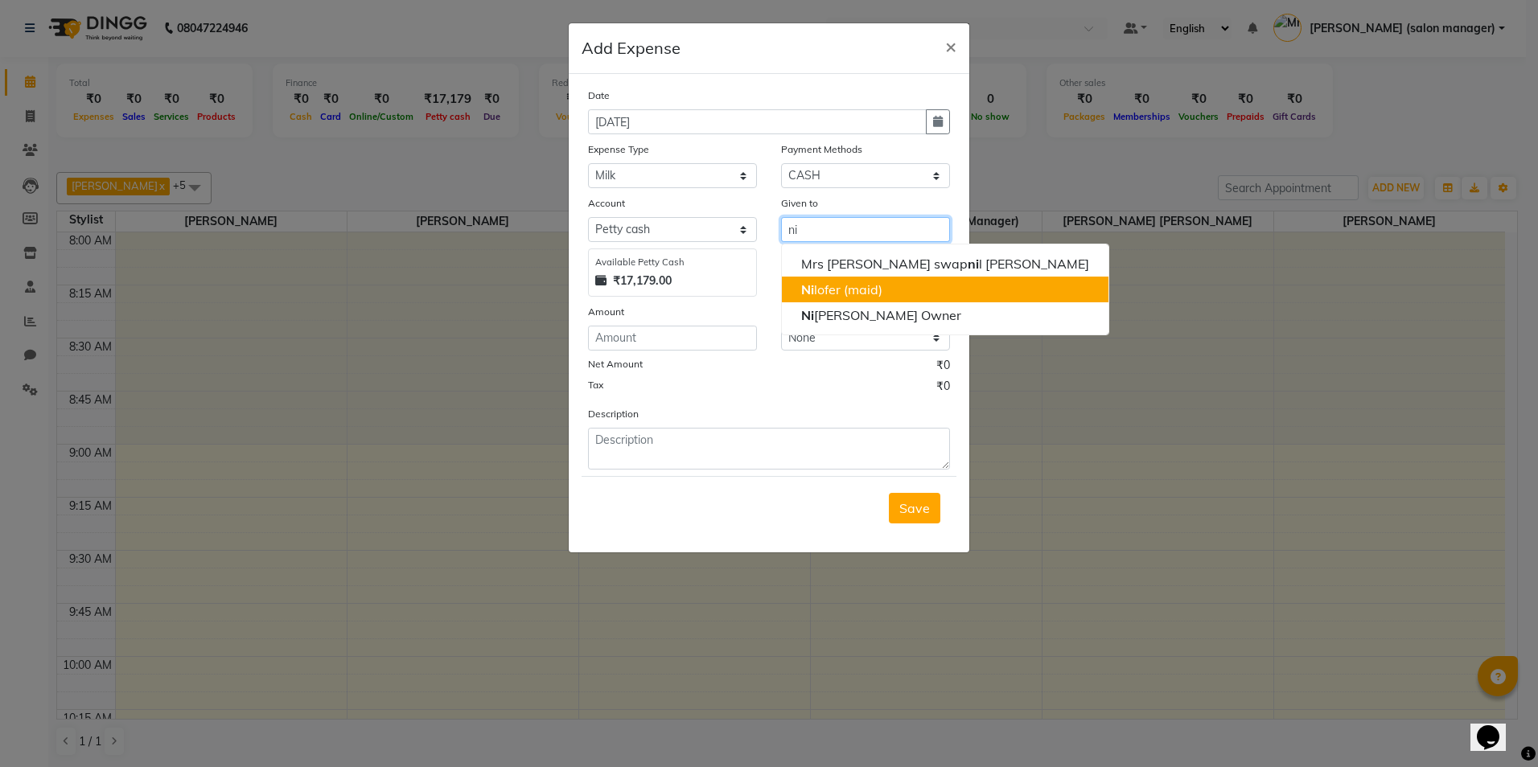
drag, startPoint x: 829, startPoint y: 290, endPoint x: 821, endPoint y: 290, distance: 8.1
click at [829, 290] on ngb-highlight "Ni lofer (maid)" at bounding box center [841, 290] width 81 height 16
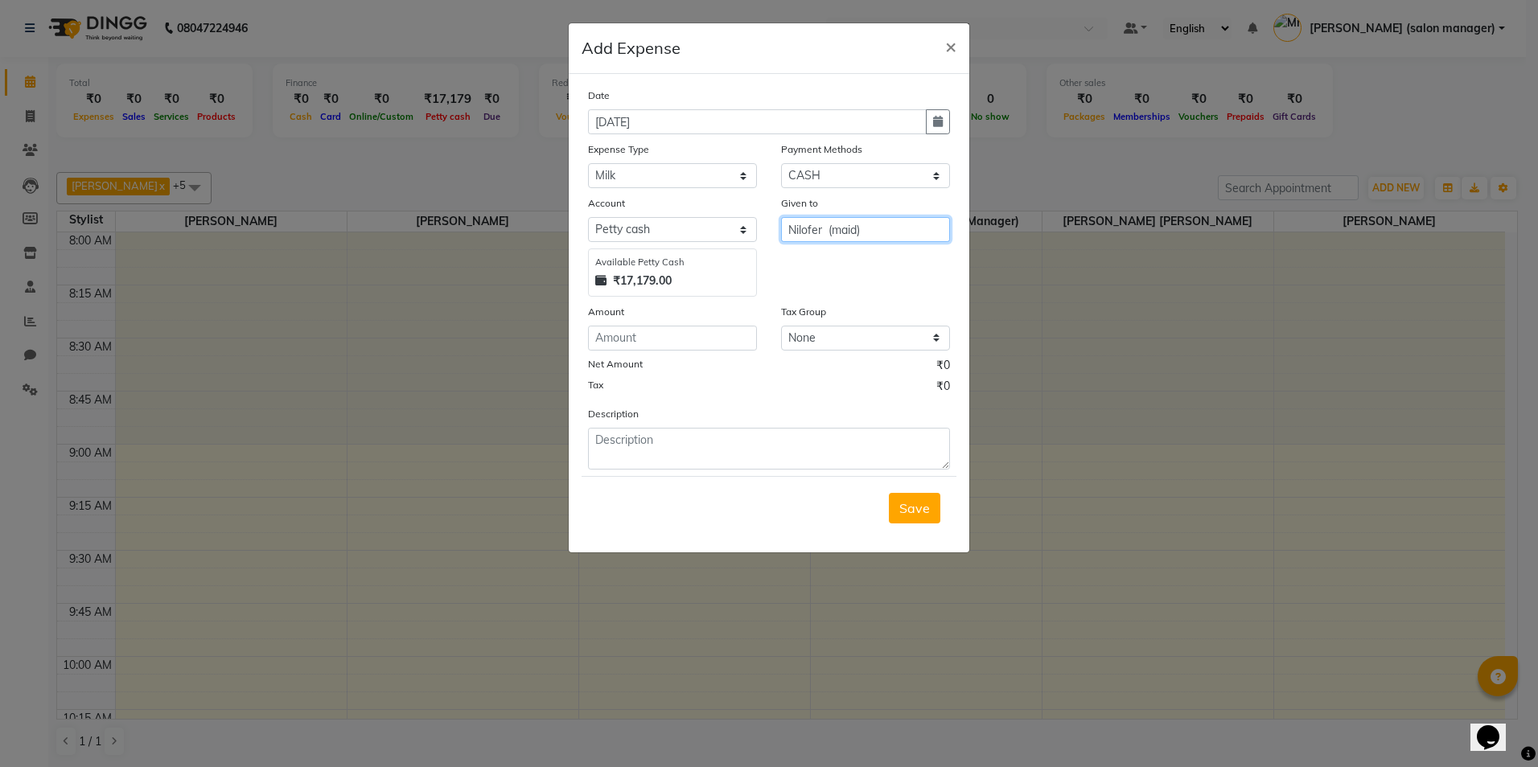
type input "Nilofer (maid)"
click at [635, 344] on input "number" at bounding box center [672, 338] width 169 height 25
type input "29"
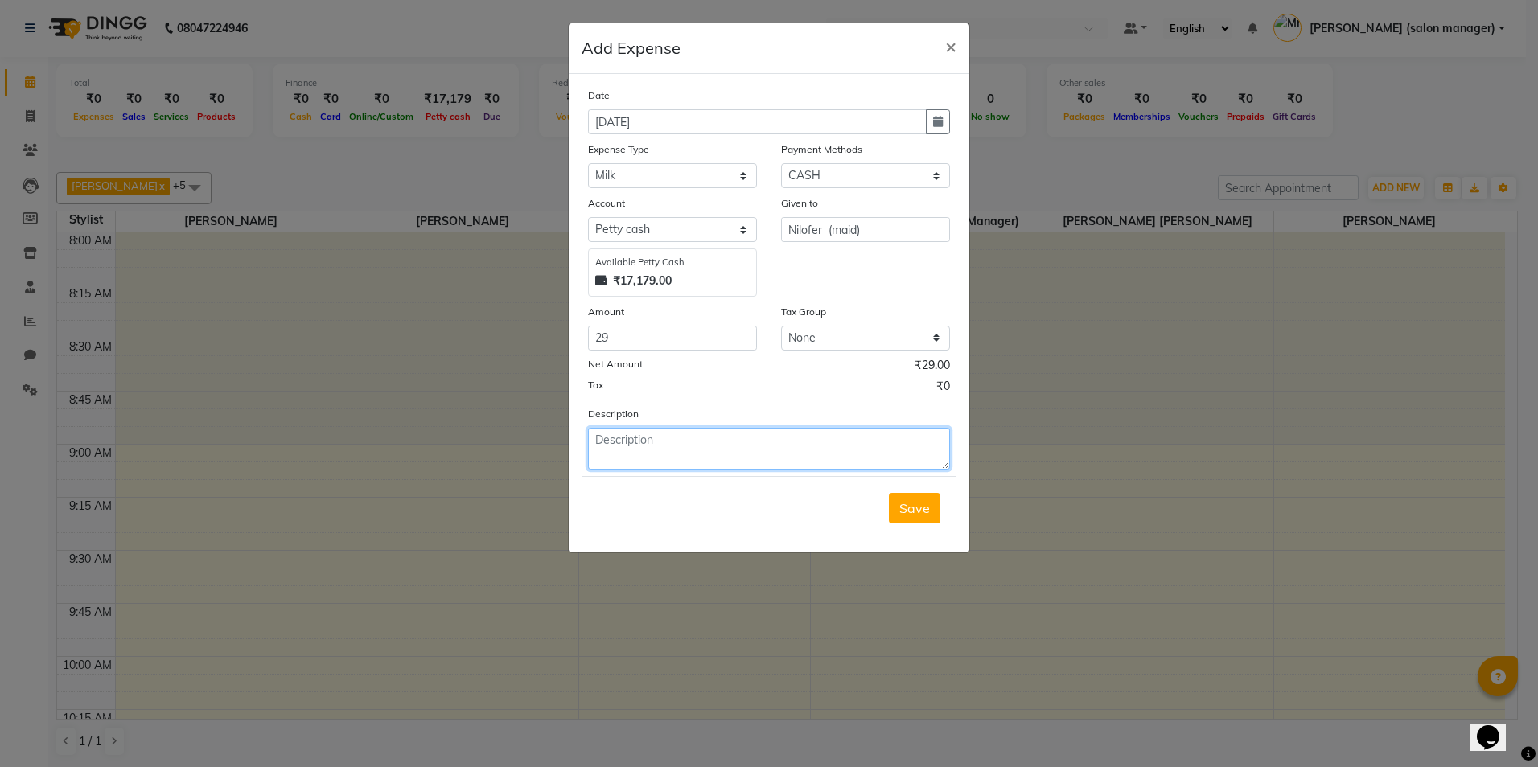
click at [634, 459] on textarea at bounding box center [769, 449] width 362 height 42
type textarea "milk"
click at [905, 516] on span "Save" at bounding box center [914, 508] width 31 height 16
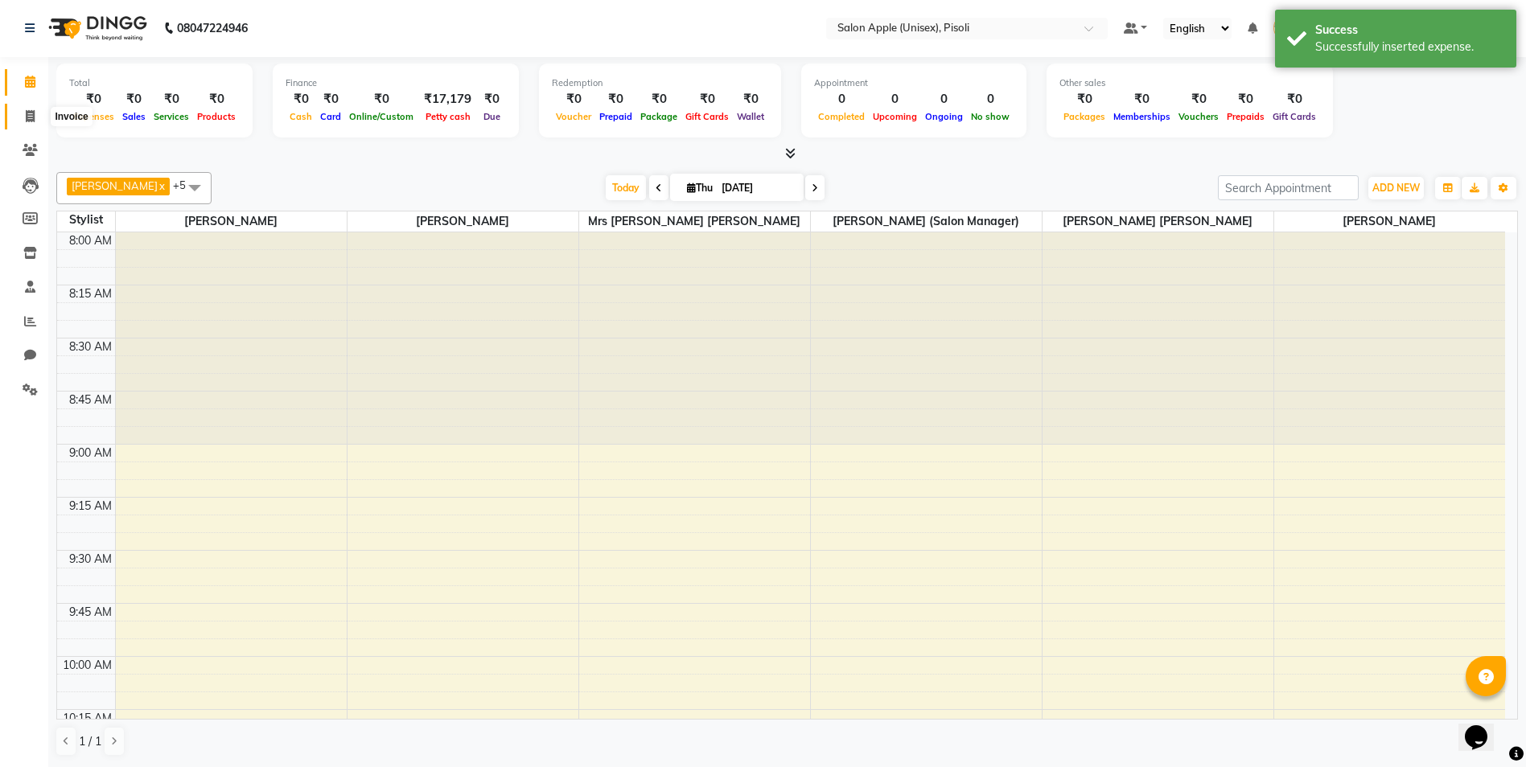
drag, startPoint x: 23, startPoint y: 116, endPoint x: 30, endPoint y: 86, distance: 30.5
click at [23, 116] on span at bounding box center [30, 117] width 28 height 19
select select "service"
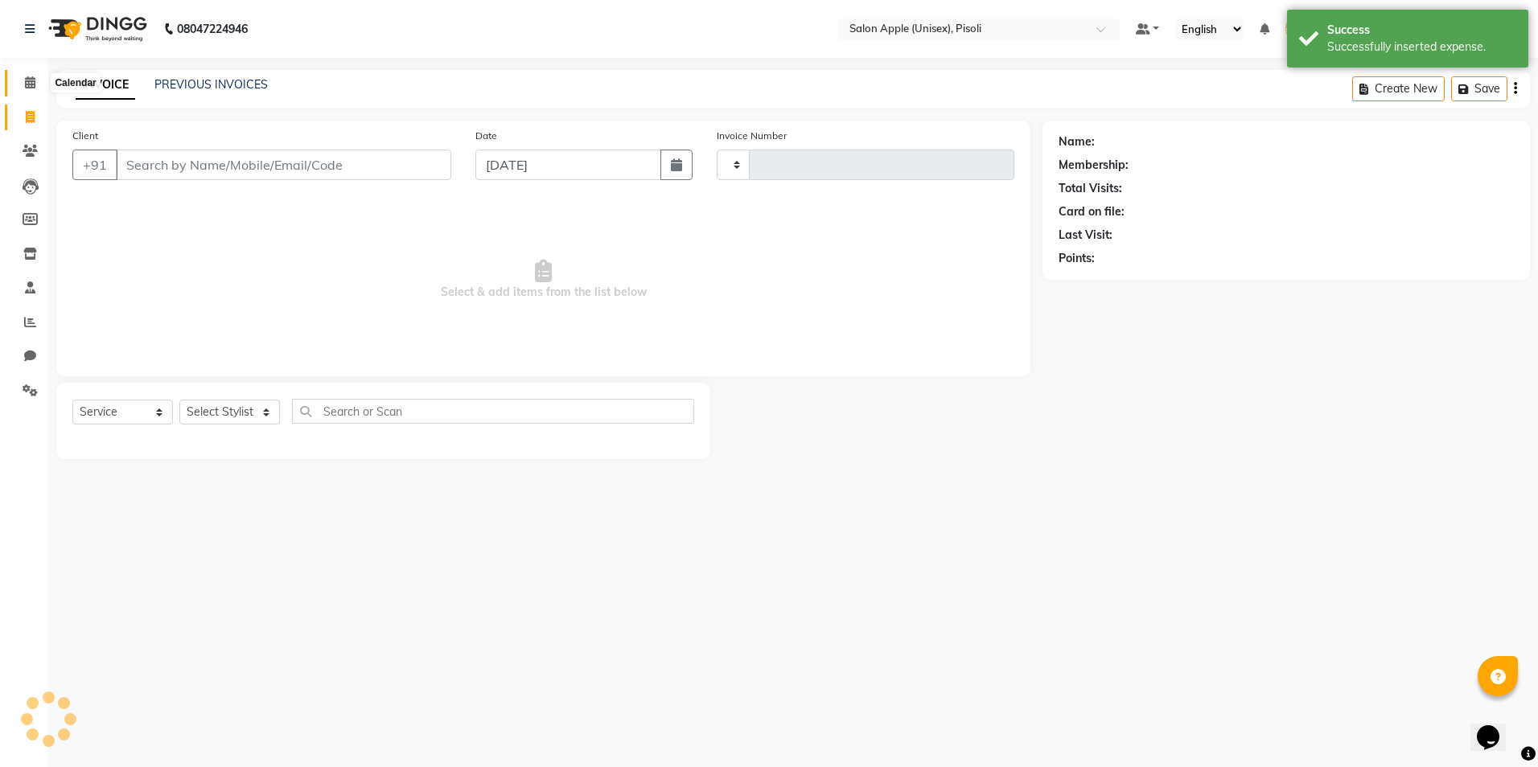
type input "0850"
select select "5282"
click at [35, 79] on icon at bounding box center [30, 82] width 10 height 12
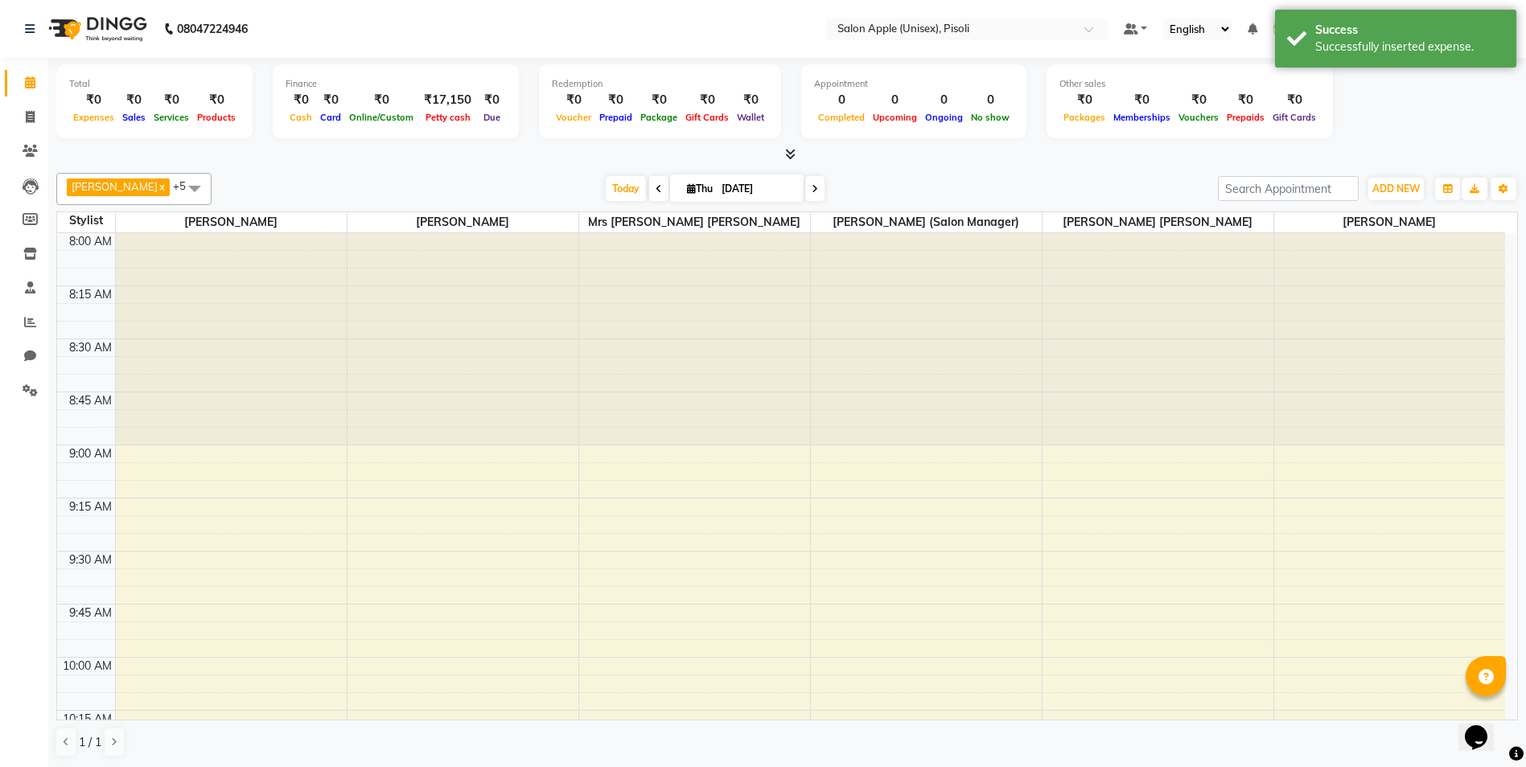
click at [1436, 122] on div "Total ₹0 Expenses ₹0 Sales ₹0 Services ₹0 Products Finance ₹0 Cash ₹0 Card ₹0 O…" at bounding box center [787, 103] width 1462 height 79
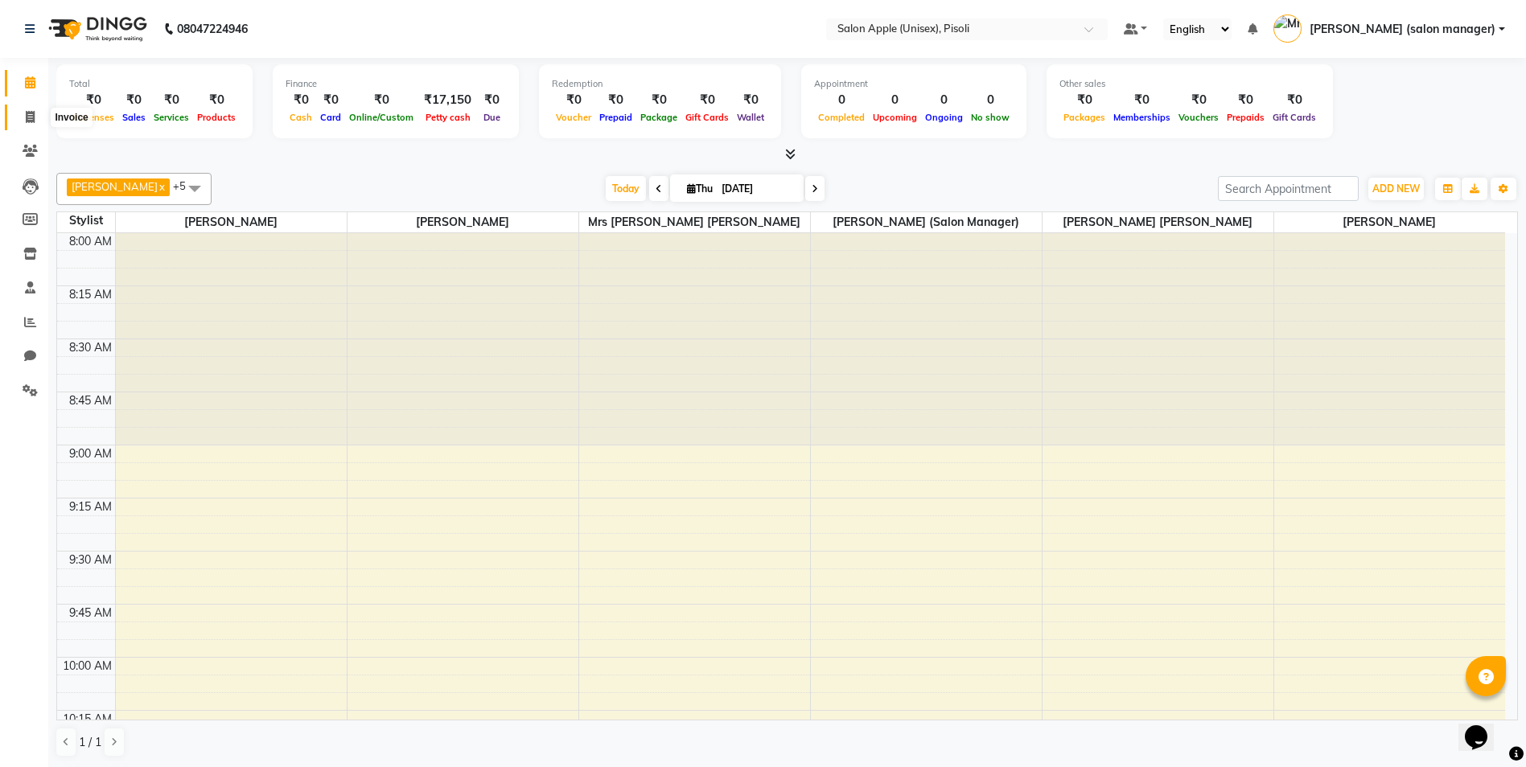
click at [31, 109] on span at bounding box center [30, 118] width 28 height 19
select select "5282"
select select "service"
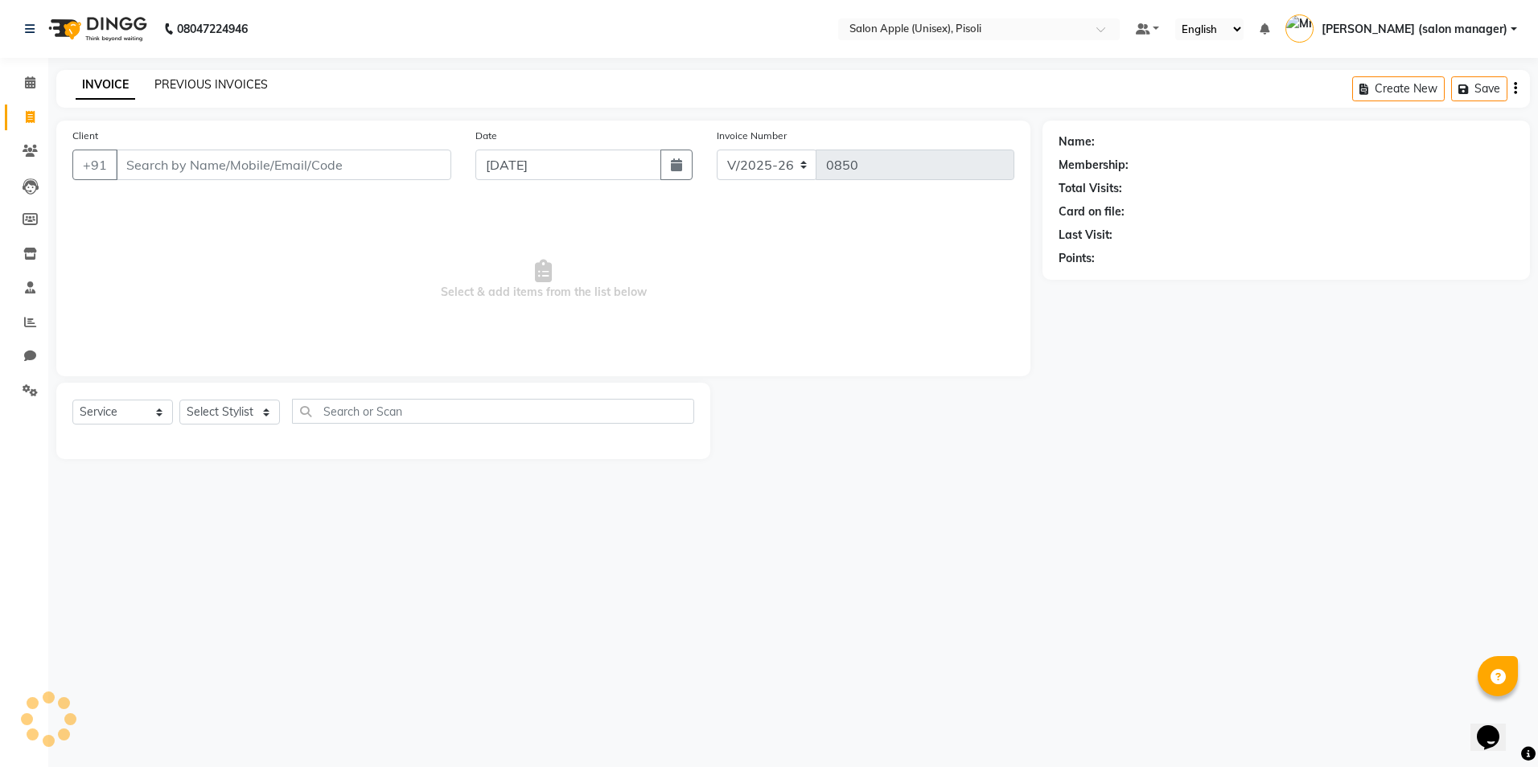
click at [212, 85] on link "PREVIOUS INVOICES" at bounding box center [210, 84] width 113 height 14
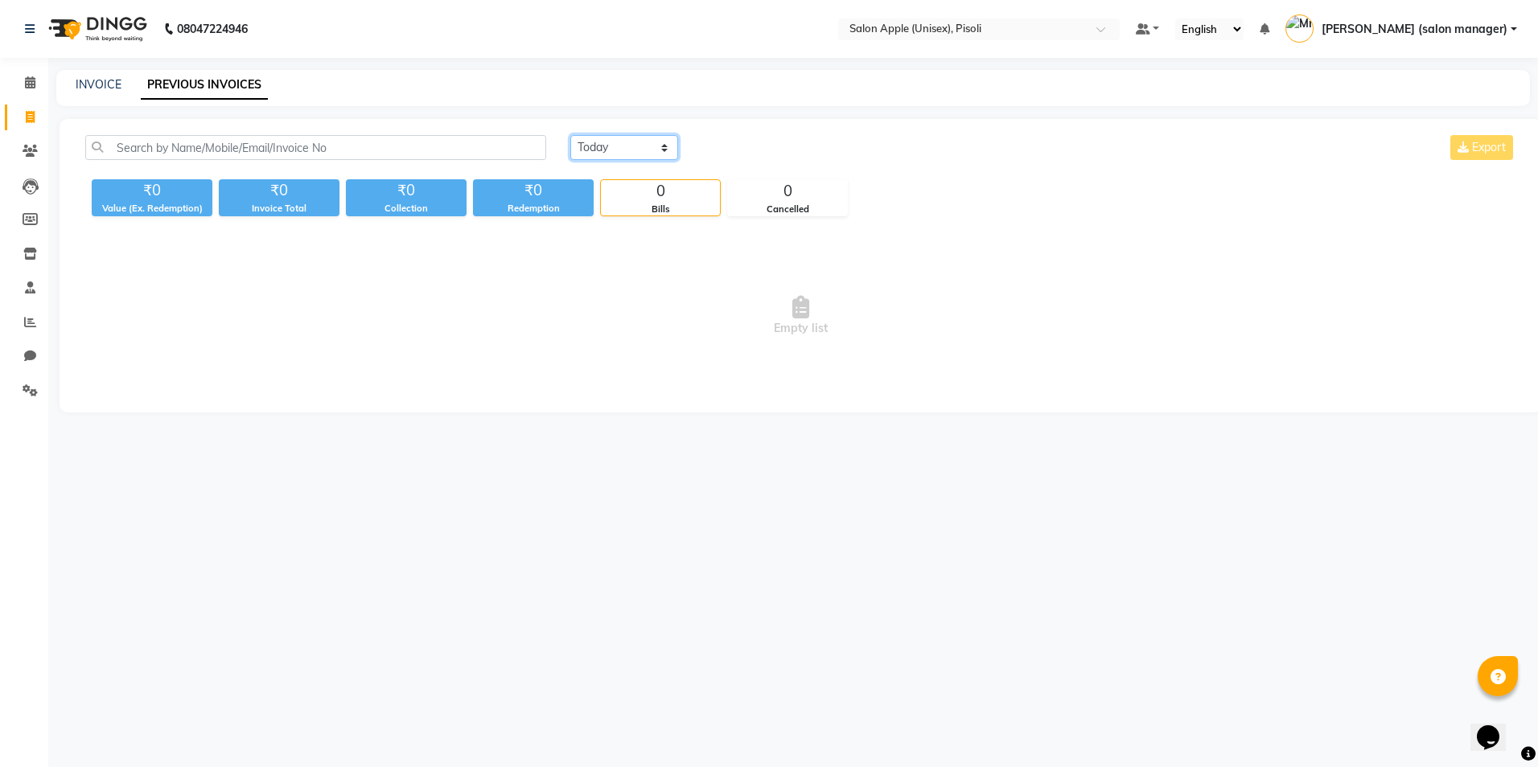
click at [627, 147] on select "[DATE] [DATE] Custom Range" at bounding box center [624, 147] width 108 height 25
select select "[DATE]"
click at [570, 135] on select "[DATE] [DATE] Custom Range" at bounding box center [624, 147] width 108 height 25
